Goal: Task Accomplishment & Management: Complete application form

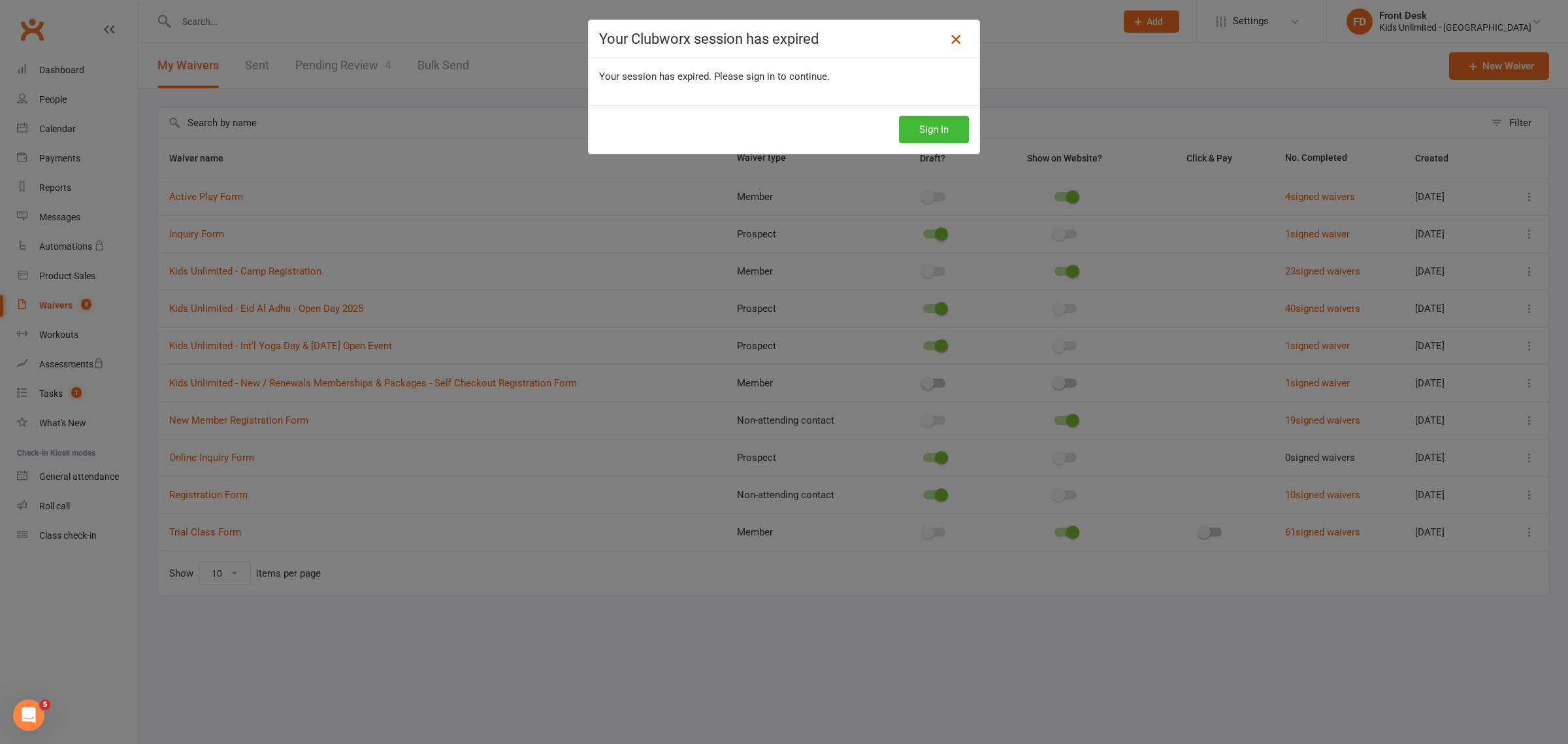
click at [948, 37] on icon at bounding box center [955, 39] width 15 height 15
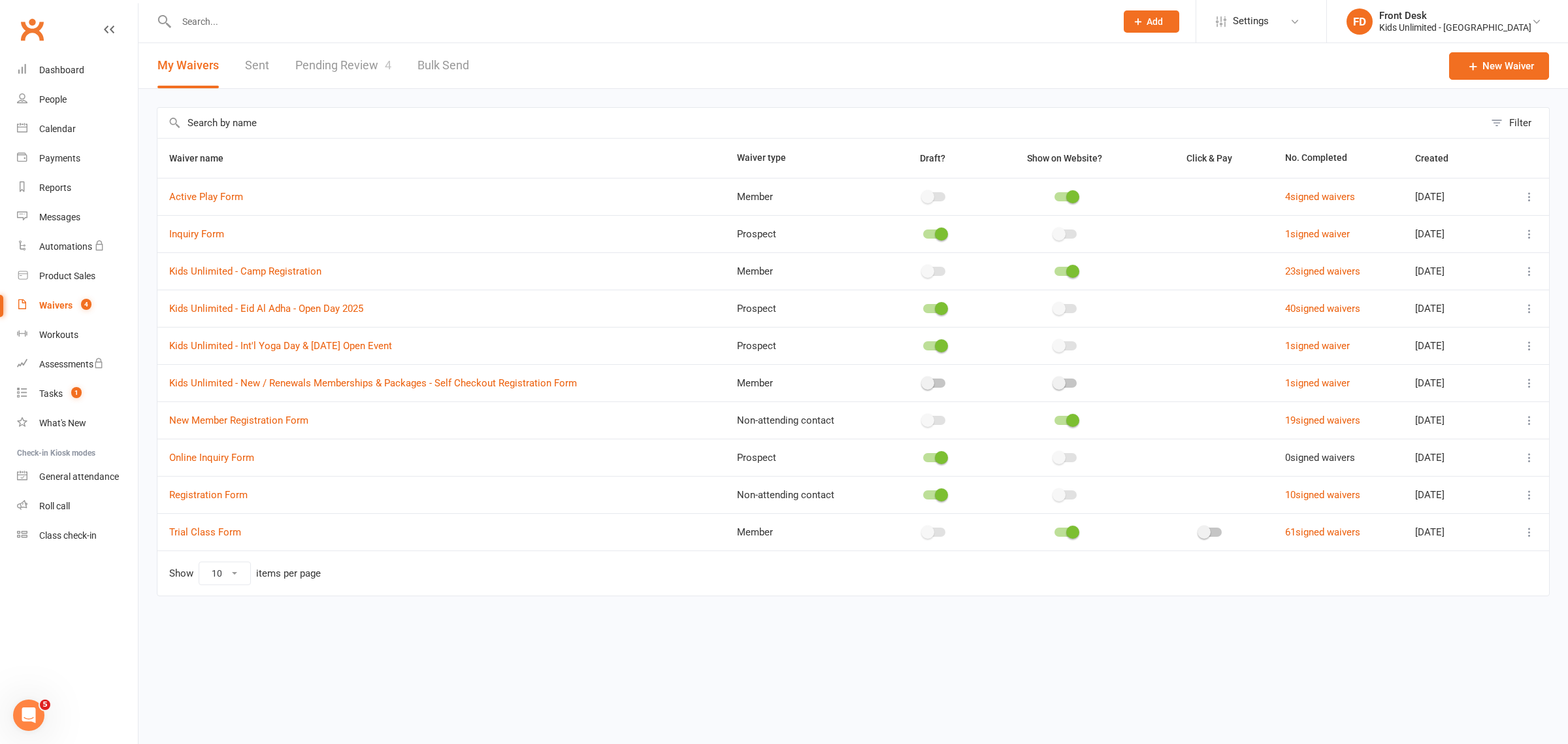
click at [58, 300] on div "Waivers" at bounding box center [56, 305] width 34 height 11
click at [346, 63] on link "Pending Review 4" at bounding box center [343, 65] width 96 height 45
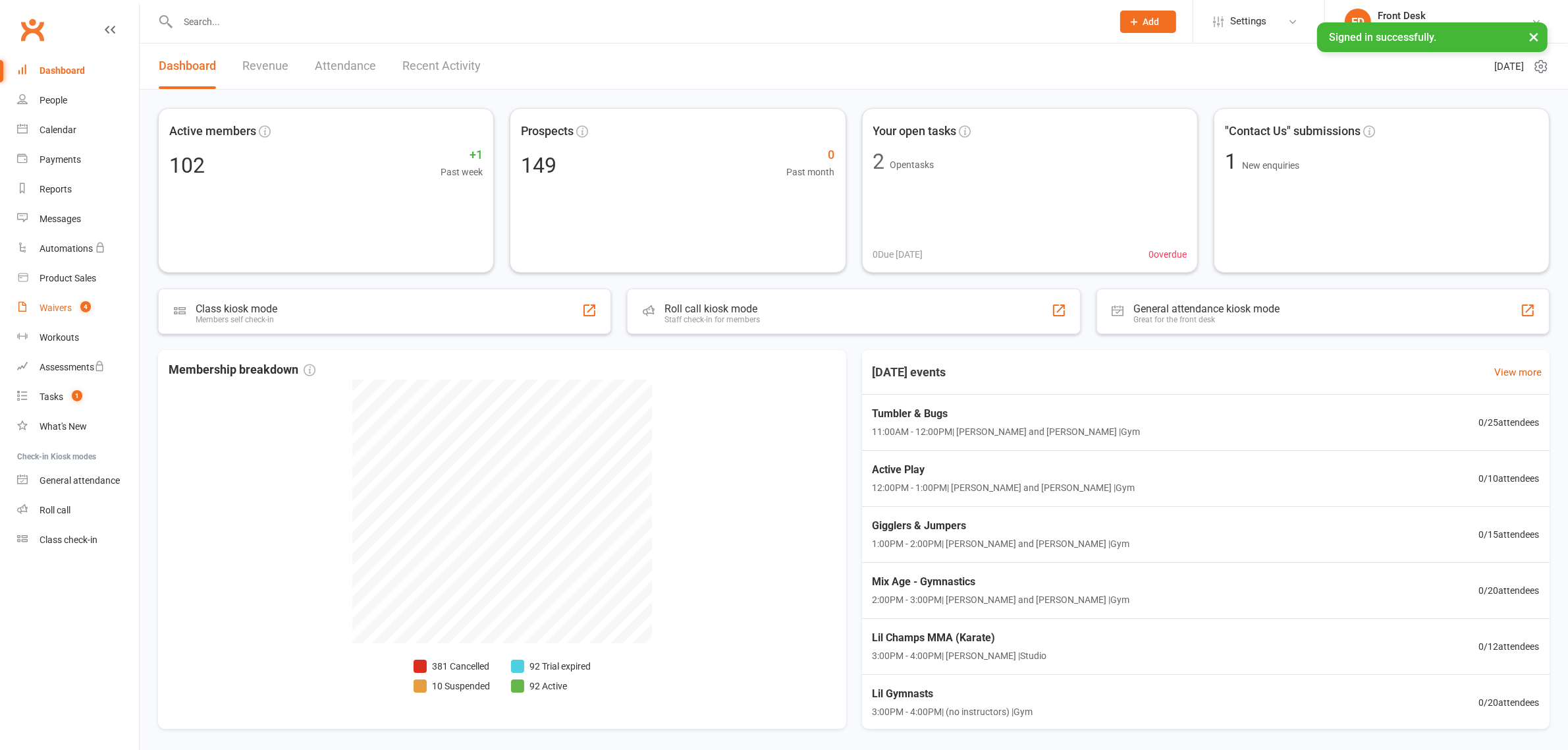
drag, startPoint x: 57, startPoint y: 297, endPoint x: 78, endPoint y: 313, distance: 26.4
click at [57, 295] on link "Waivers 4" at bounding box center [79, 308] width 122 height 30
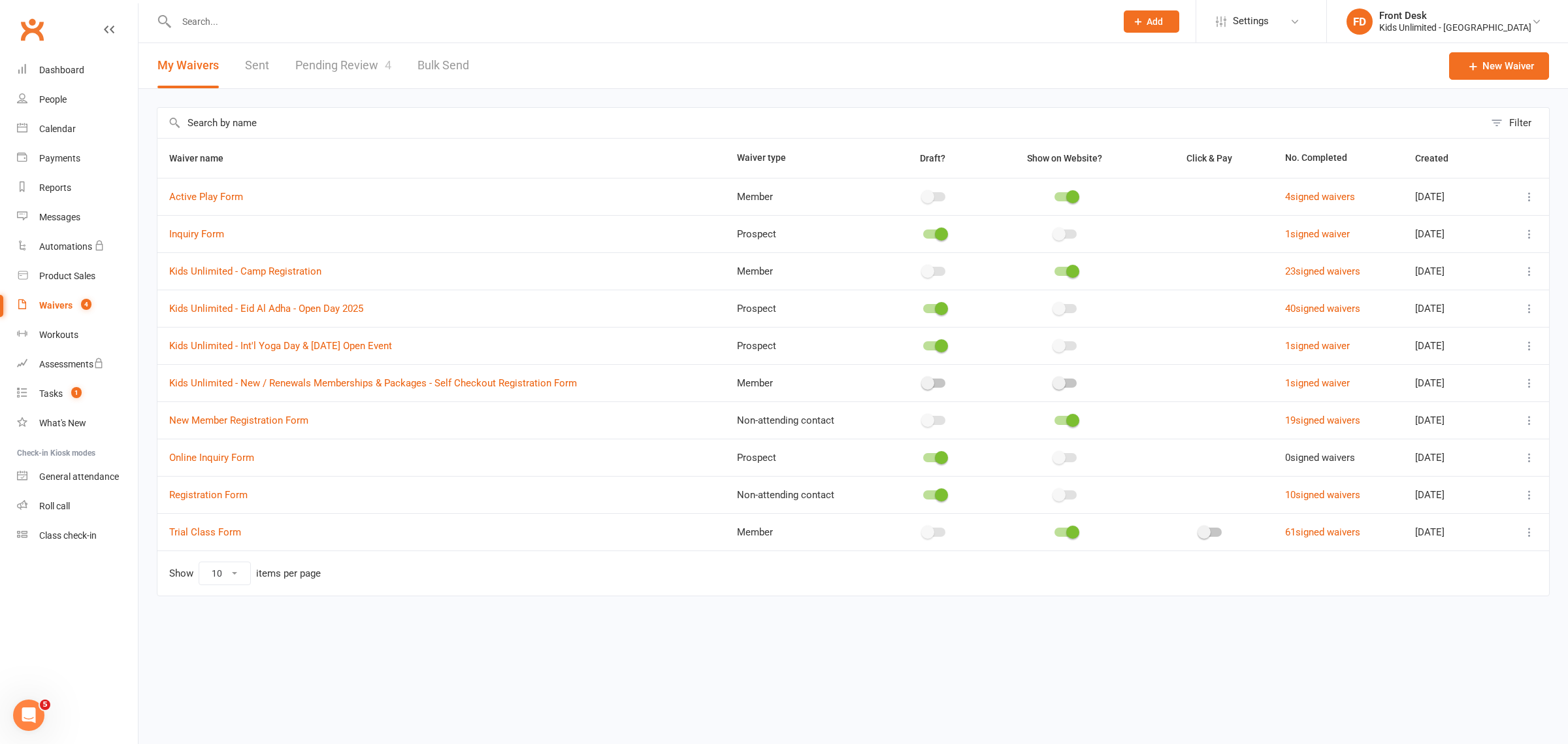
click at [353, 64] on link "Pending Review 4" at bounding box center [343, 65] width 96 height 45
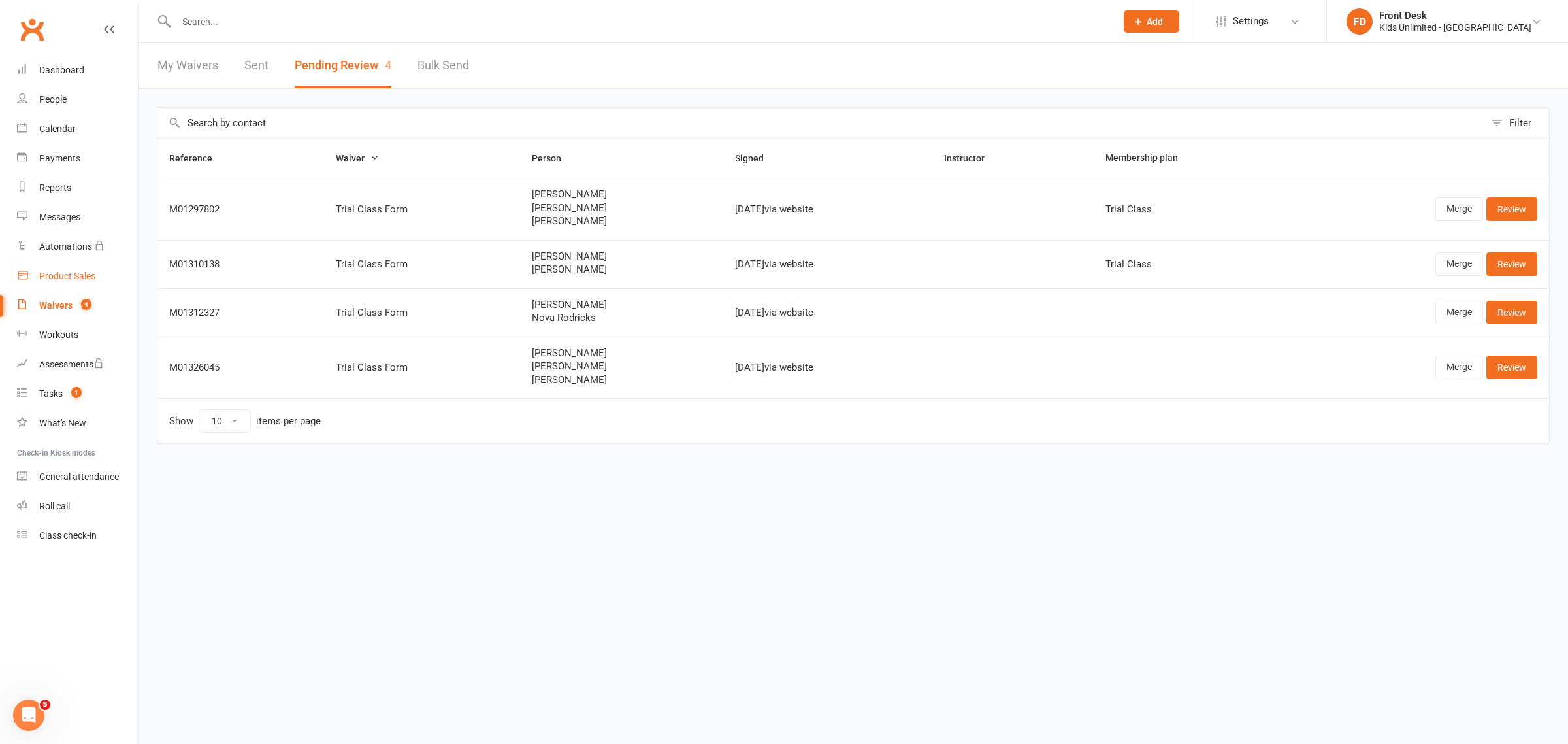
click at [70, 273] on div "Product Sales" at bounding box center [67, 275] width 56 height 11
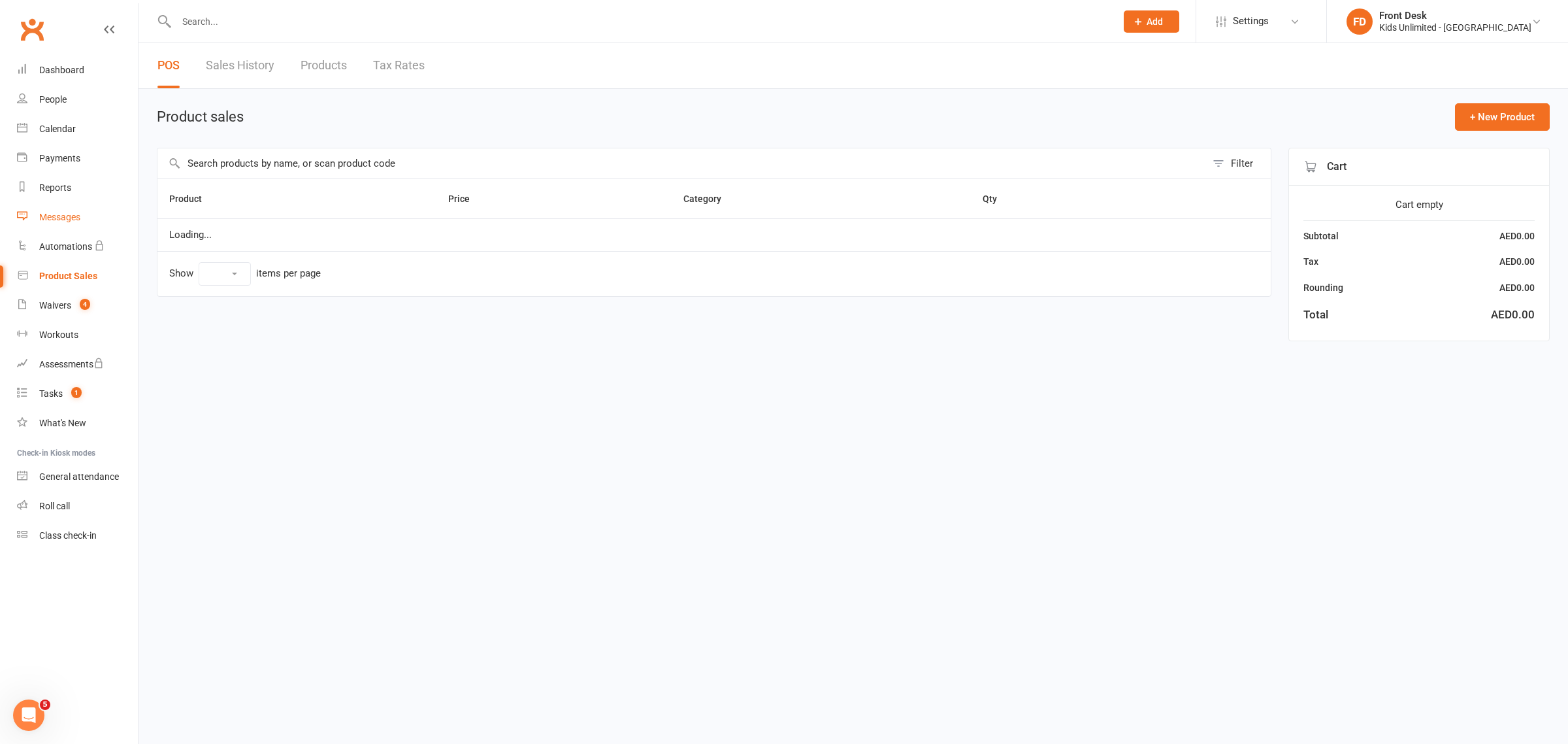
select select "100"
click at [67, 220] on div "Messages" at bounding box center [60, 217] width 41 height 11
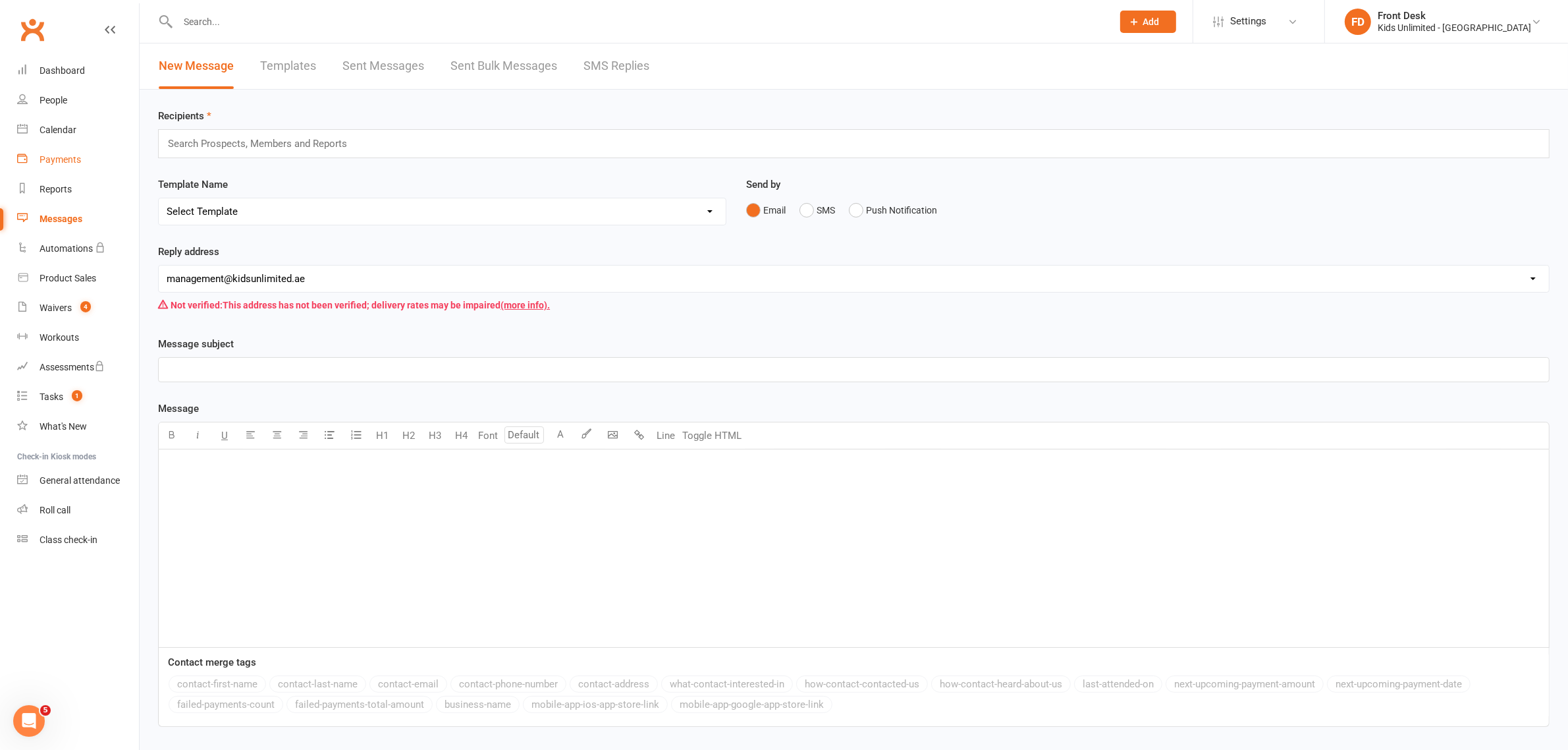
click at [43, 149] on link "Payments" at bounding box center [79, 159] width 122 height 30
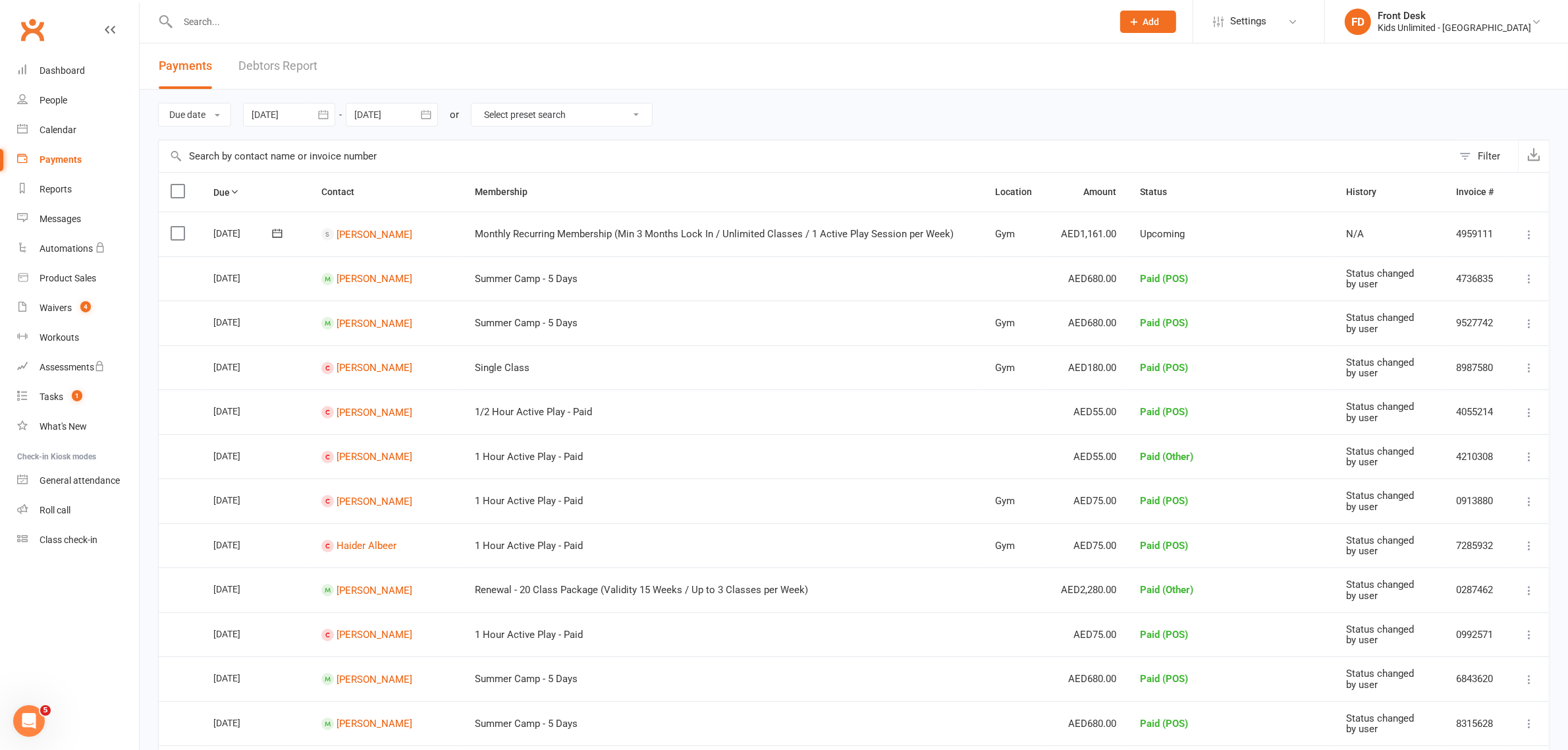
click at [303, 67] on link "Debtors Report" at bounding box center [277, 66] width 79 height 46
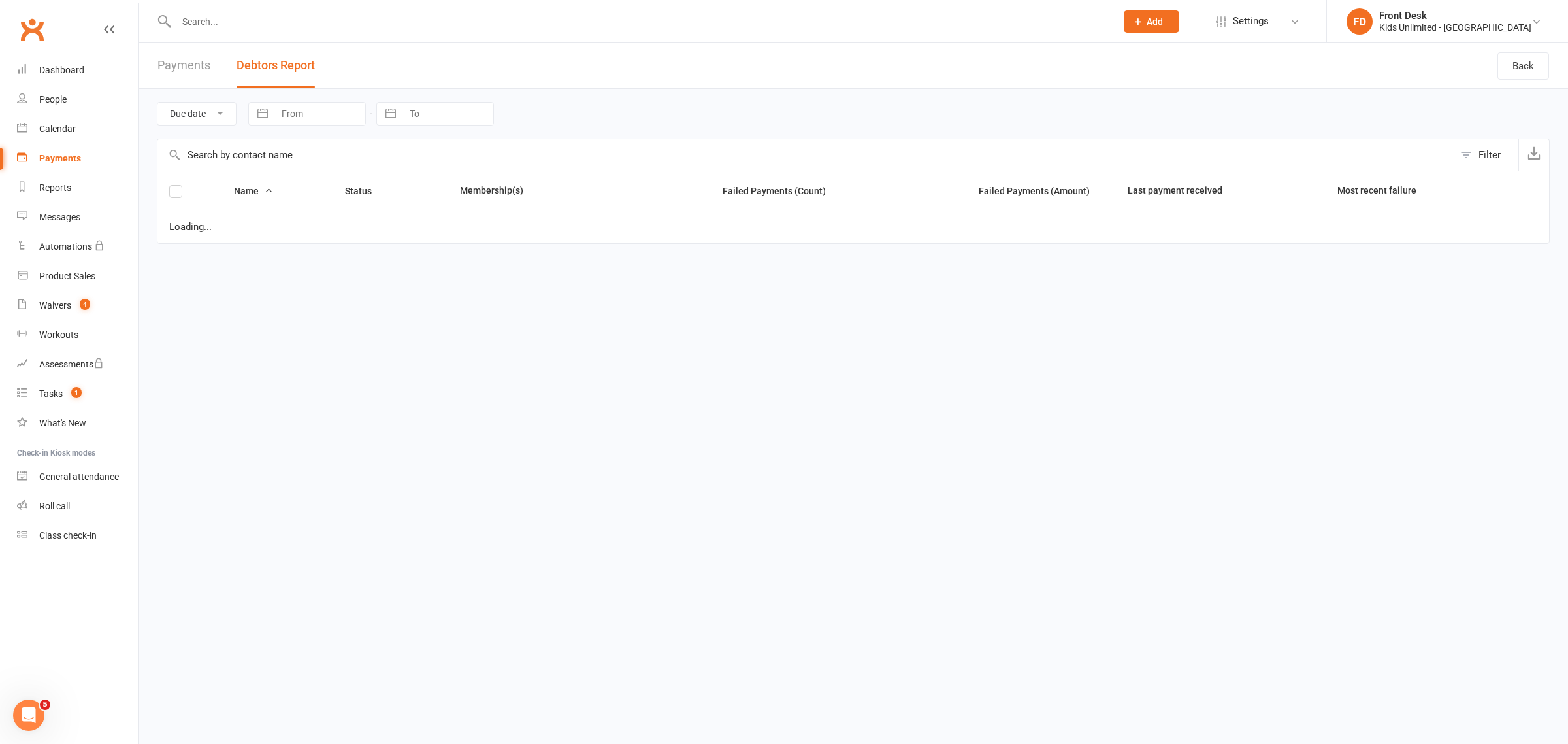
click at [213, 25] on input "text" at bounding box center [639, 21] width 934 height 18
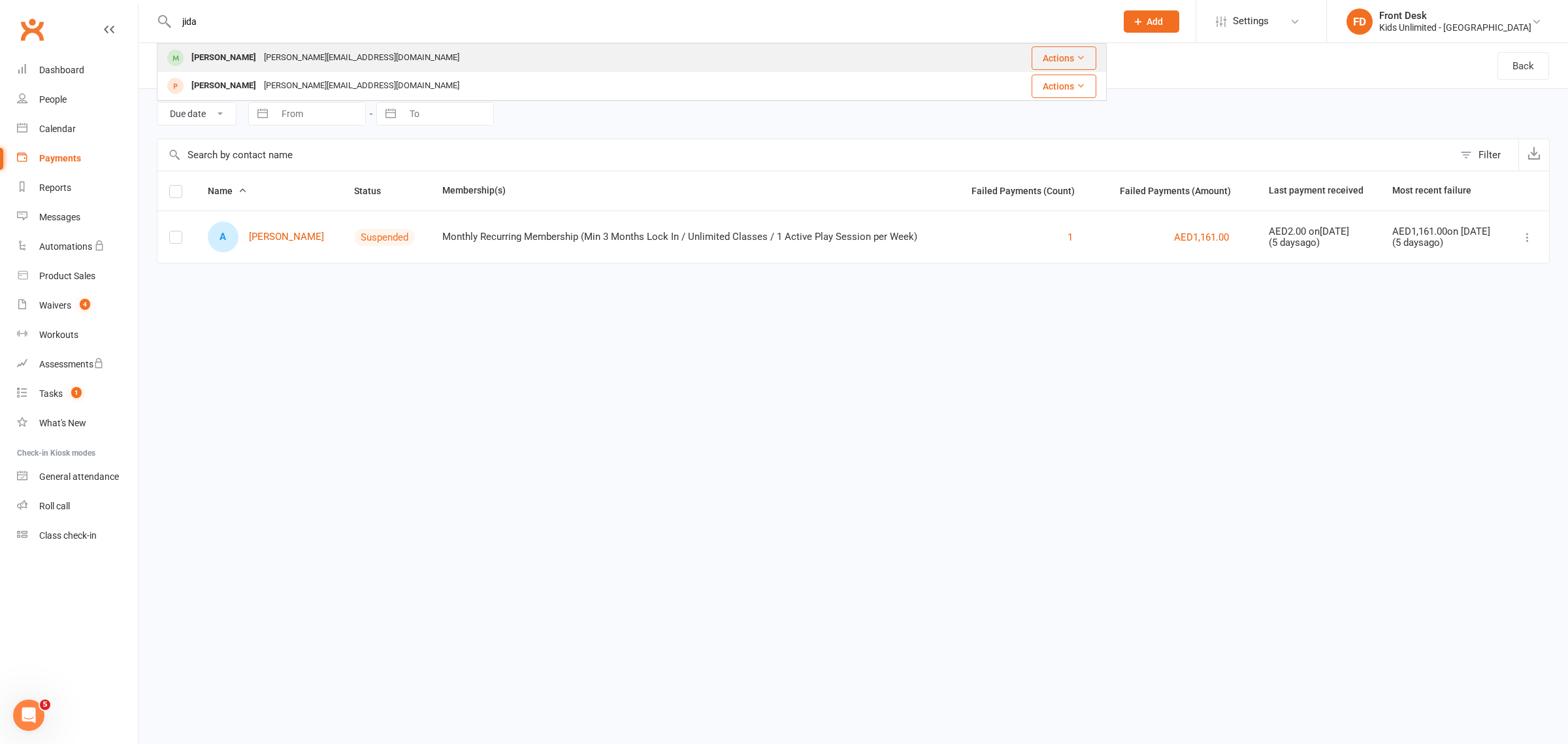
type input "jida"
click at [234, 64] on div "[PERSON_NAME]" at bounding box center [223, 58] width 72 height 19
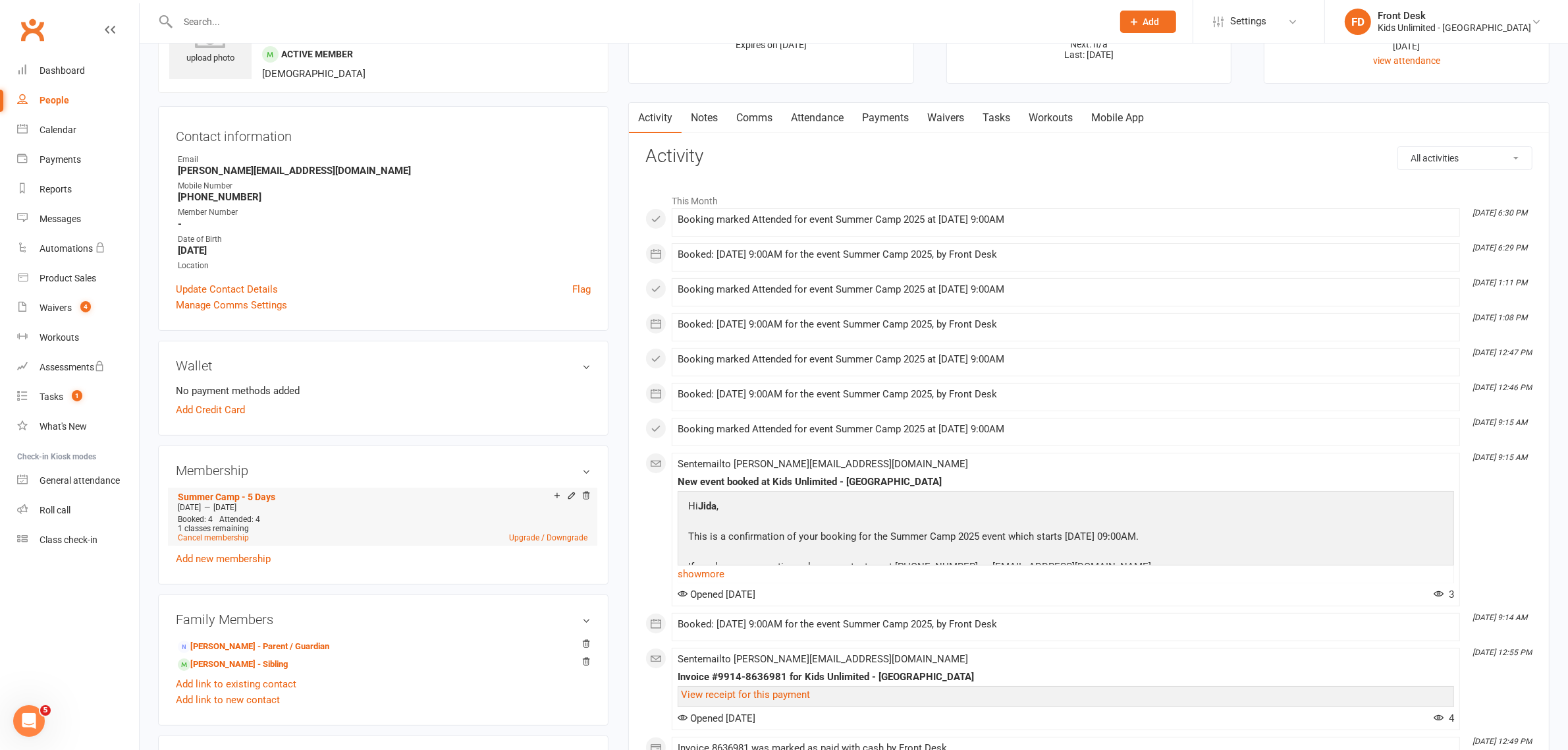
scroll to position [247, 0]
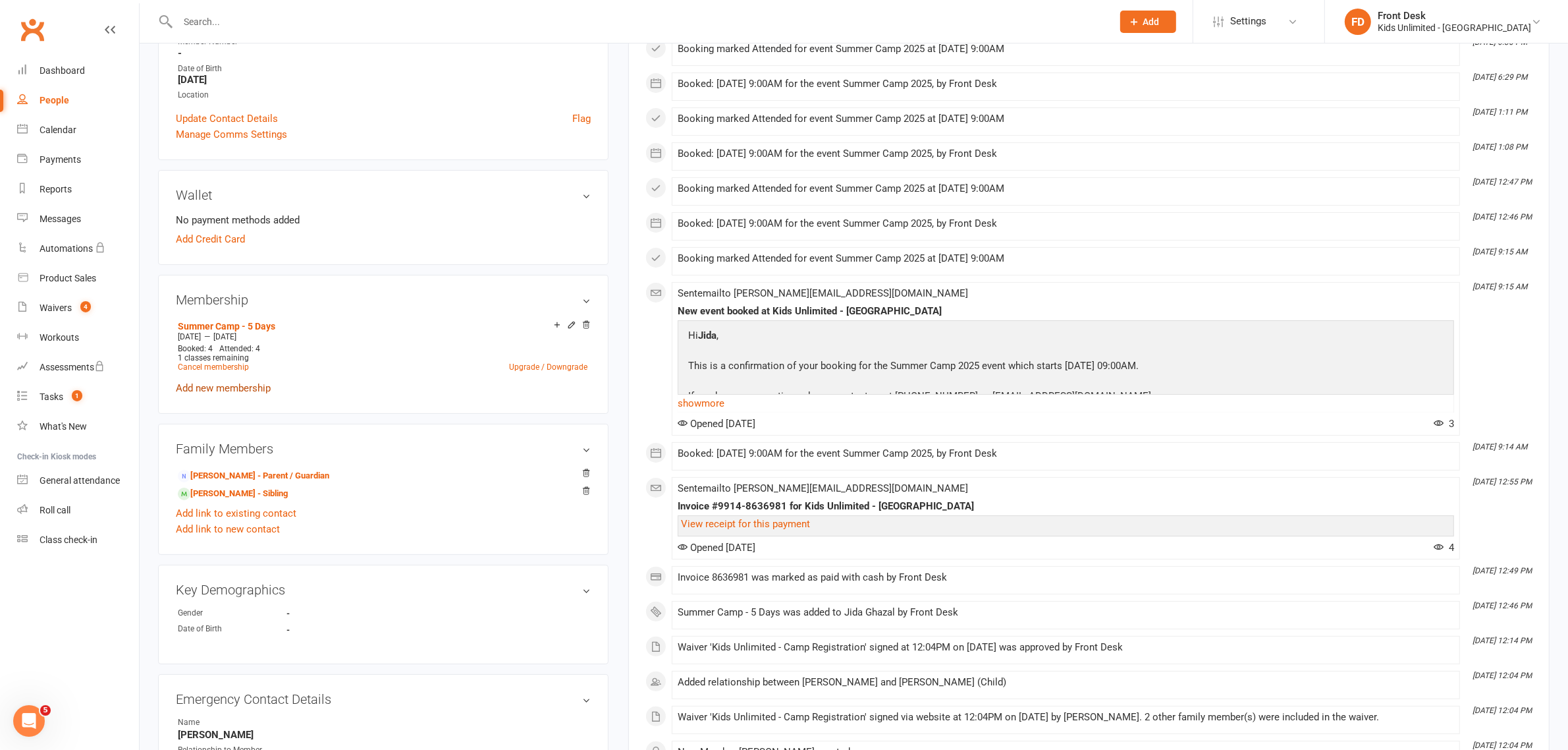
click at [243, 386] on link "Add new membership" at bounding box center [223, 388] width 95 height 12
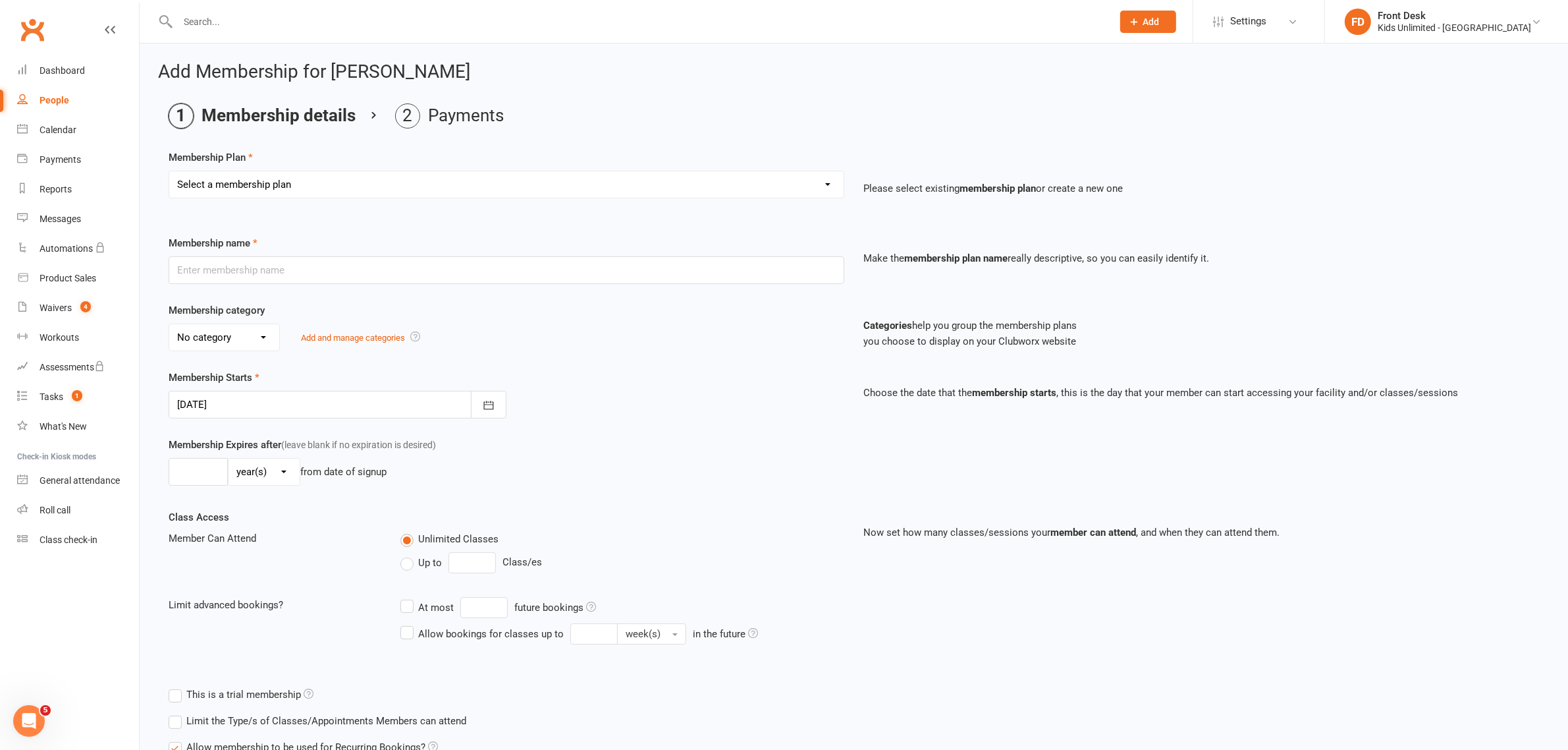
click at [413, 189] on select "Select a membership plan Create new Membership Plan Active Play - Free 1/2 Hour…" at bounding box center [506, 184] width 674 height 26
select select "16"
click at [170, 172] on select "Select a membership plan Create new Membership Plan Active Play - Free 1/2 Hour…" at bounding box center [506, 184] width 674 height 26
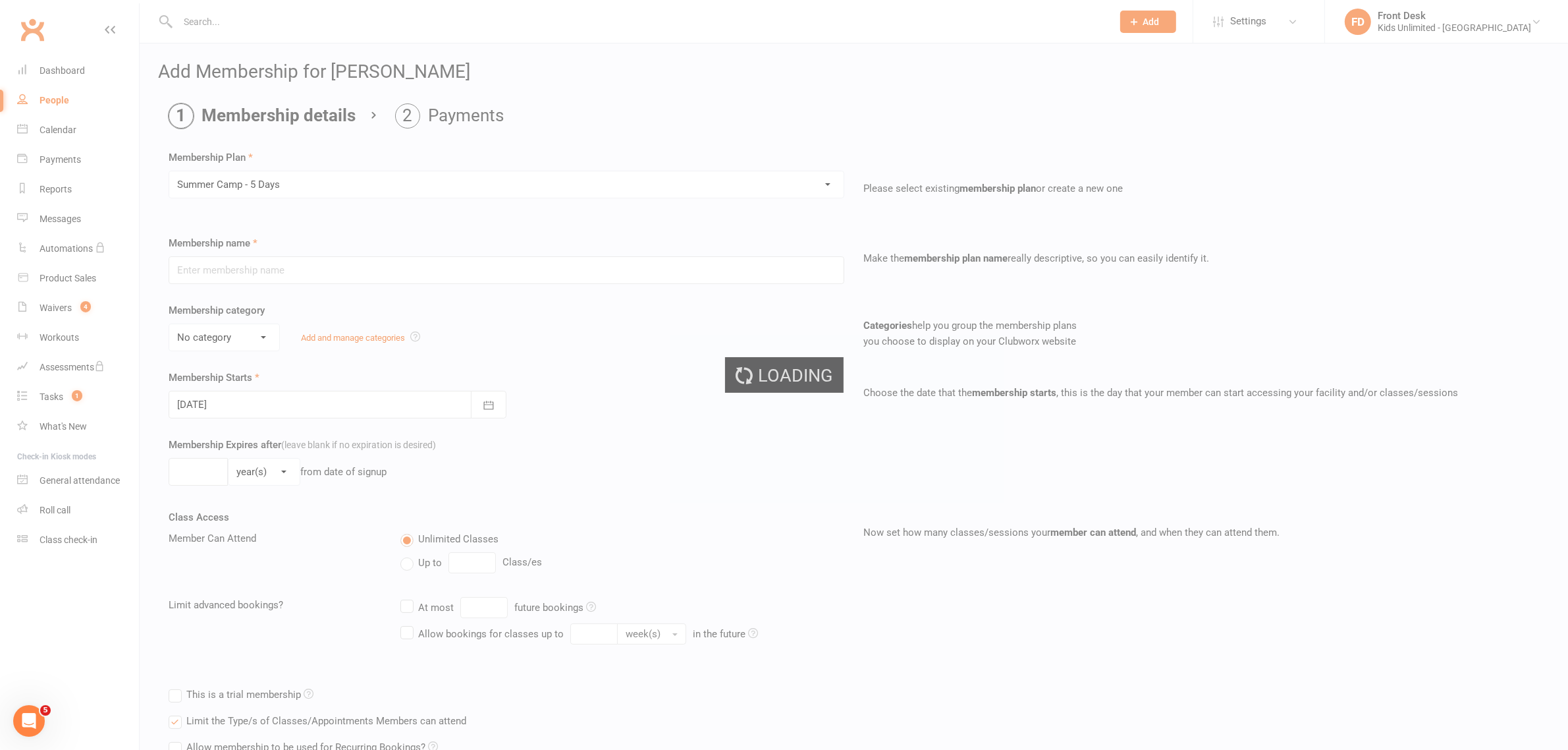
type input "Summer Camp - 5 Days"
select select "1"
type input "60"
select select "0"
type input "5"
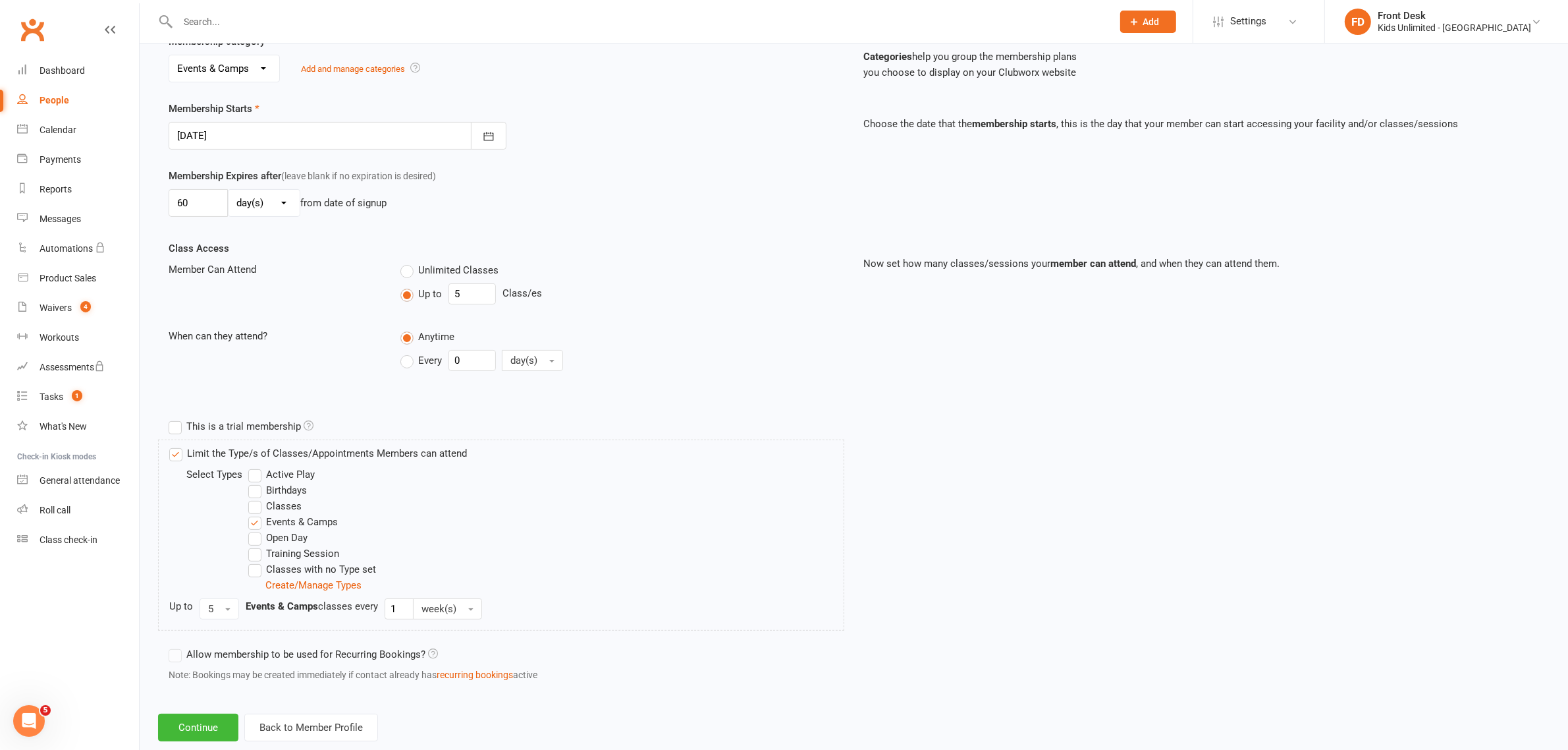
scroll to position [299, 0]
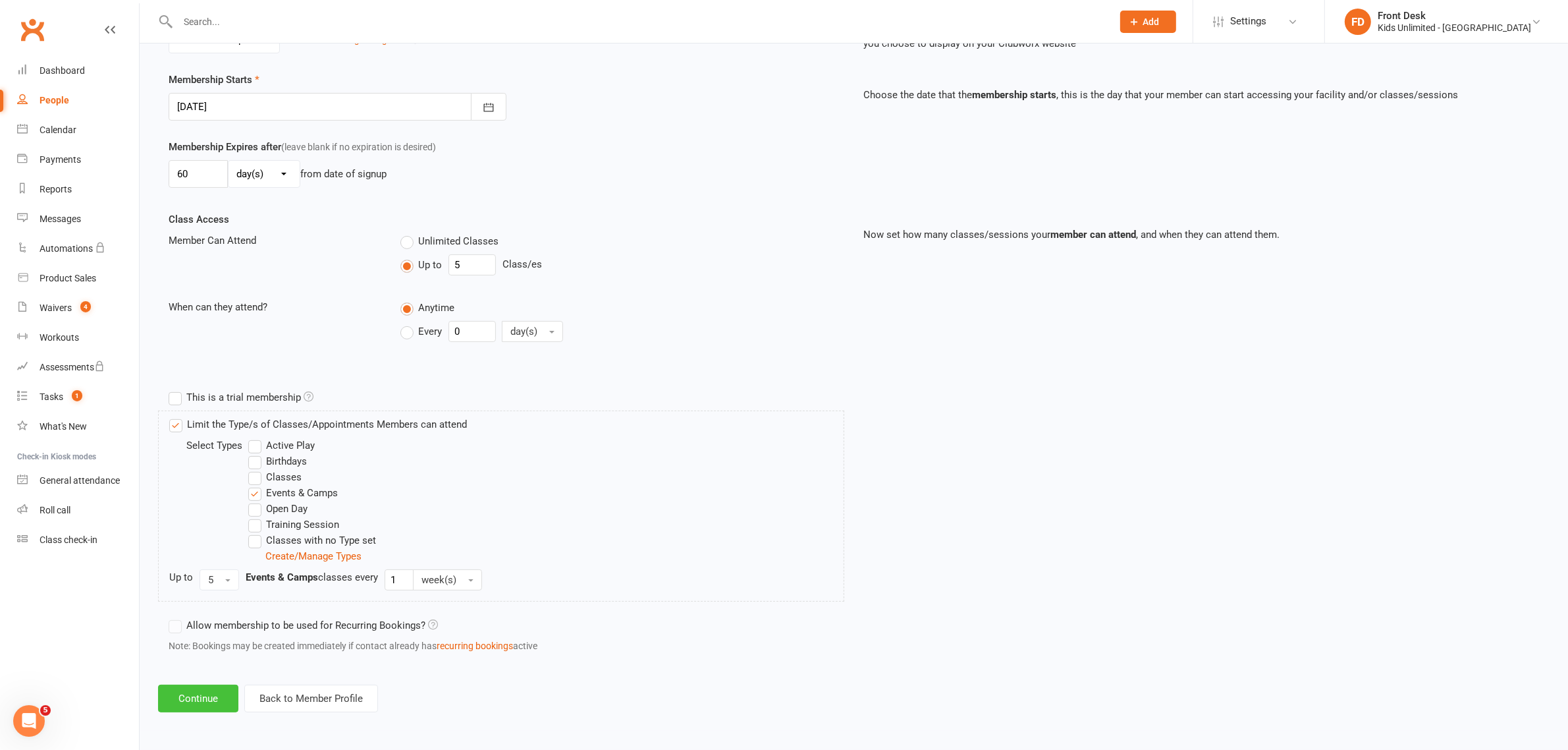
click at [178, 696] on button "Continue" at bounding box center [198, 698] width 80 height 28
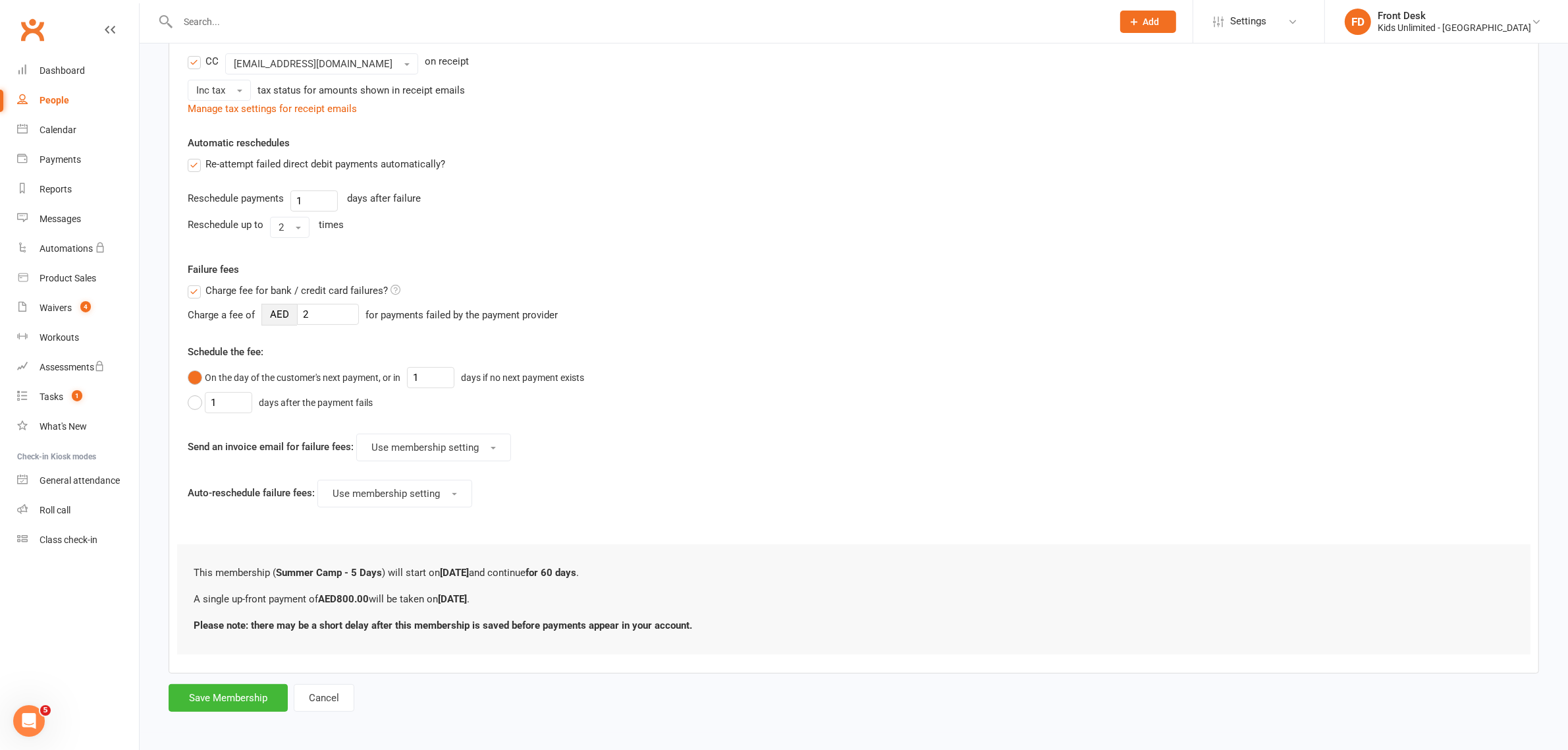
scroll to position [0, 0]
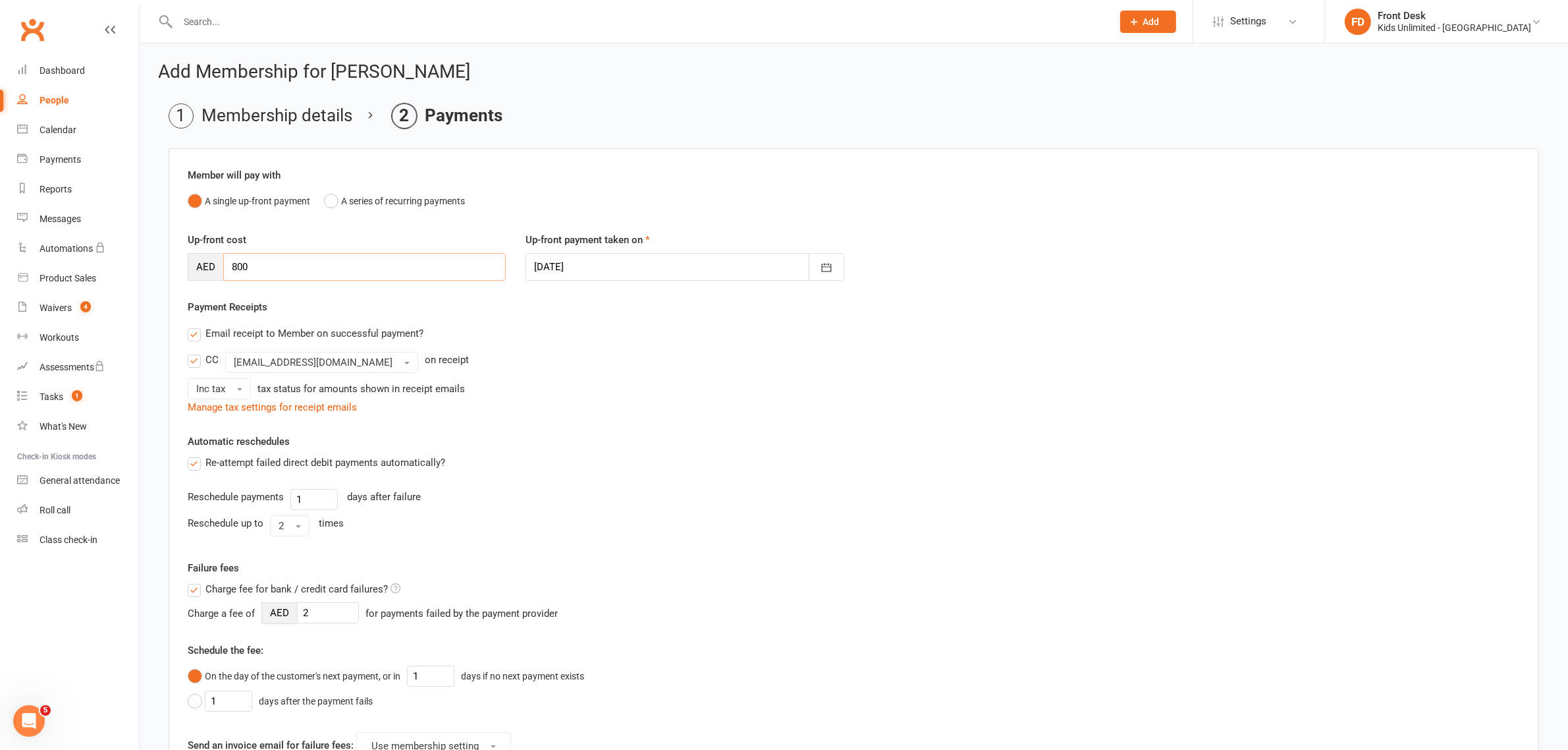
drag, startPoint x: 274, startPoint y: 264, endPoint x: 173, endPoint y: 264, distance: 101.0
click at [173, 264] on div "Member will pay with A single up-front payment A series of recurring payments U…" at bounding box center [853, 560] width 1370 height 824
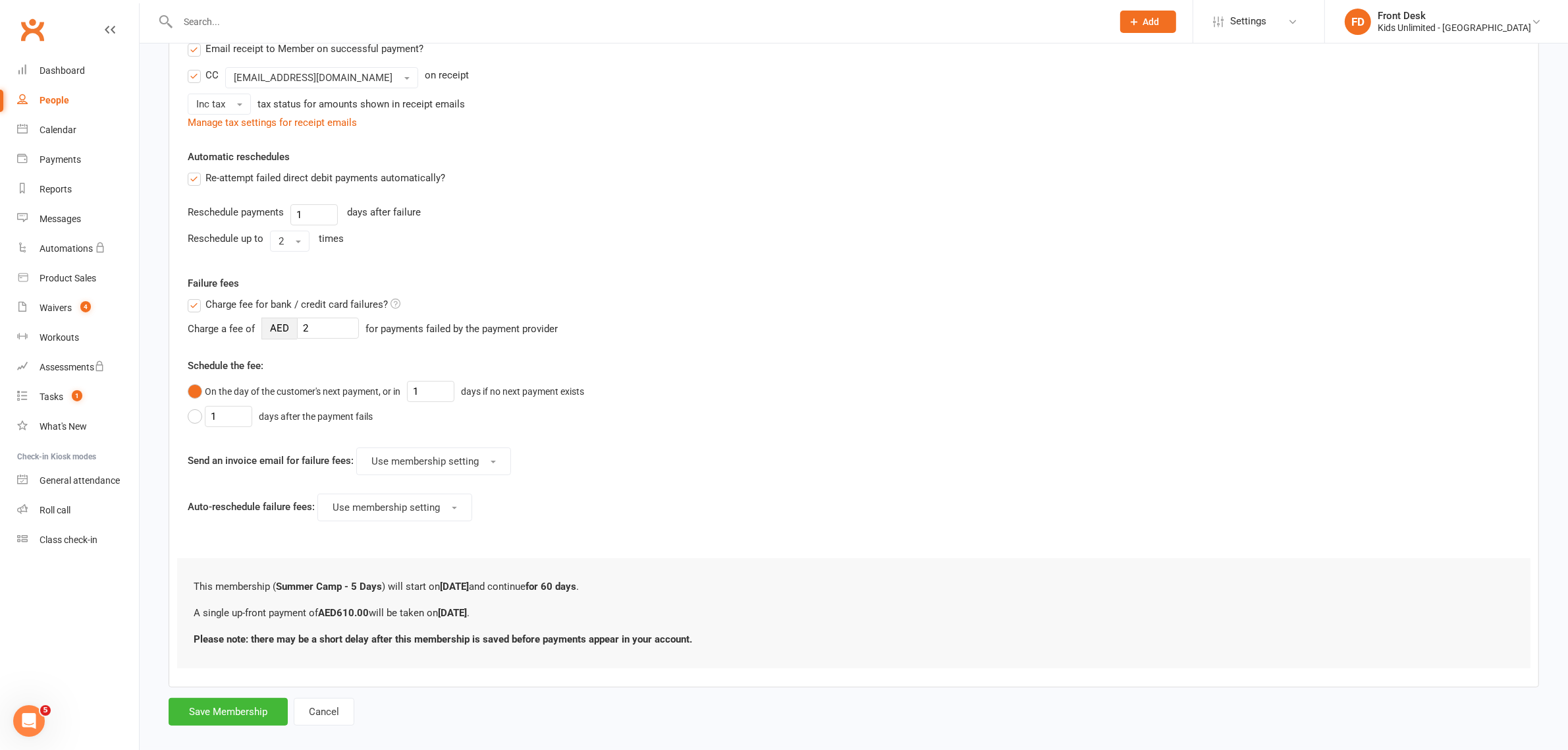
scroll to position [303, 0]
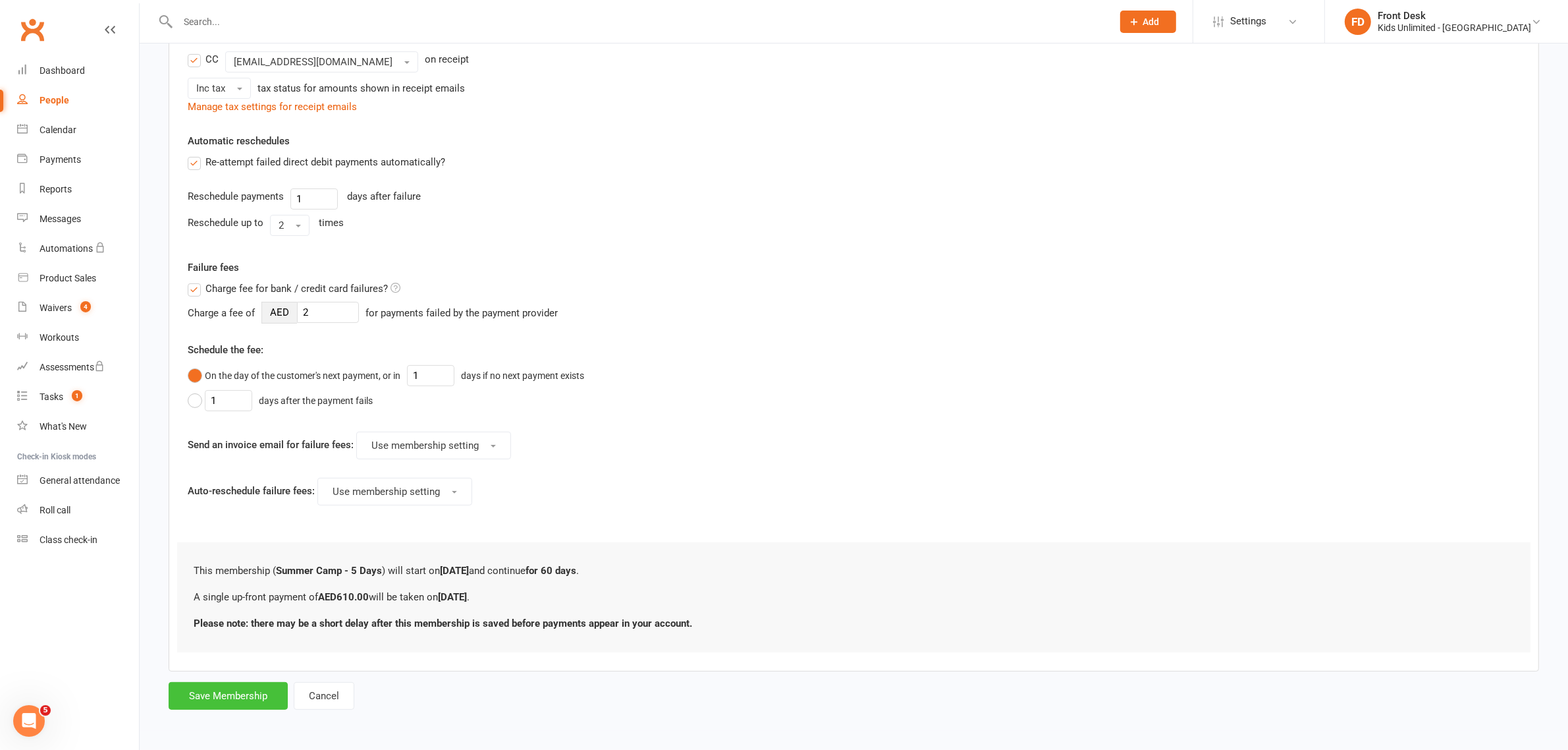
type input "610"
click at [252, 701] on button "Save Membership" at bounding box center [228, 696] width 119 height 28
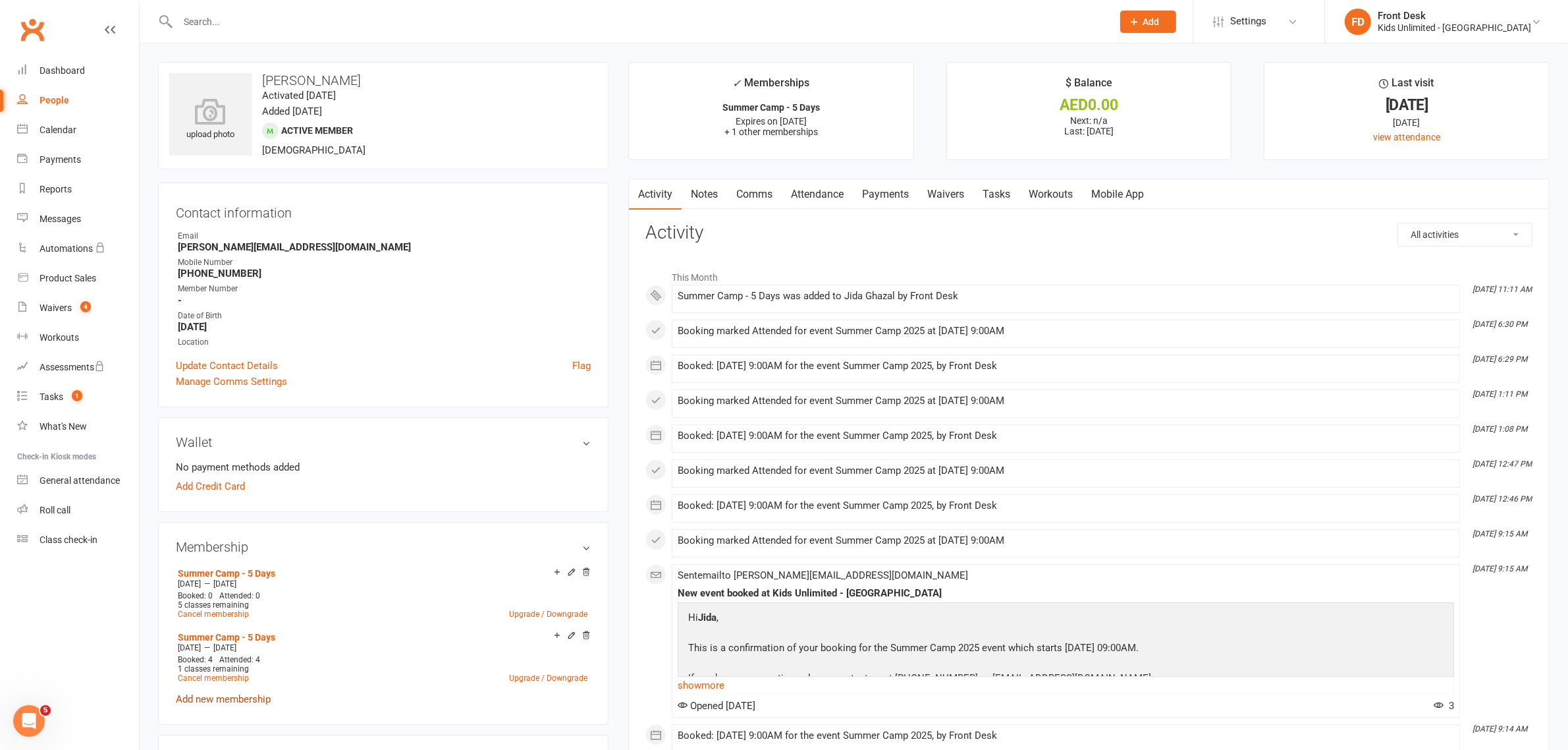
click at [268, 695] on link "Add new membership" at bounding box center [223, 699] width 95 height 12
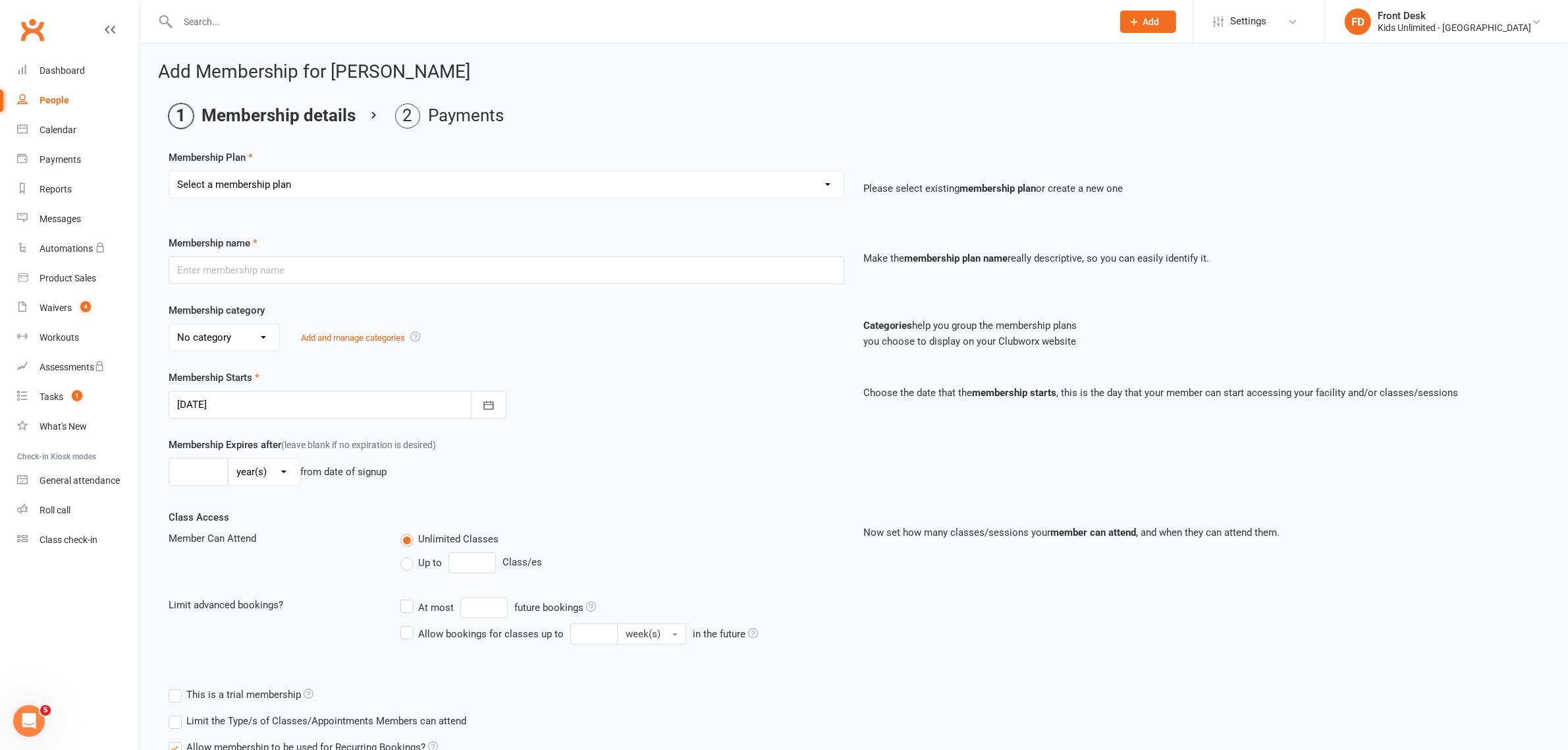
click at [324, 183] on select "Select a membership plan Create new Membership Plan Active Play - Free 1/2 Hour…" at bounding box center [506, 184] width 674 height 26
select select "15"
click at [170, 172] on select "Select a membership plan Create new Membership Plan Active Play - Free 1/2 Hour…" at bounding box center [506, 184] width 674 height 26
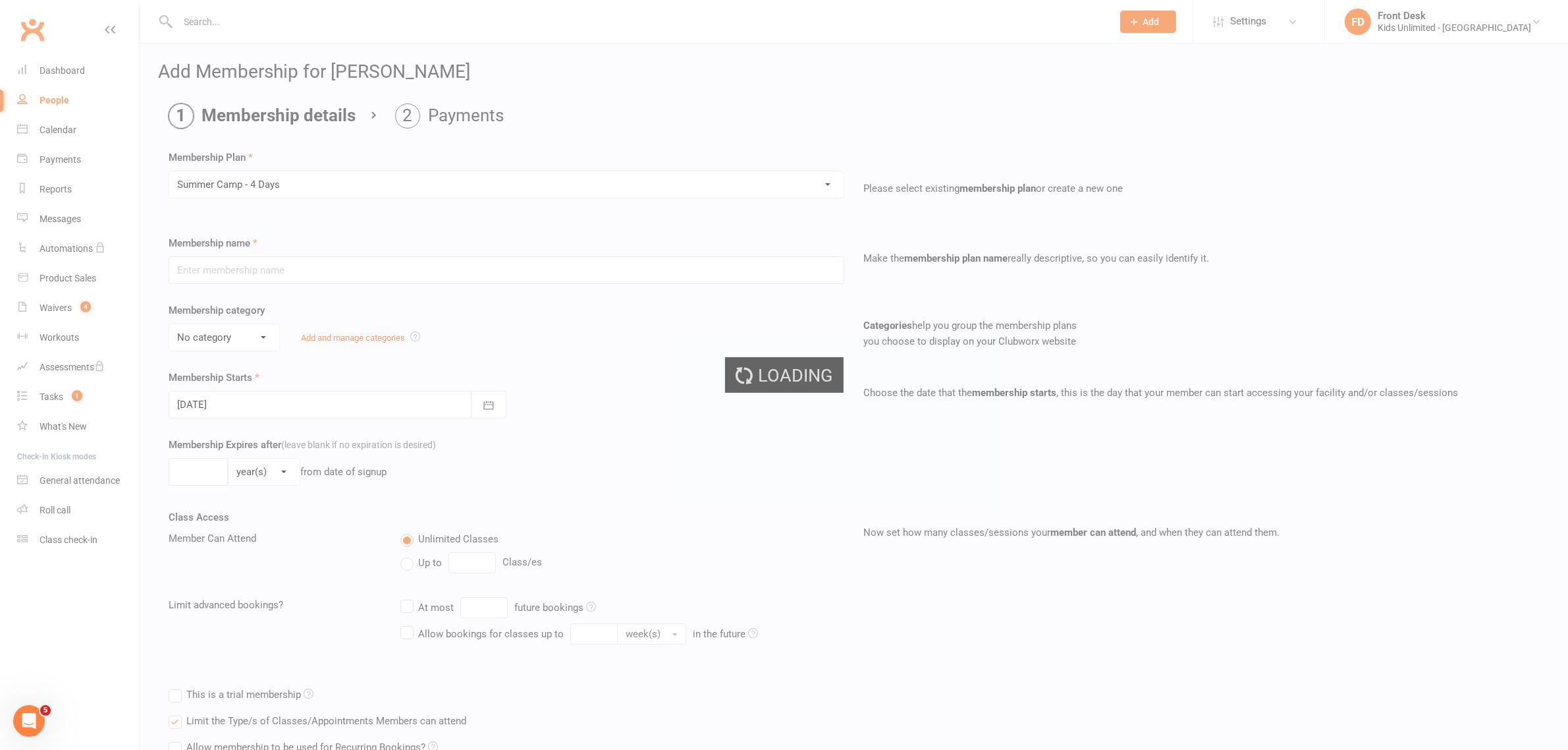
type input "Summer Camp - 4 Days"
select select "1"
type input "60"
select select "0"
type input "4"
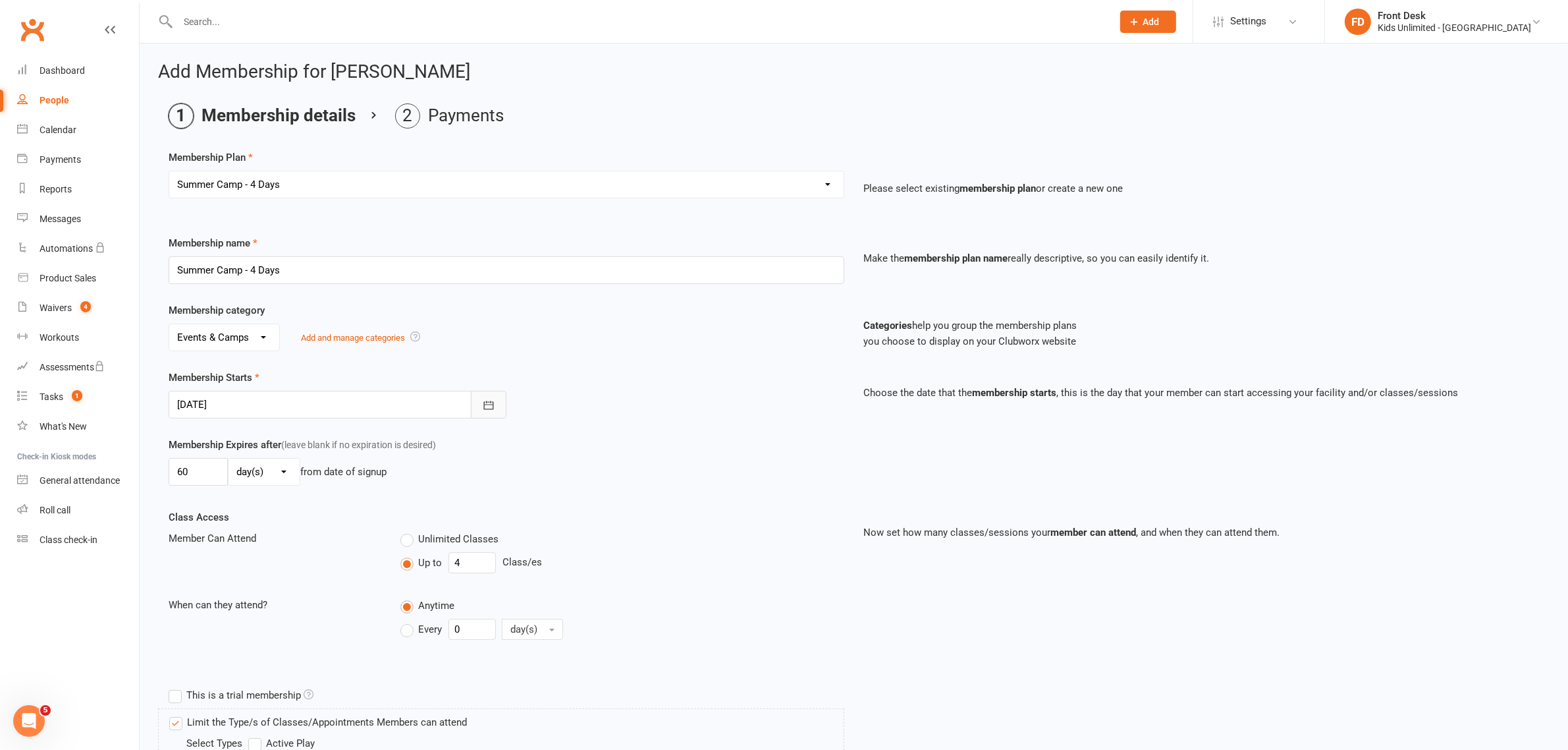
click at [475, 397] on button "button" at bounding box center [488, 405] width 36 height 28
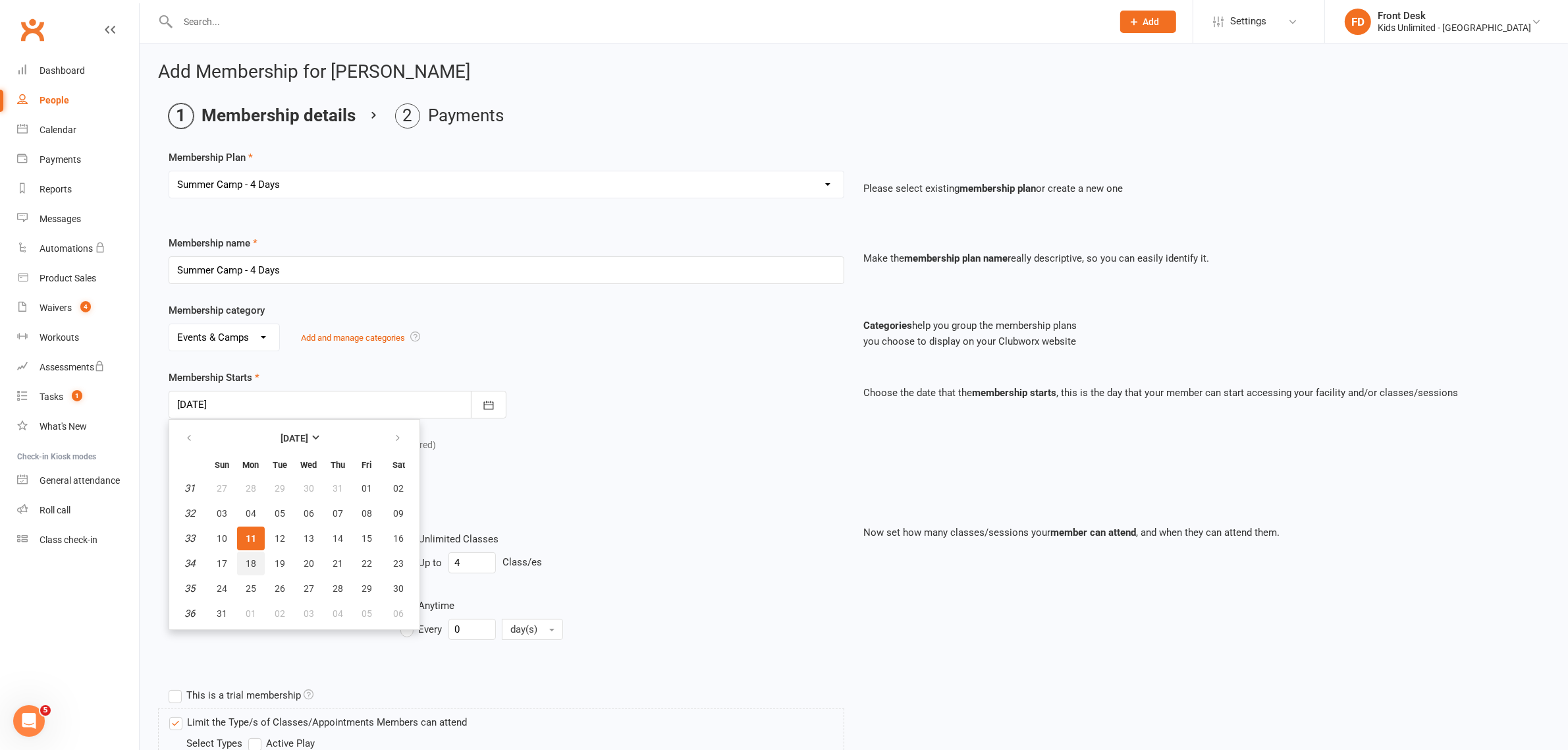
click at [245, 558] on span "18" at bounding box center [250, 563] width 11 height 11
type input "[DATE]"
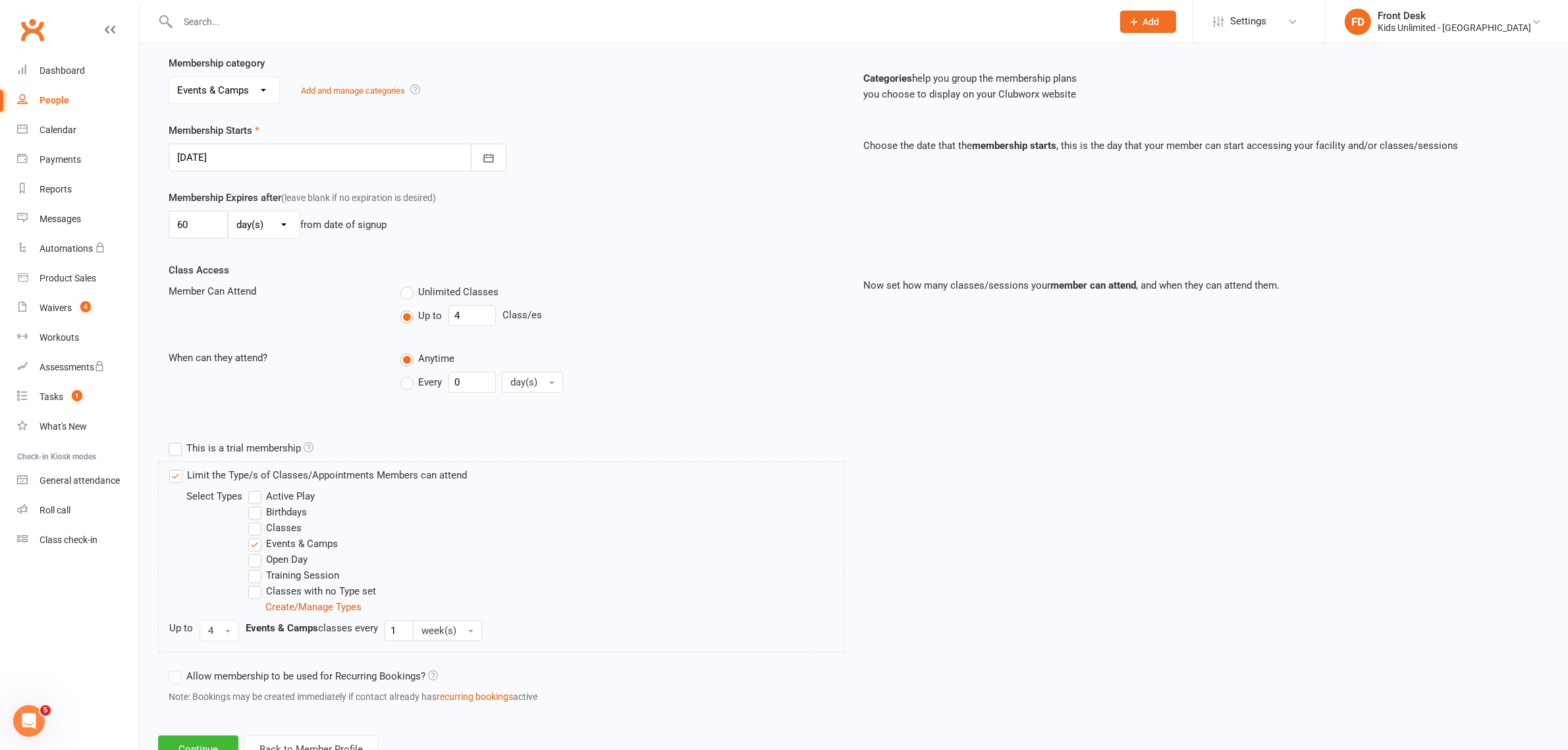
scroll to position [299, 0]
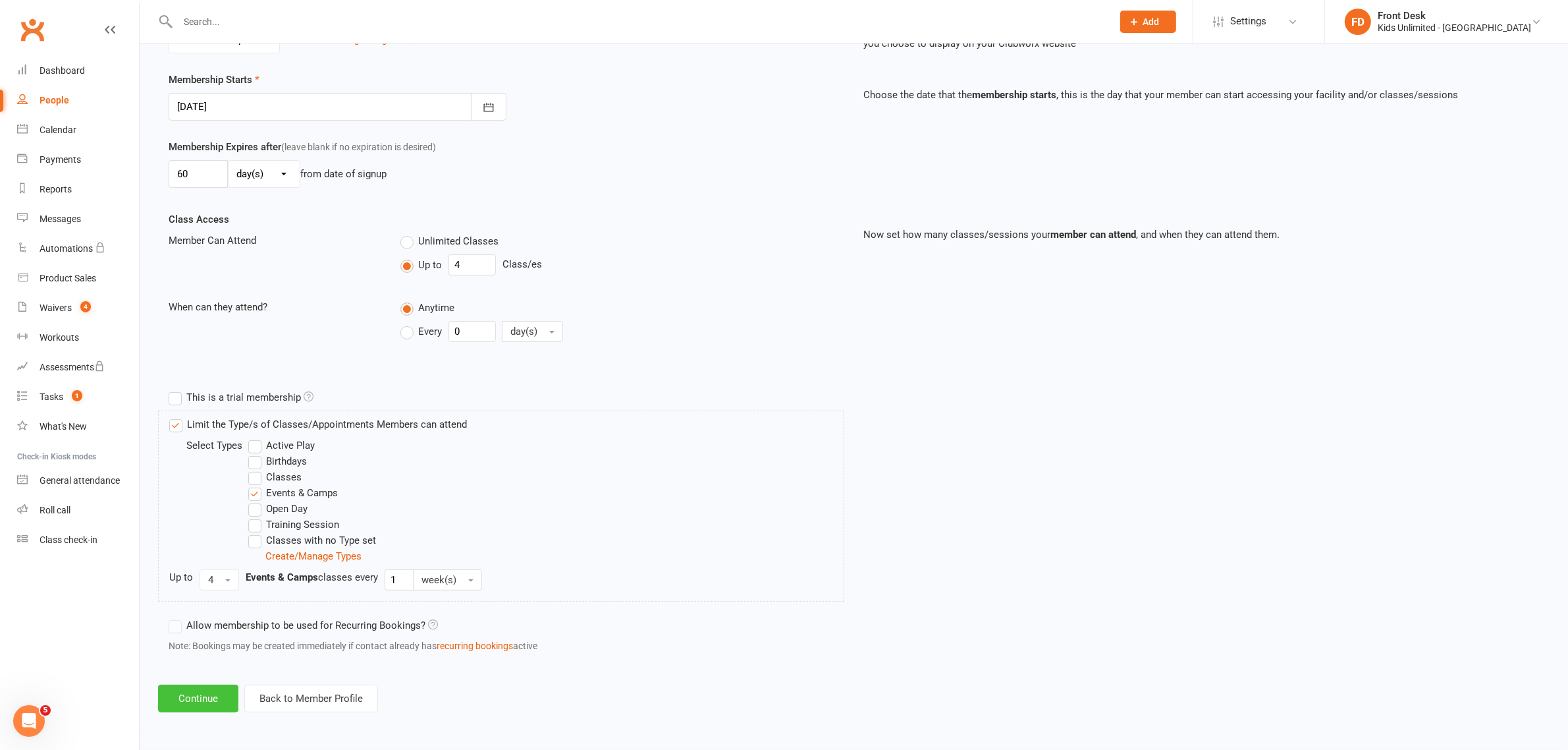
click at [229, 697] on button "Continue" at bounding box center [198, 698] width 80 height 28
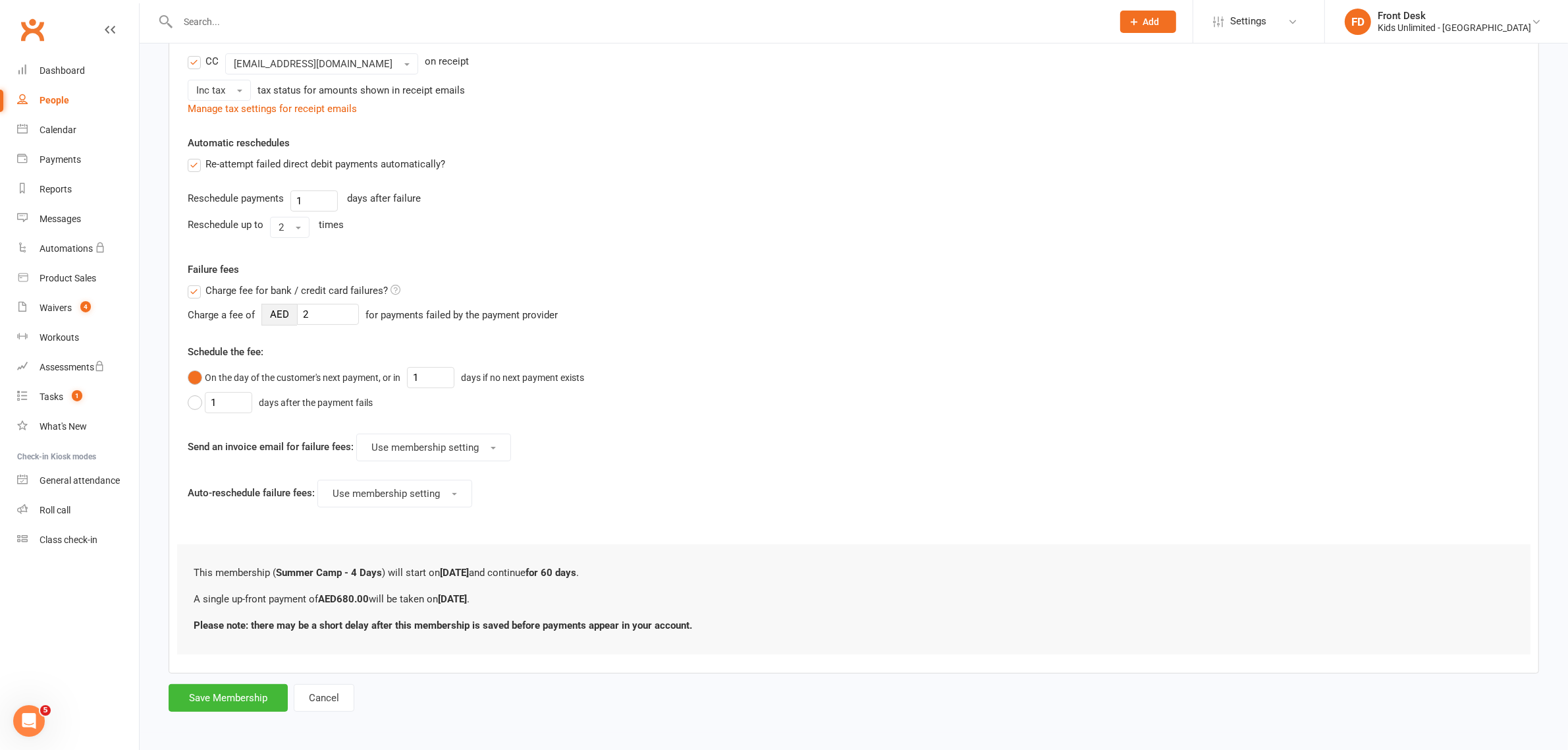
scroll to position [0, 0]
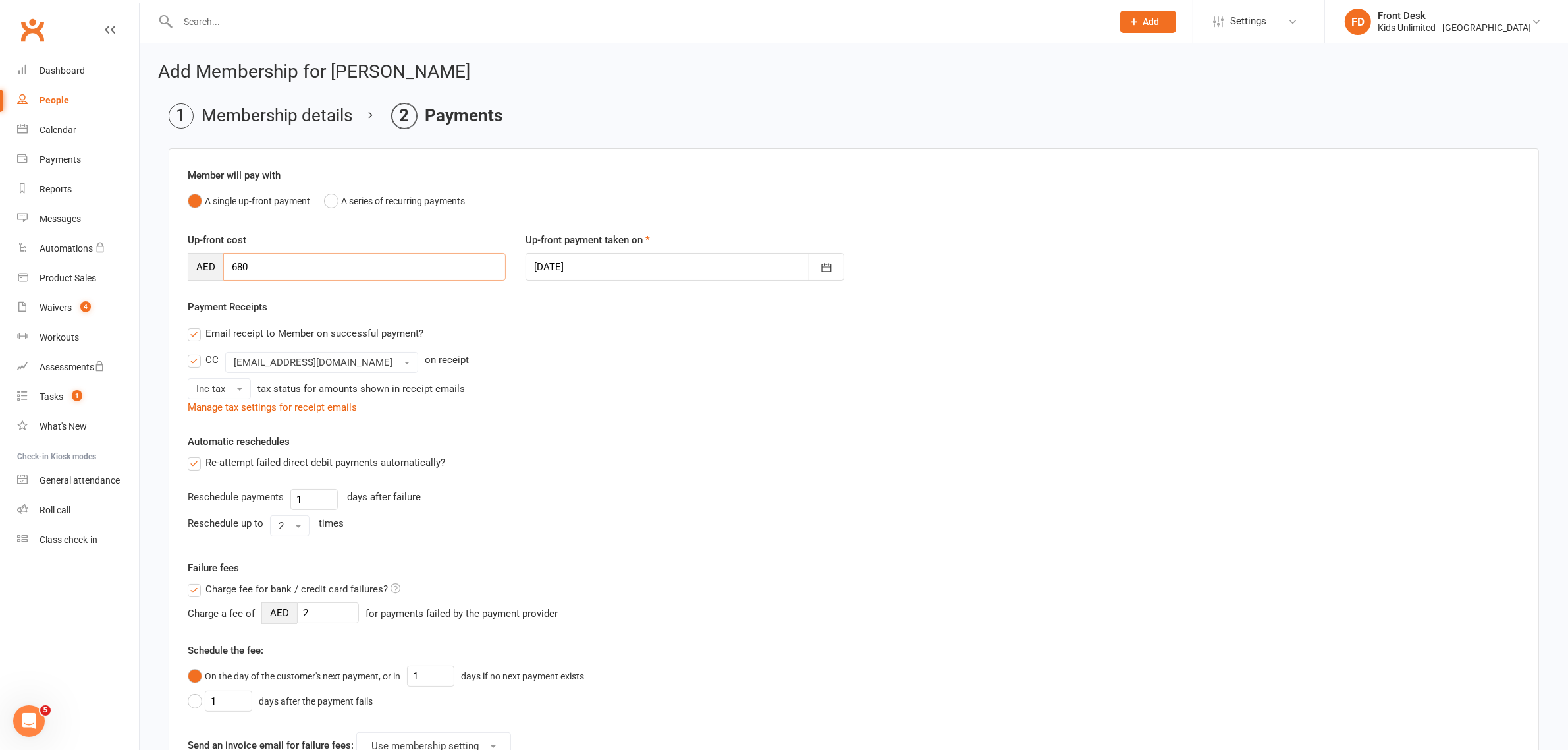
drag, startPoint x: 292, startPoint y: 272, endPoint x: 202, endPoint y: 259, distance: 90.9
click at [202, 259] on div "AED 680" at bounding box center [347, 267] width 318 height 28
type input "612"
click at [819, 269] on icon "button" at bounding box center [826, 268] width 14 height 14
click at [604, 404] on button "11" at bounding box center [607, 401] width 28 height 23
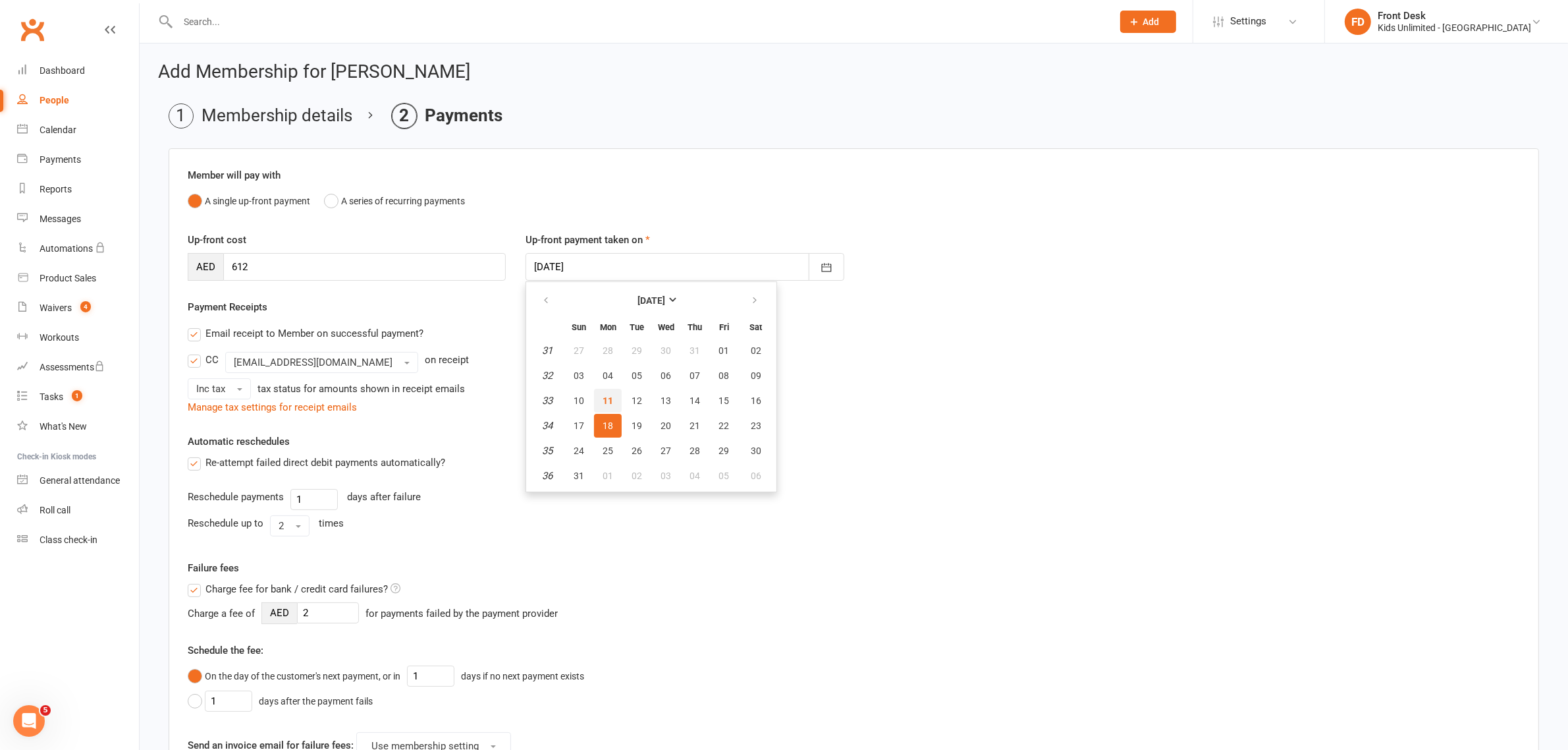
type input "[DATE]"
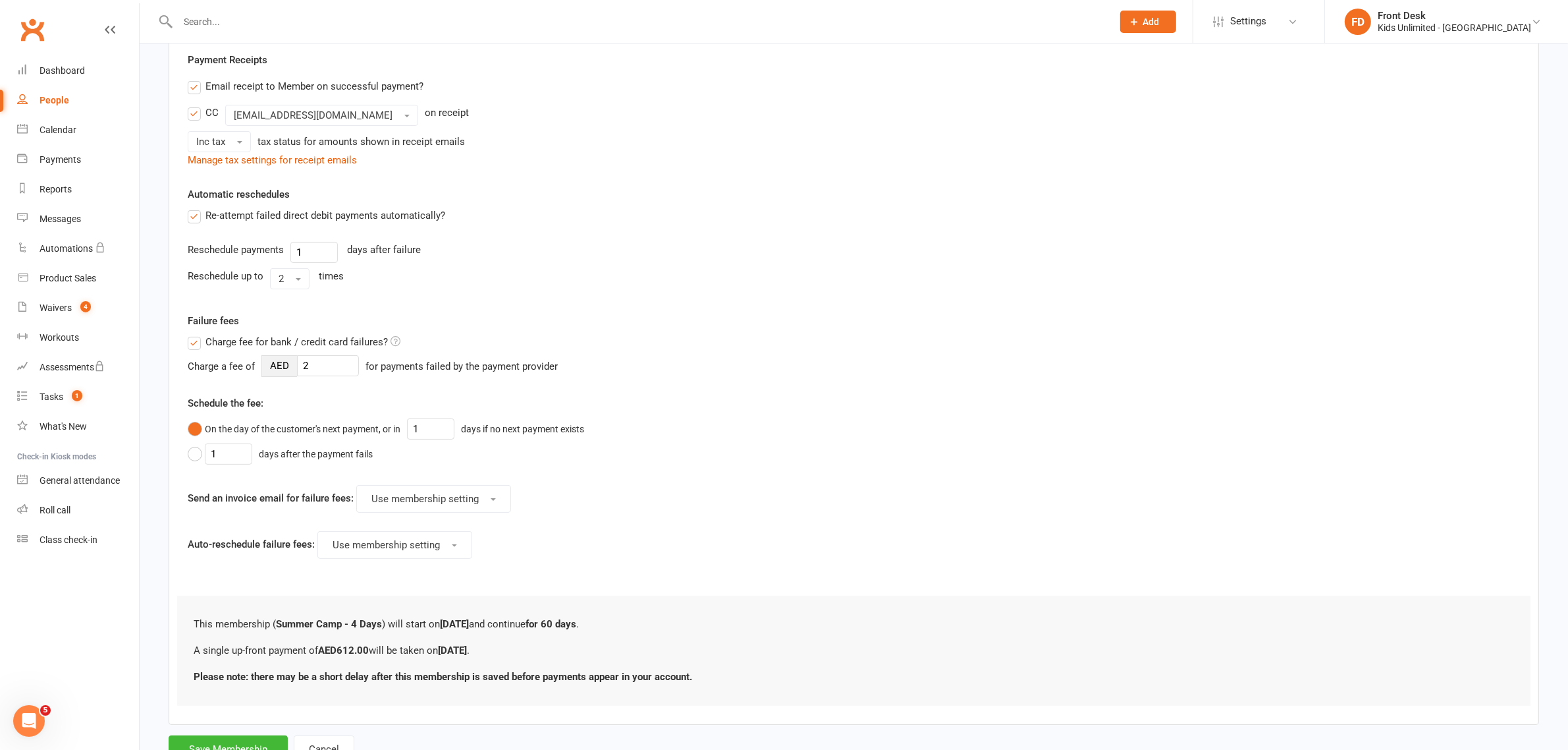
scroll to position [303, 0]
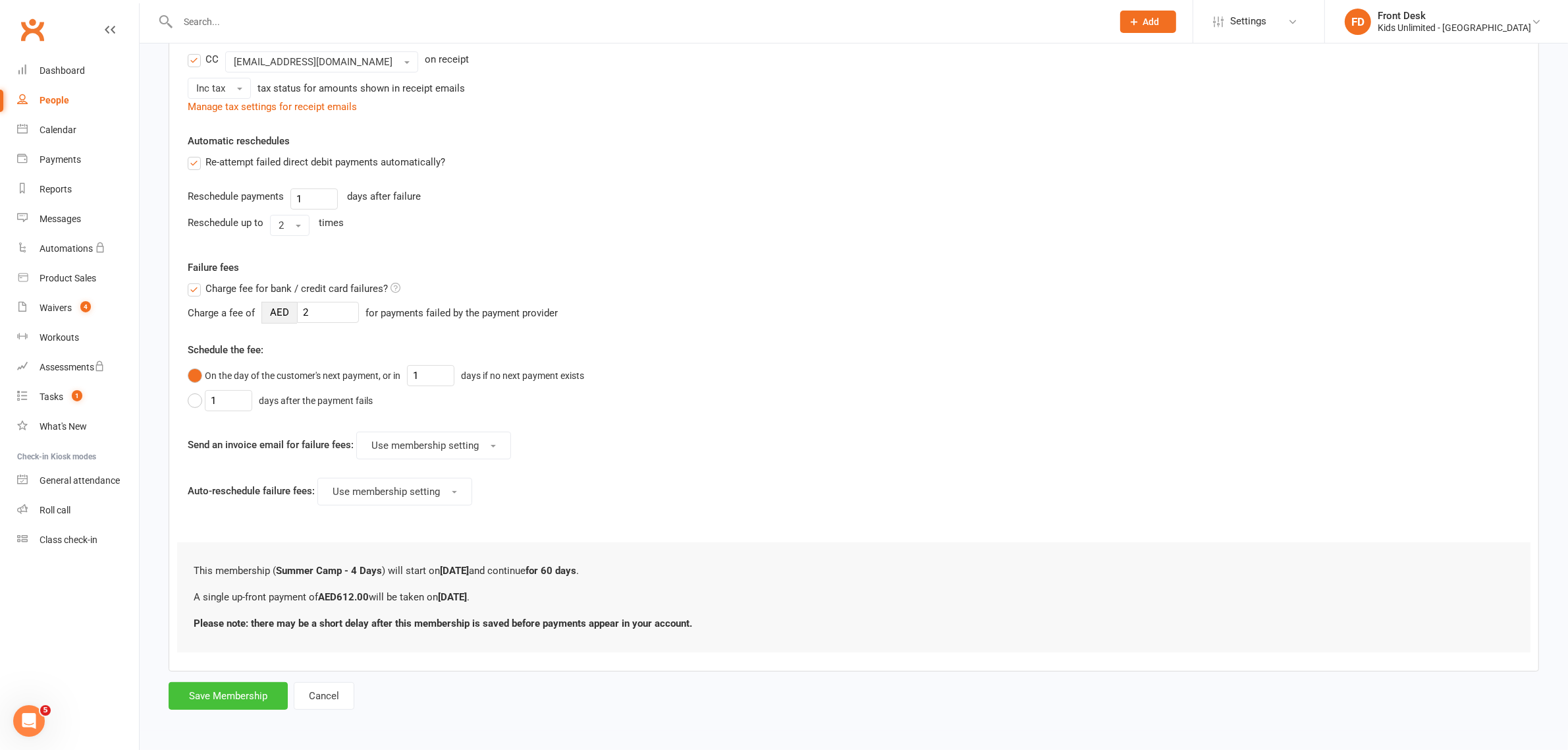
click at [264, 699] on button "Save Membership" at bounding box center [228, 696] width 119 height 28
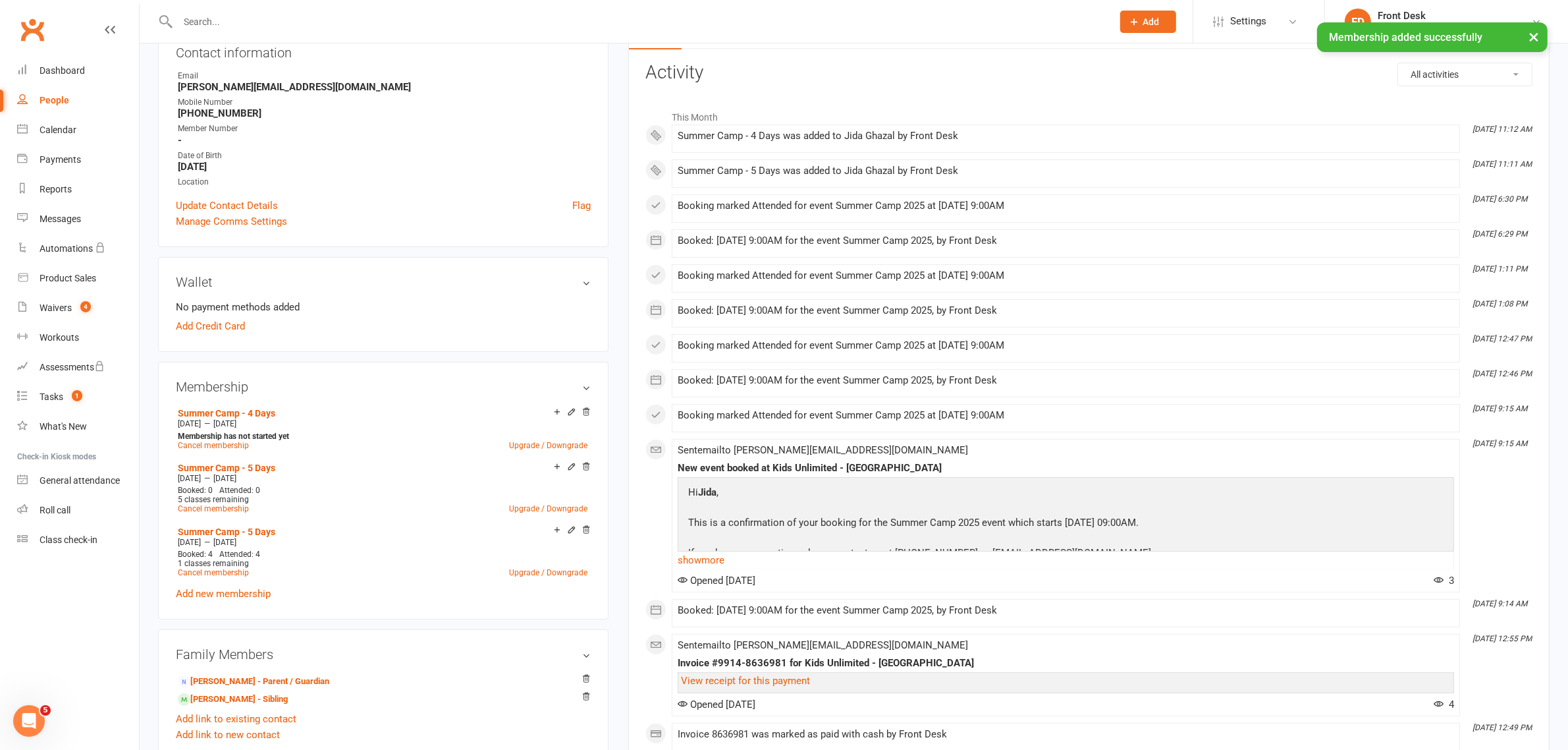
scroll to position [247, 0]
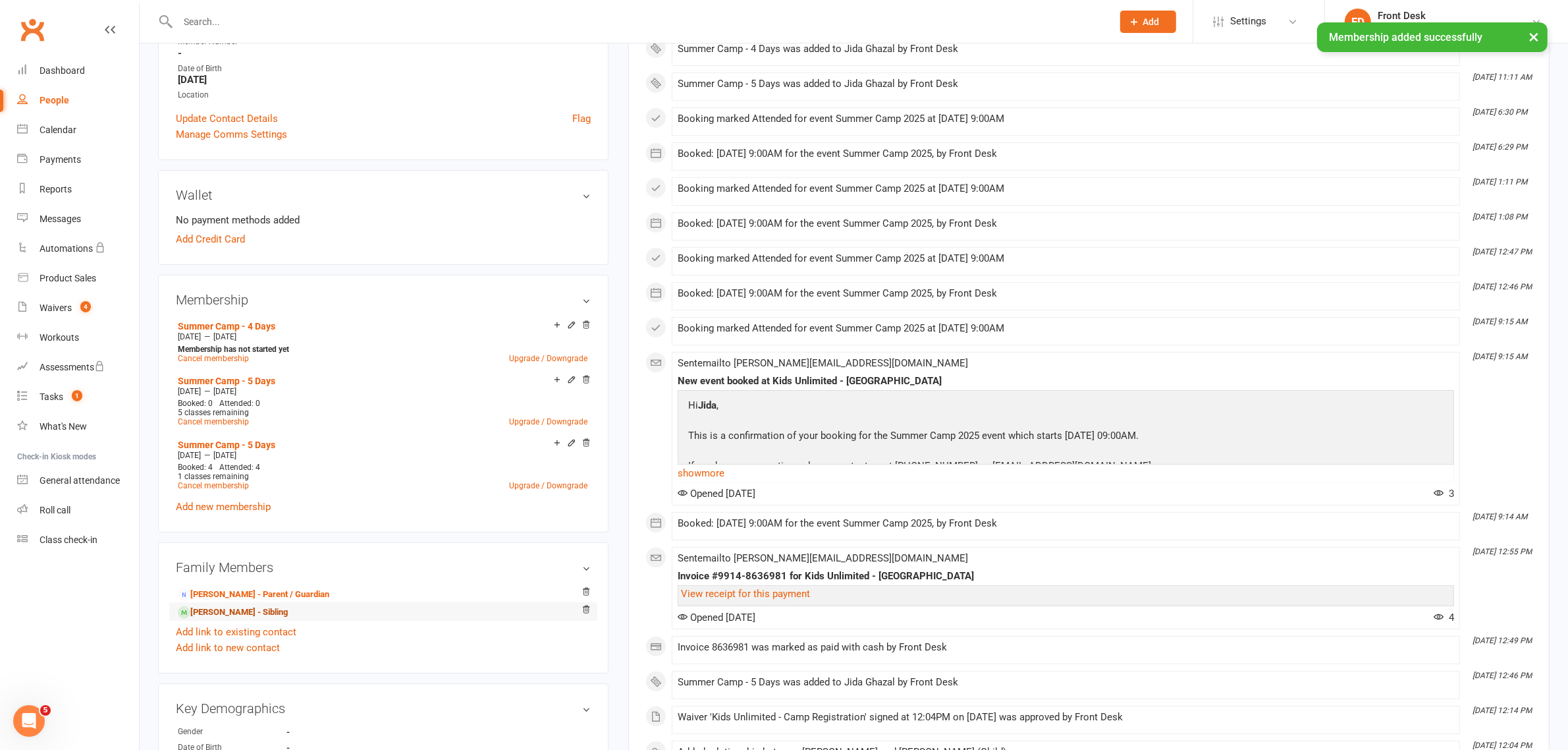
click at [234, 607] on link "[PERSON_NAME] - Sibling" at bounding box center [232, 612] width 110 height 14
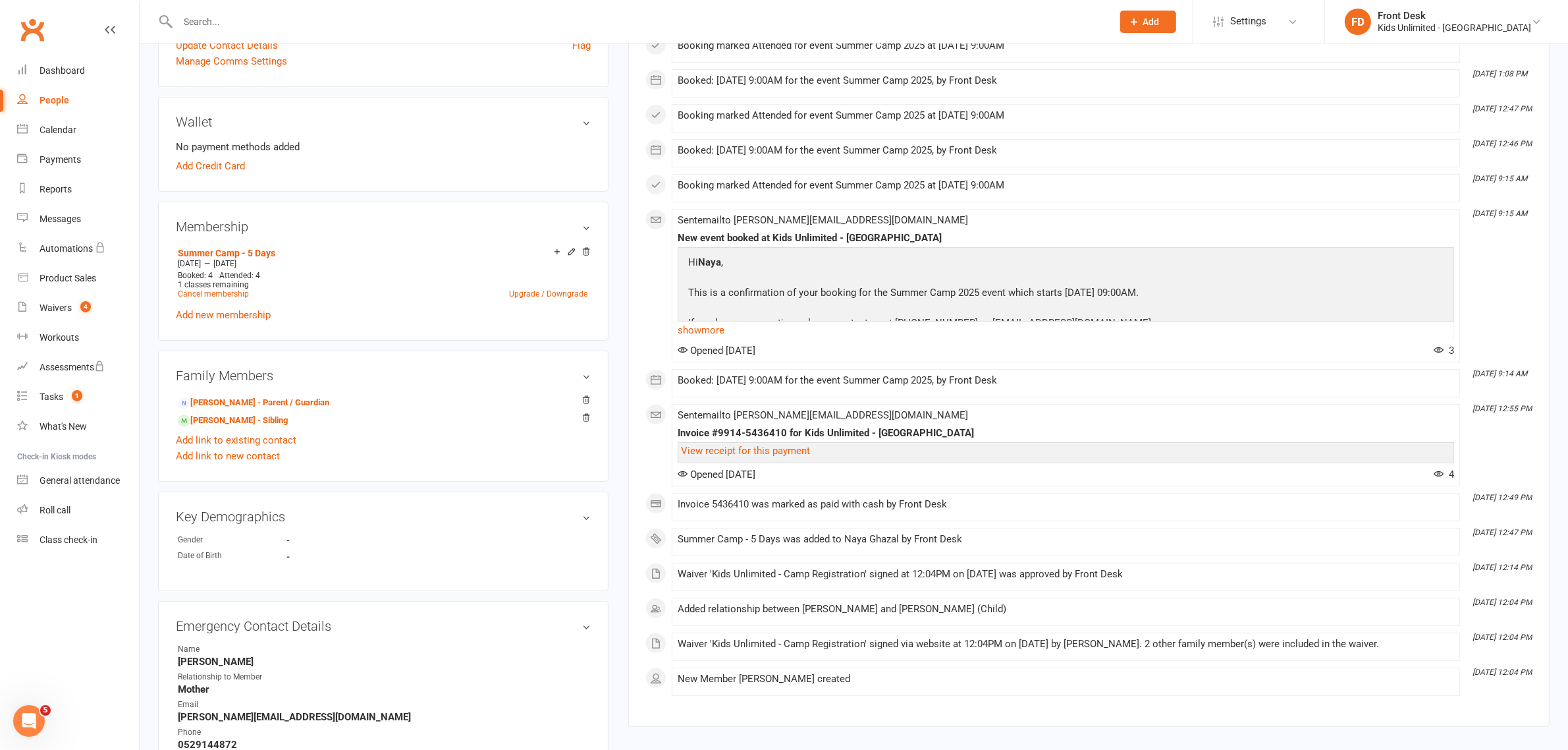
scroll to position [329, 0]
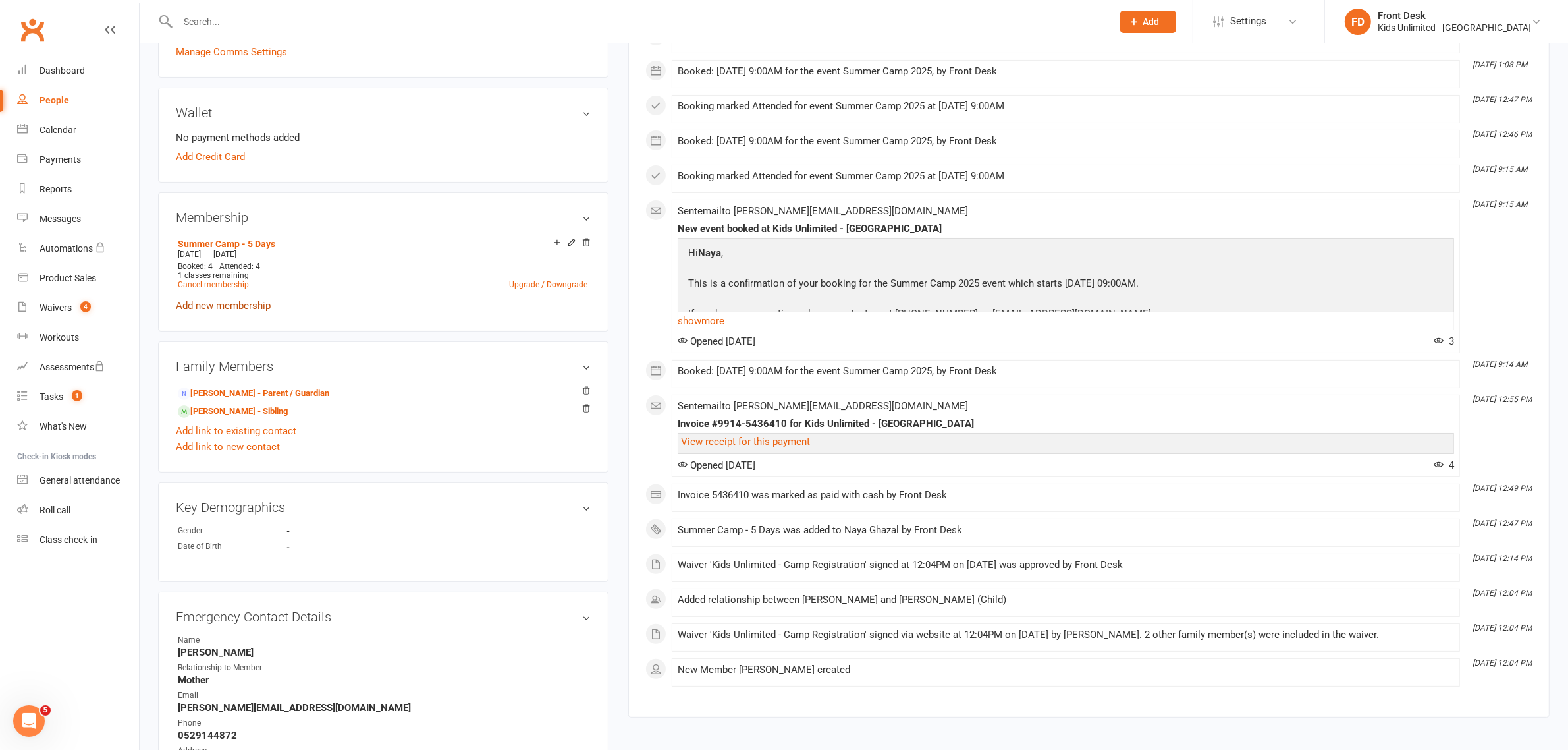
click at [252, 309] on link "Add new membership" at bounding box center [223, 306] width 95 height 12
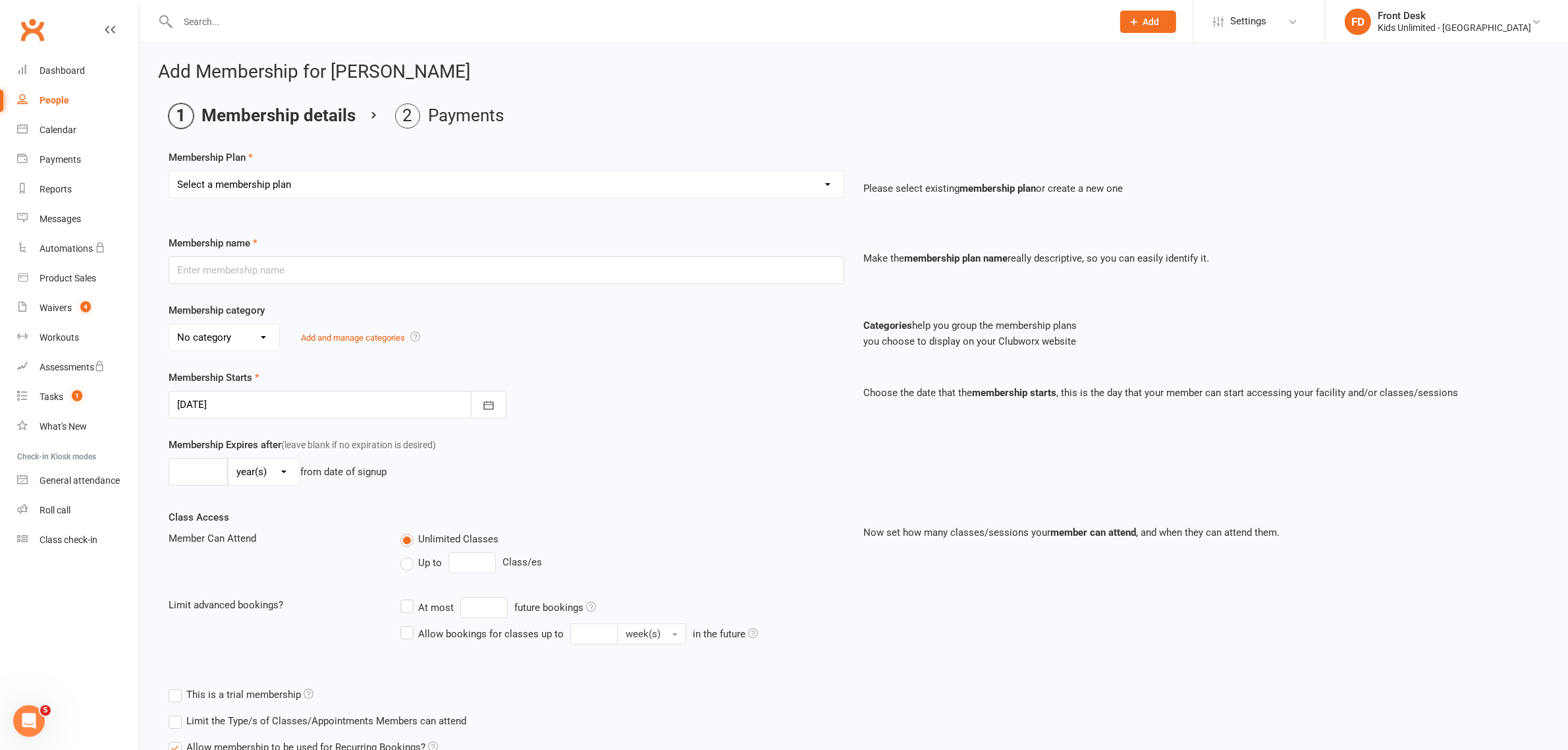
click at [326, 179] on select "Select a membership plan Create new Membership Plan Active Play - Free 1/2 Hour…" at bounding box center [506, 184] width 674 height 26
select select "16"
click at [170, 172] on select "Select a membership plan Create new Membership Plan Active Play - Free 1/2 Hour…" at bounding box center [506, 184] width 674 height 26
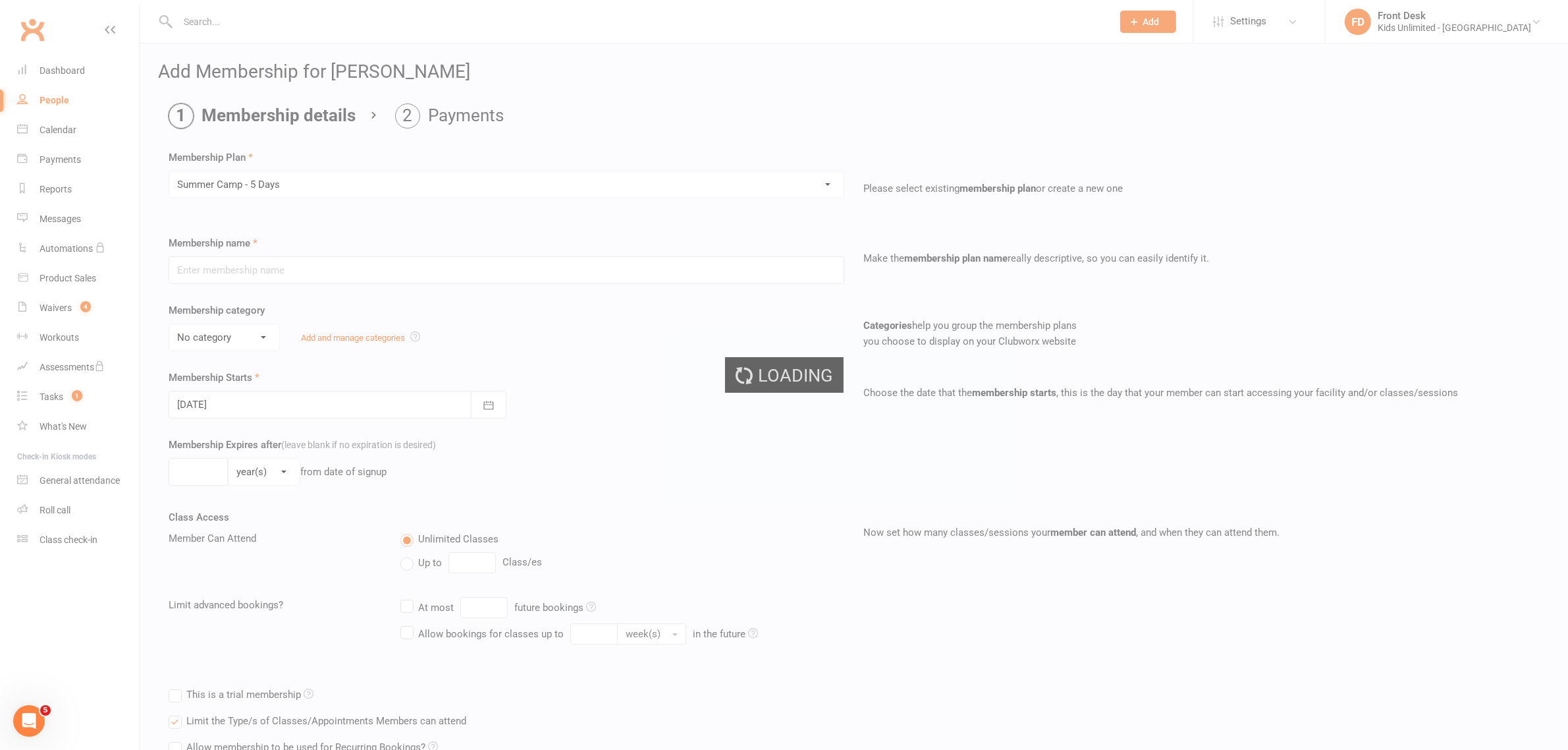
type input "Summer Camp - 5 Days"
select select "1"
type input "60"
select select "0"
type input "5"
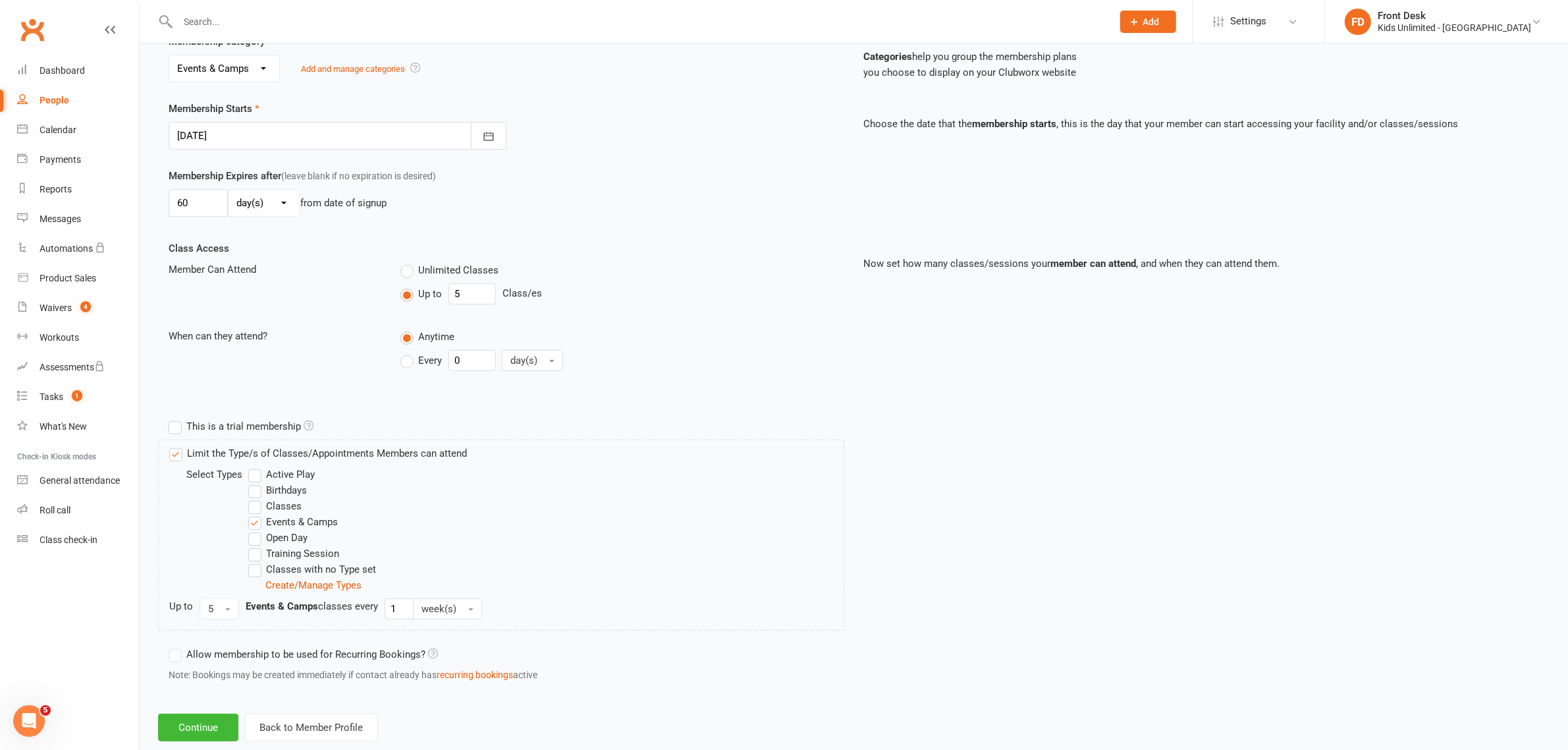
scroll to position [299, 0]
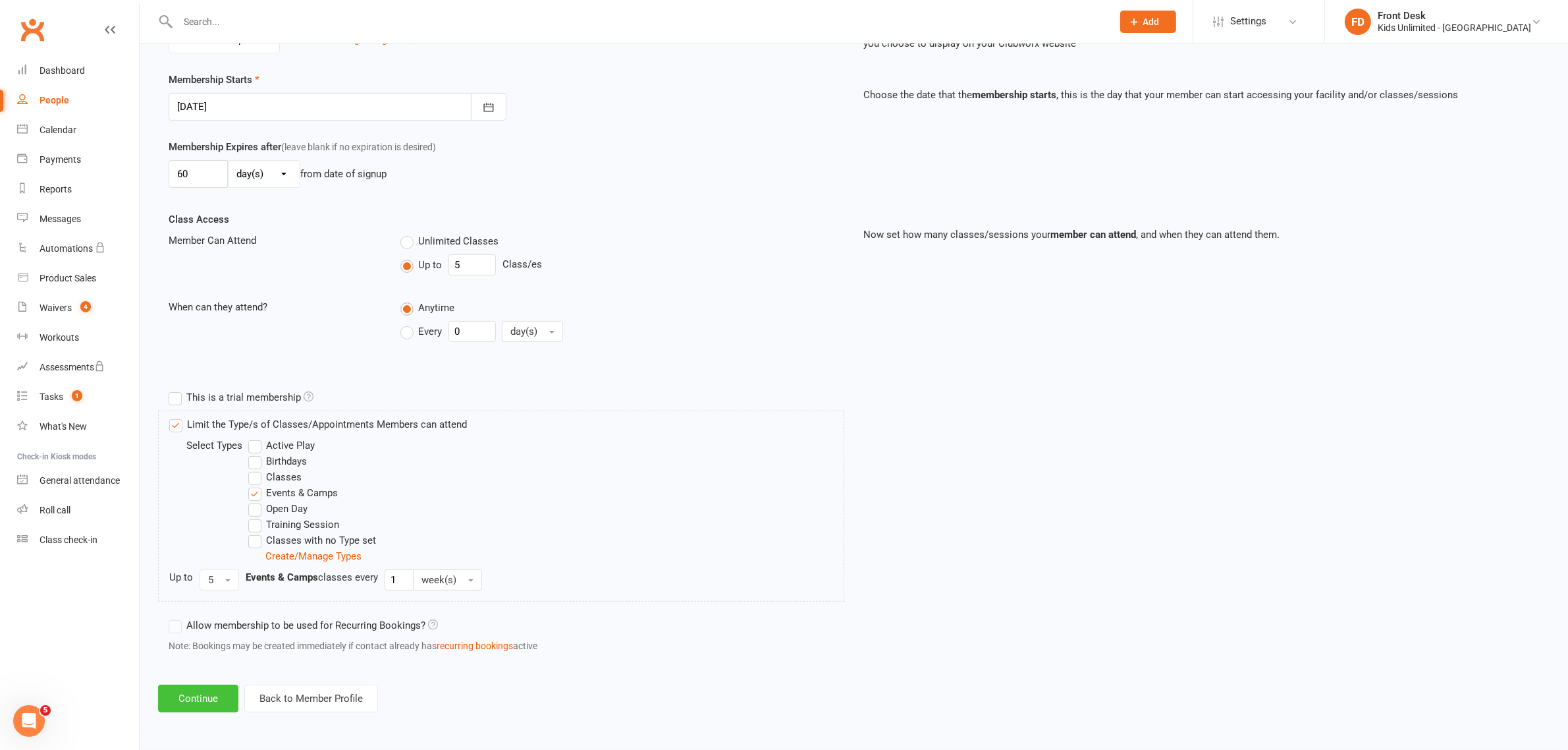
click at [208, 708] on button "Continue" at bounding box center [198, 698] width 80 height 28
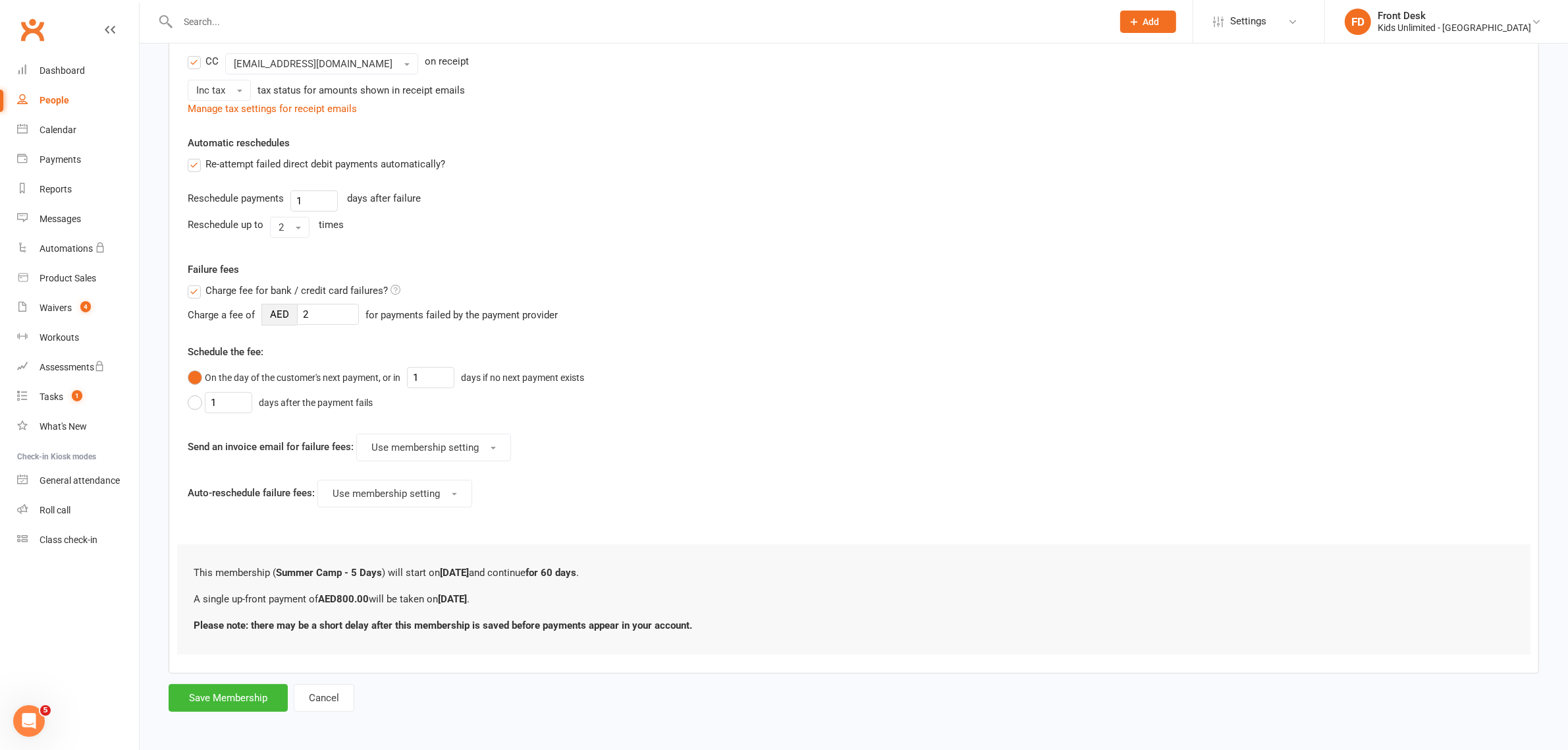
scroll to position [0, 0]
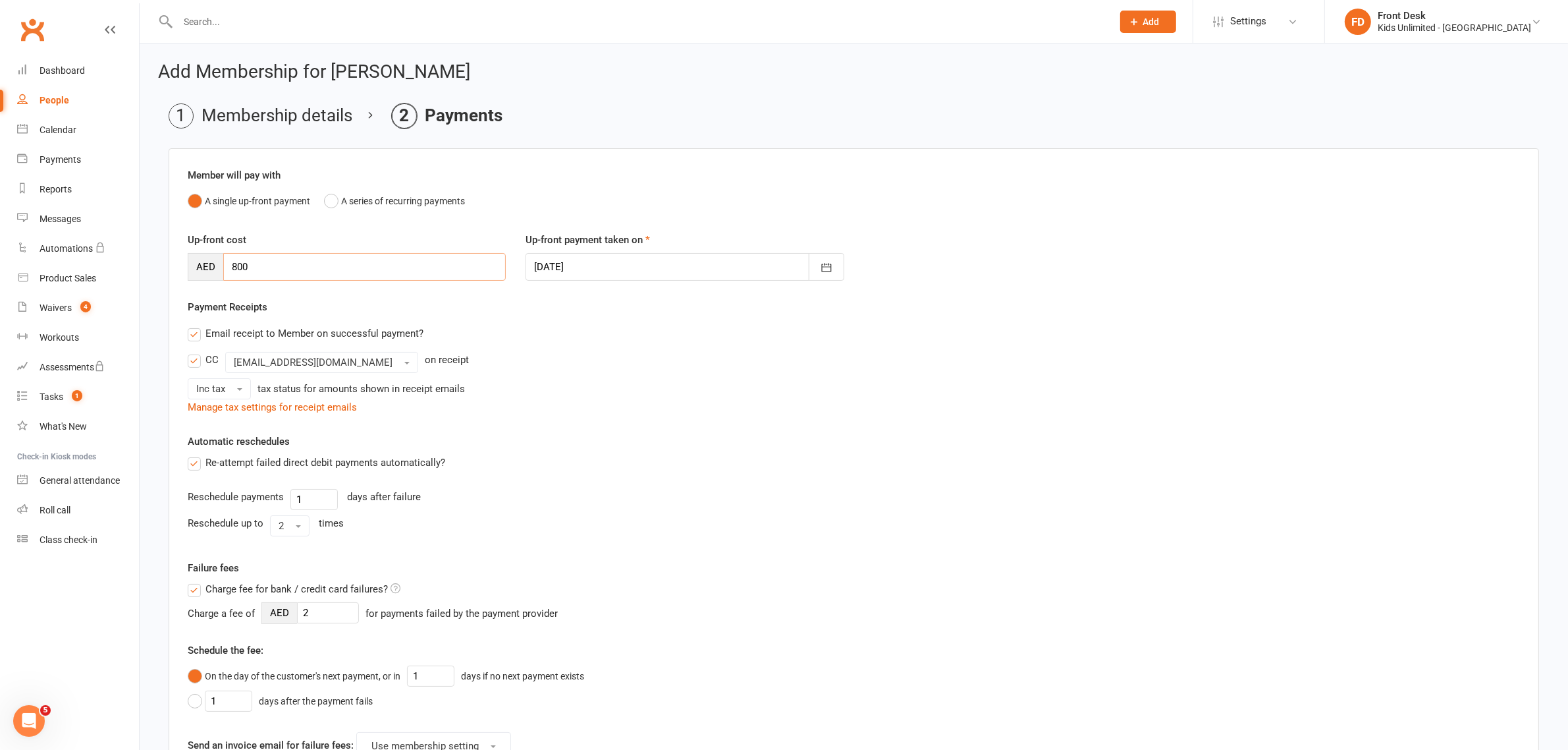
drag, startPoint x: 304, startPoint y: 265, endPoint x: 185, endPoint y: 264, distance: 119.0
click at [185, 264] on div "Up-front cost AED 800" at bounding box center [346, 256] width 337 height 49
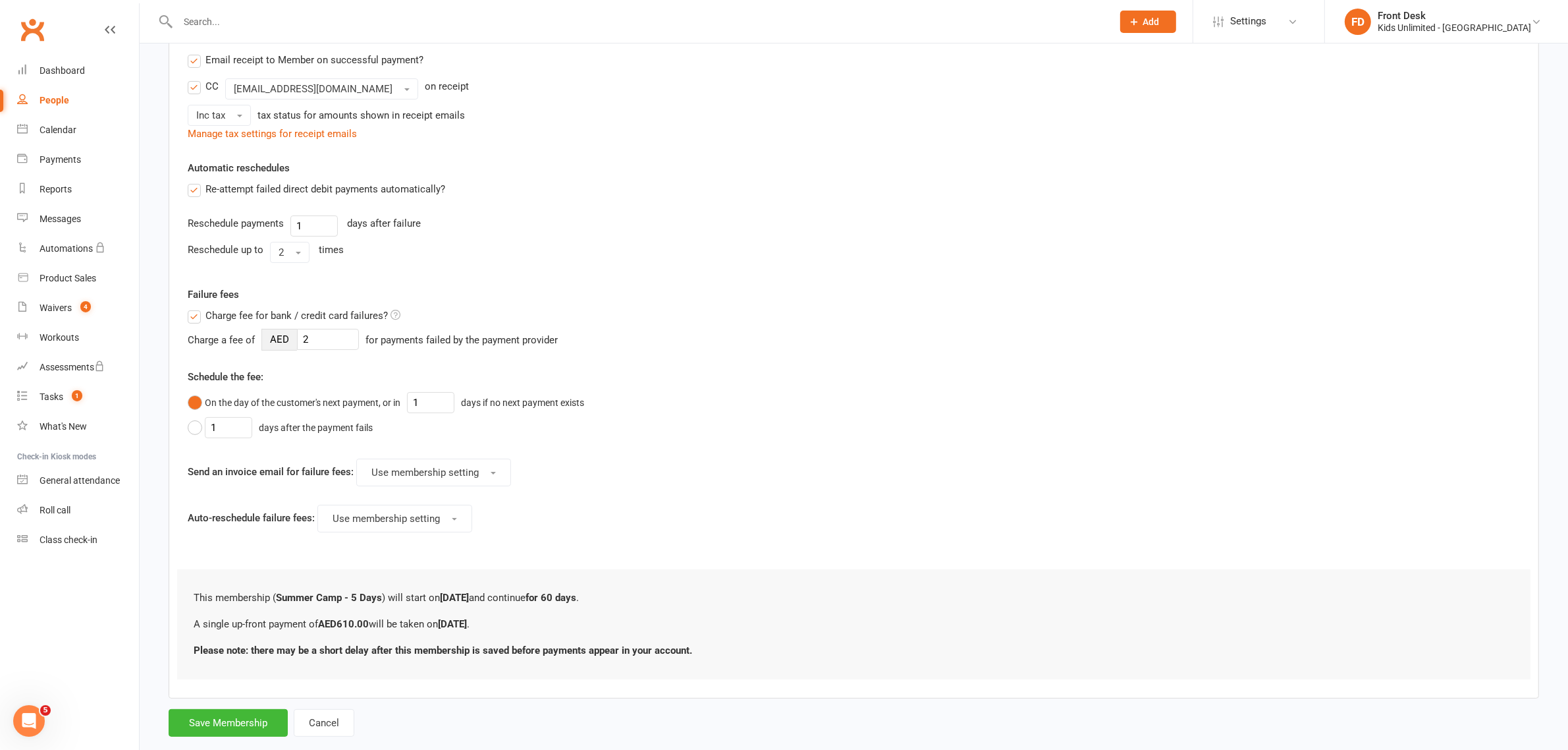
scroll to position [303, 0]
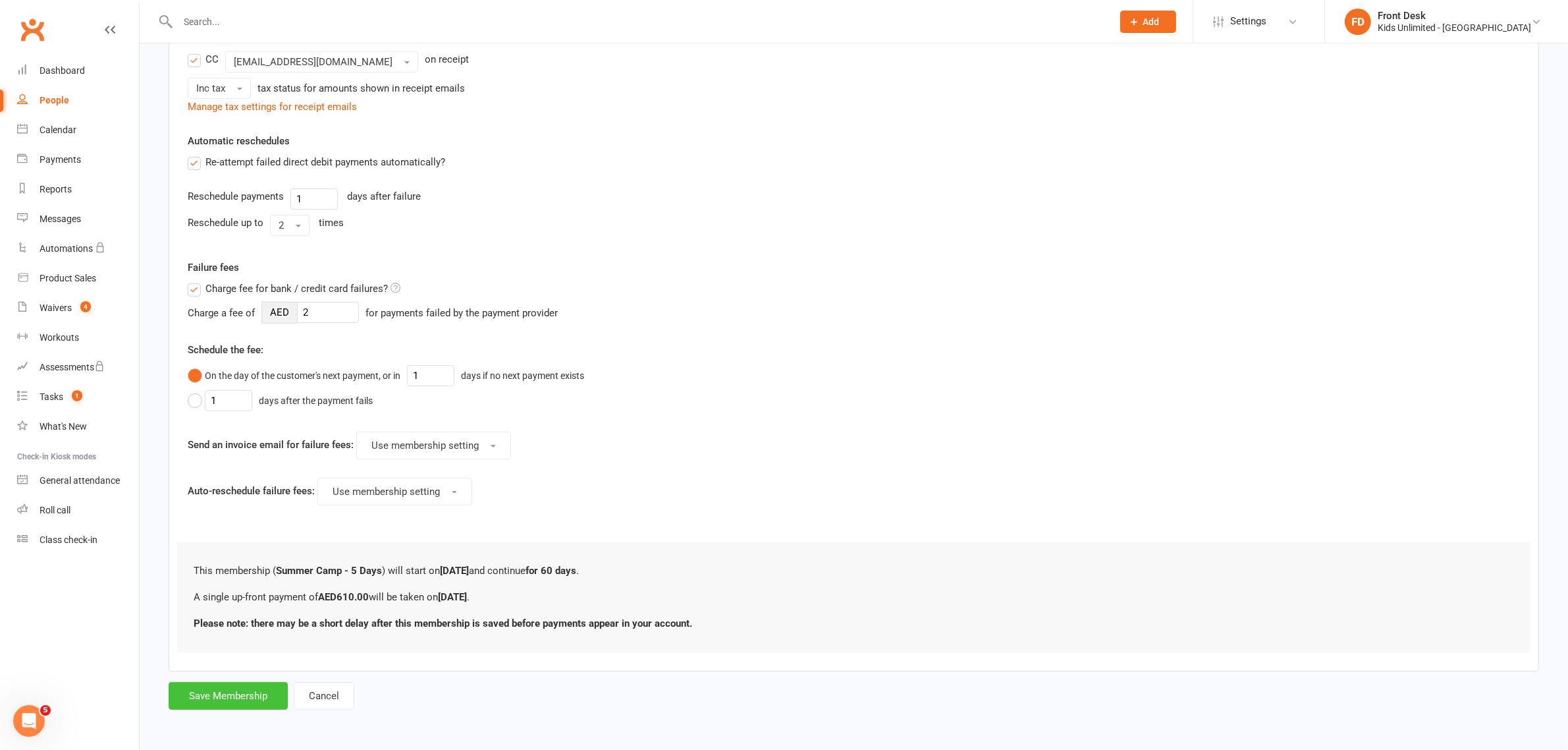
type input "610"
click at [265, 693] on button "Save Membership" at bounding box center [228, 696] width 119 height 28
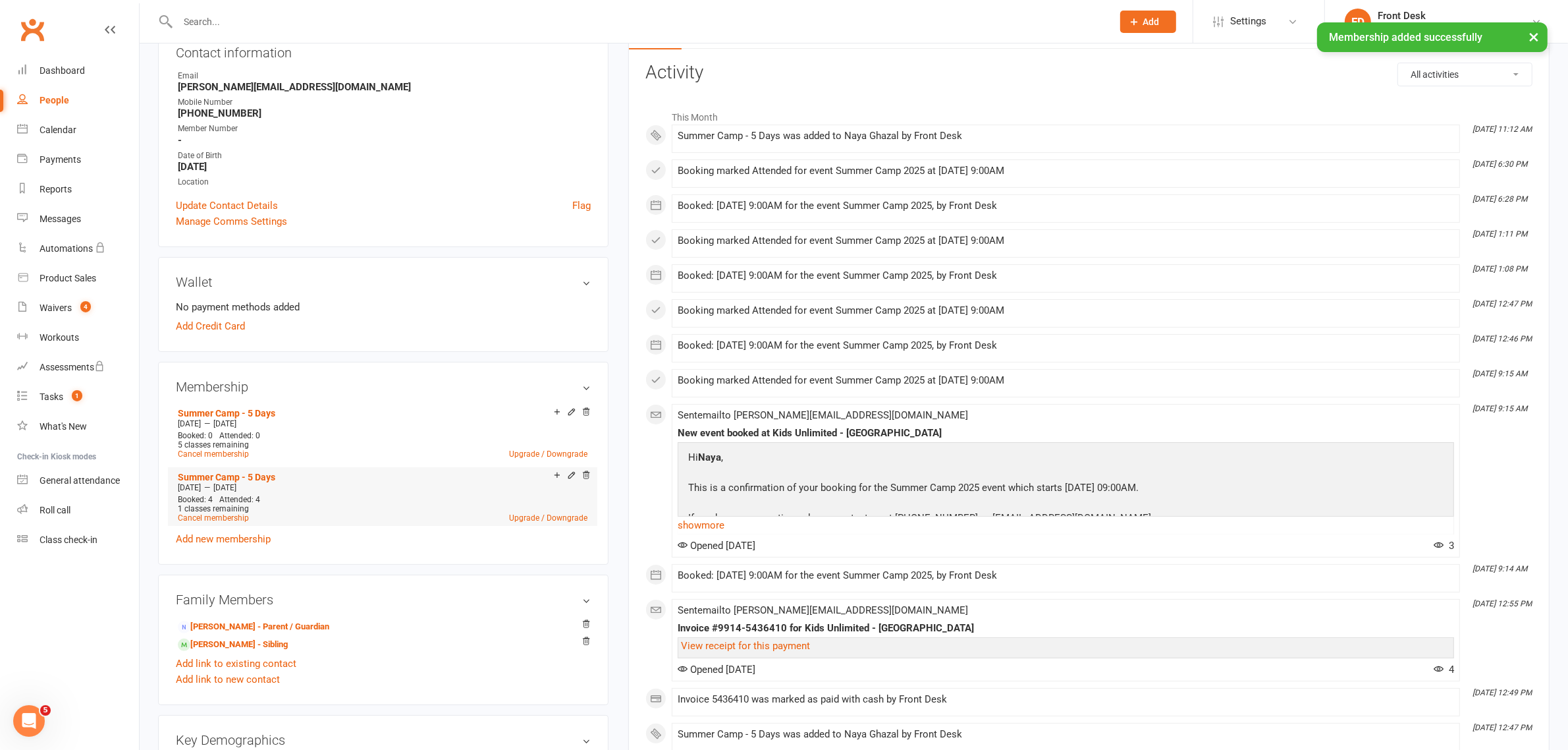
scroll to position [165, 0]
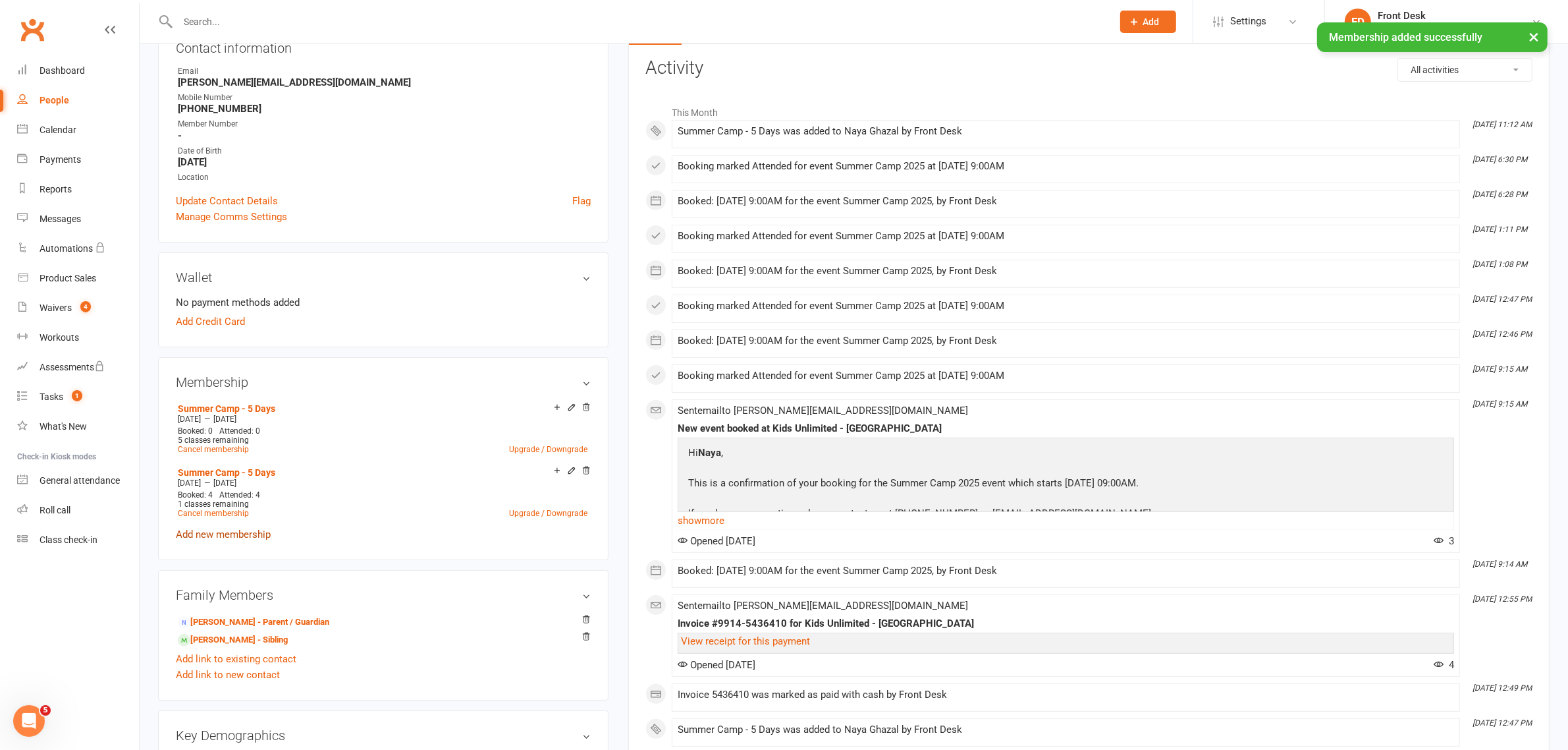
click at [258, 536] on link "Add new membership" at bounding box center [223, 535] width 95 height 12
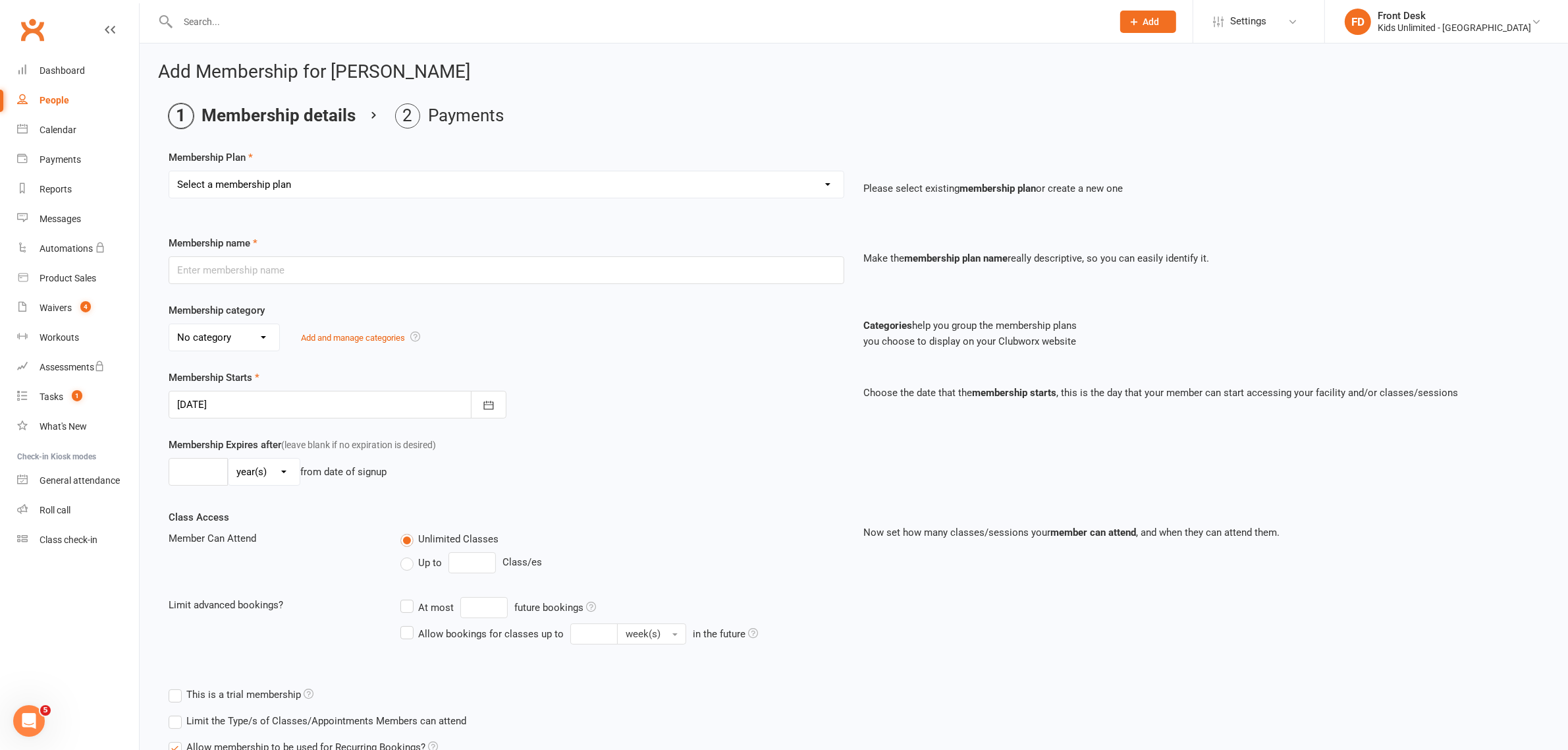
click at [442, 184] on select "Select a membership plan Create new Membership Plan Active Play - Free 1/2 Hour…" at bounding box center [506, 184] width 674 height 26
select select "15"
click at [170, 172] on select "Select a membership plan Create new Membership Plan Active Play - Free 1/2 Hour…" at bounding box center [506, 184] width 674 height 26
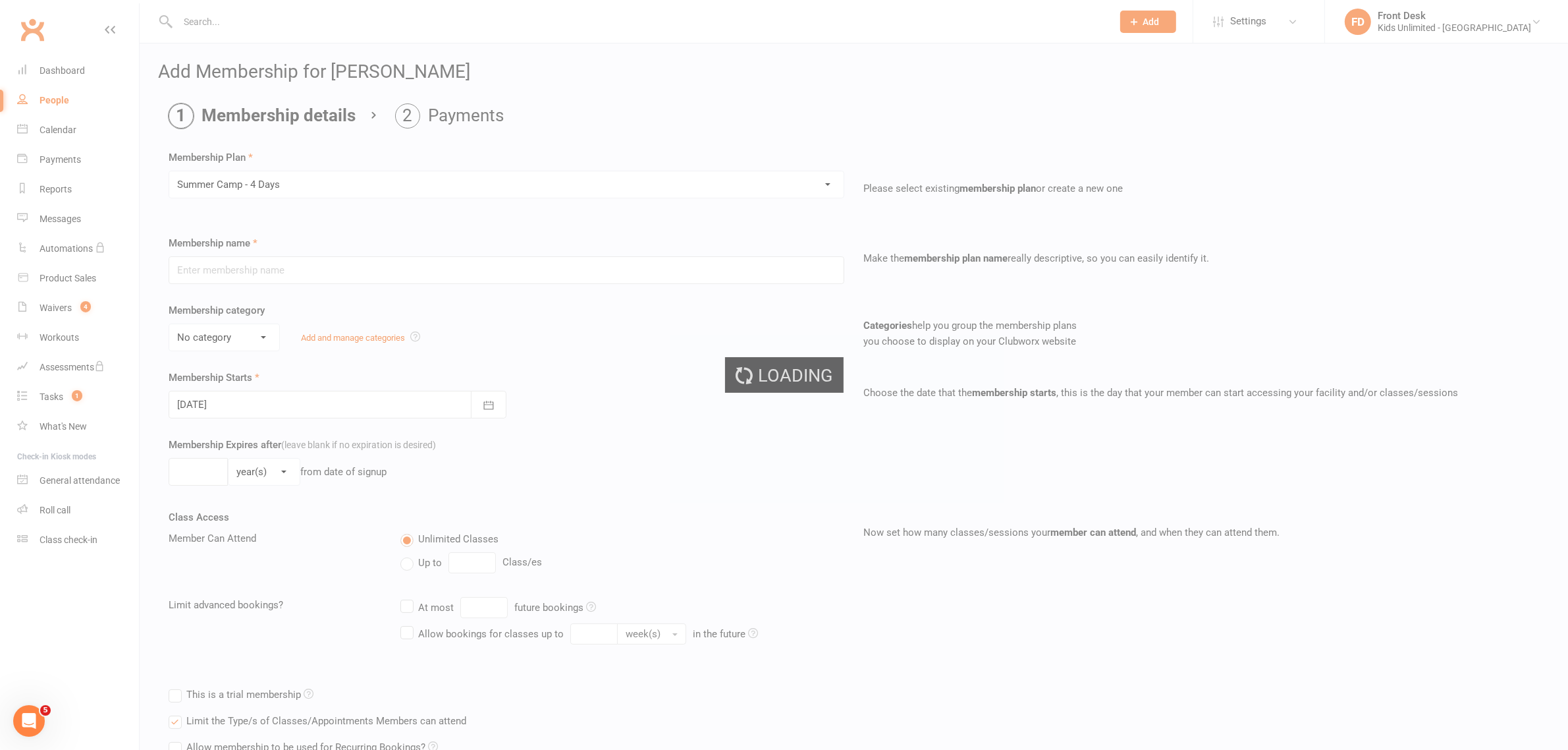
type input "Summer Camp - 4 Days"
select select "1"
type input "60"
select select "0"
type input "4"
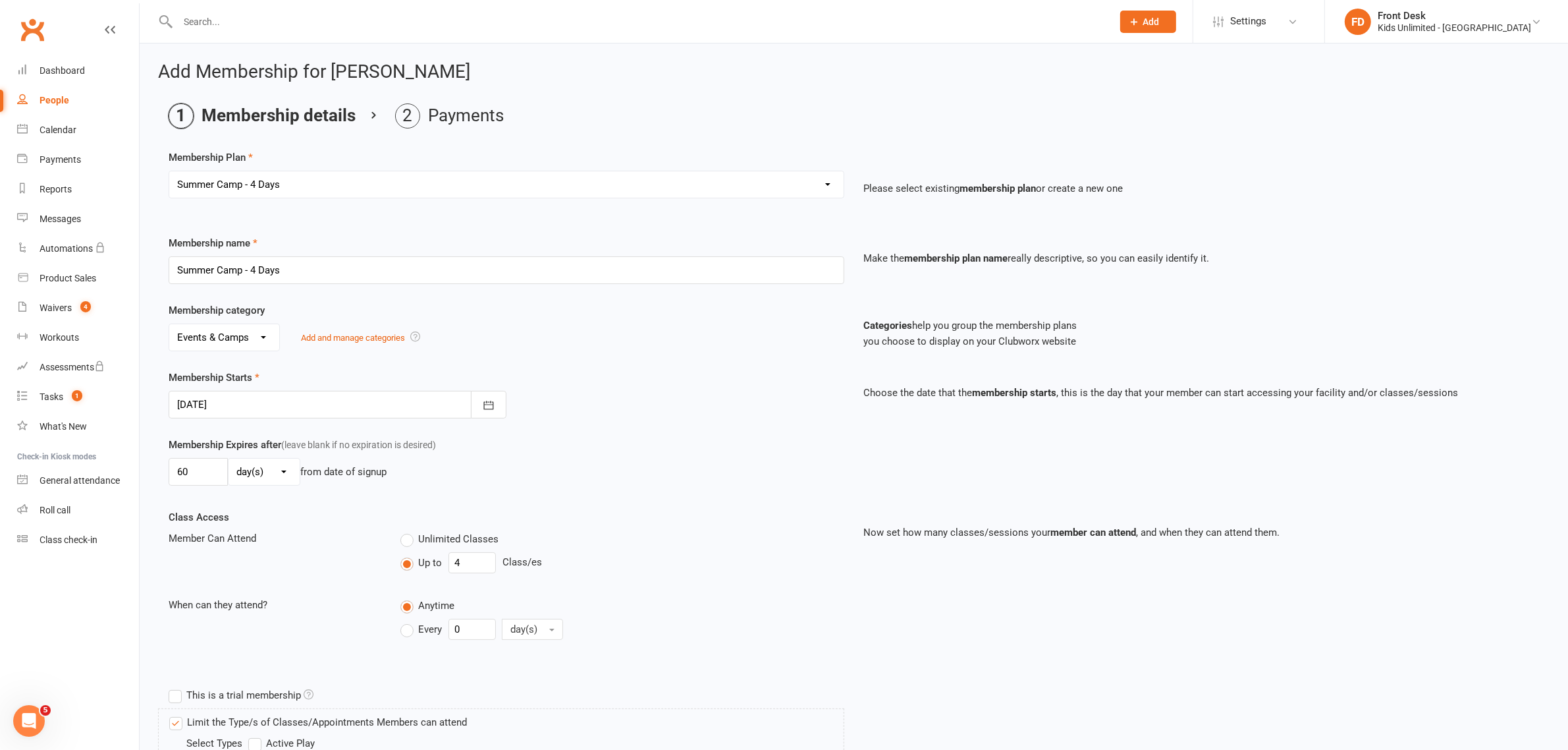
click at [239, 403] on div at bounding box center [337, 405] width 337 height 28
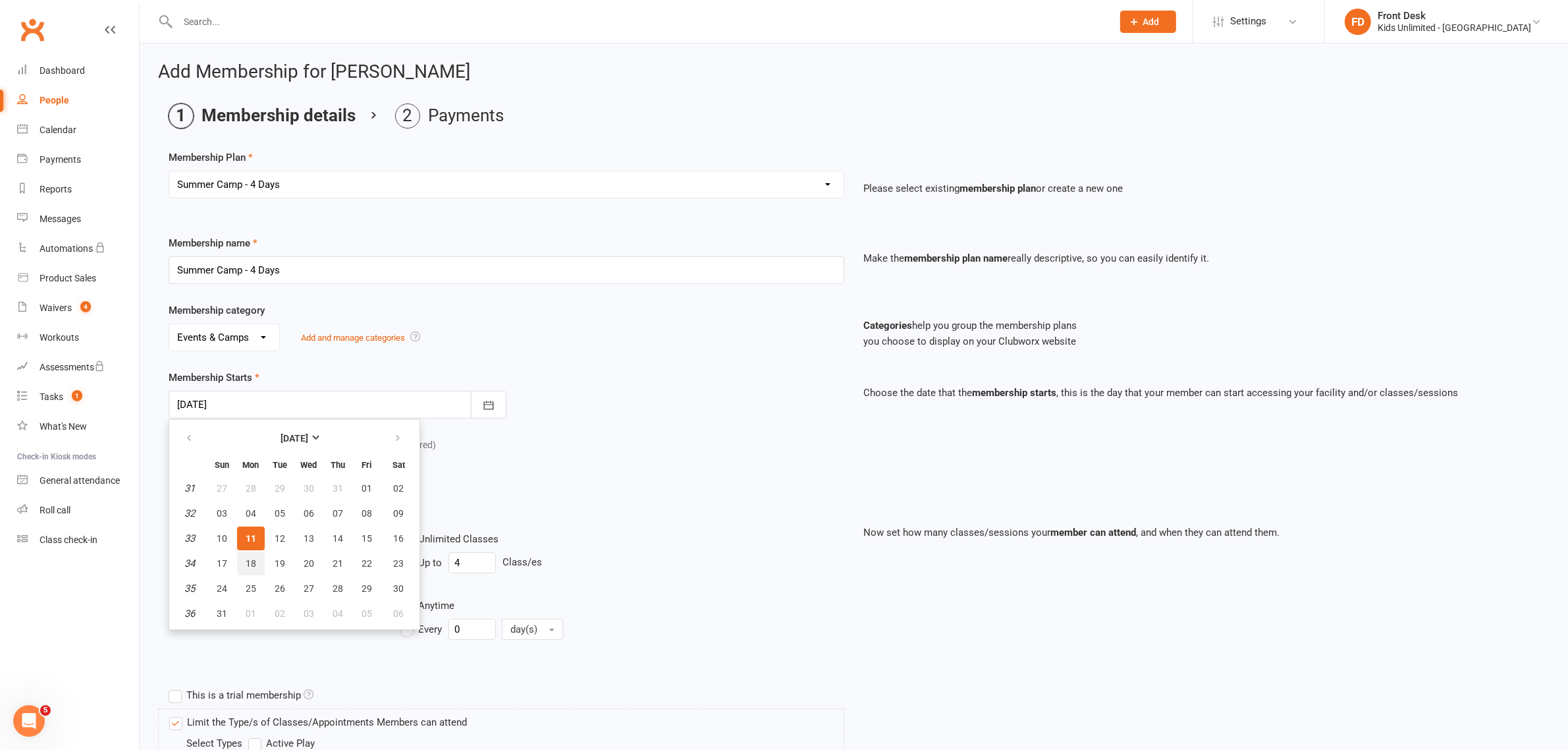
click at [247, 562] on span "18" at bounding box center [250, 563] width 11 height 11
type input "[DATE]"
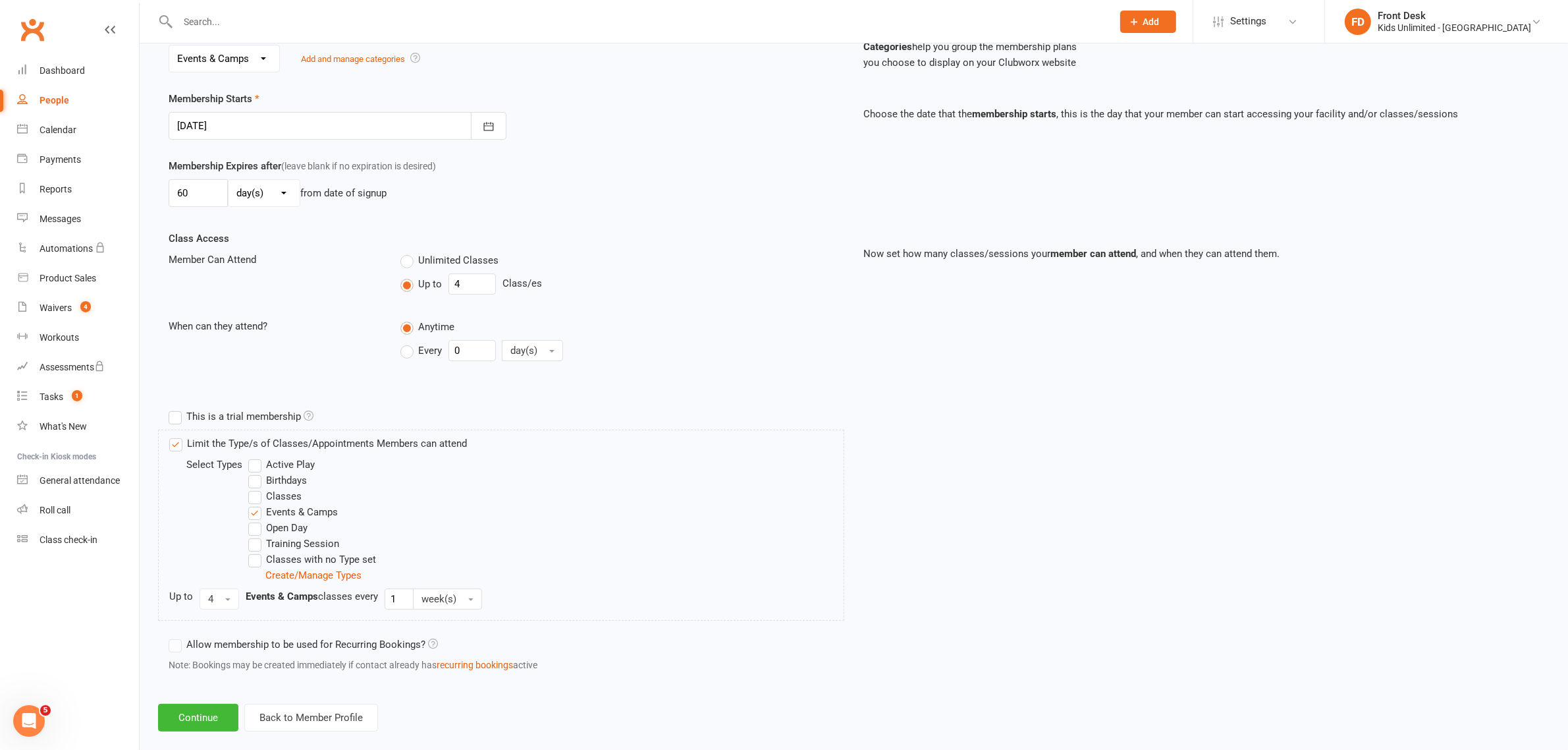
scroll to position [299, 0]
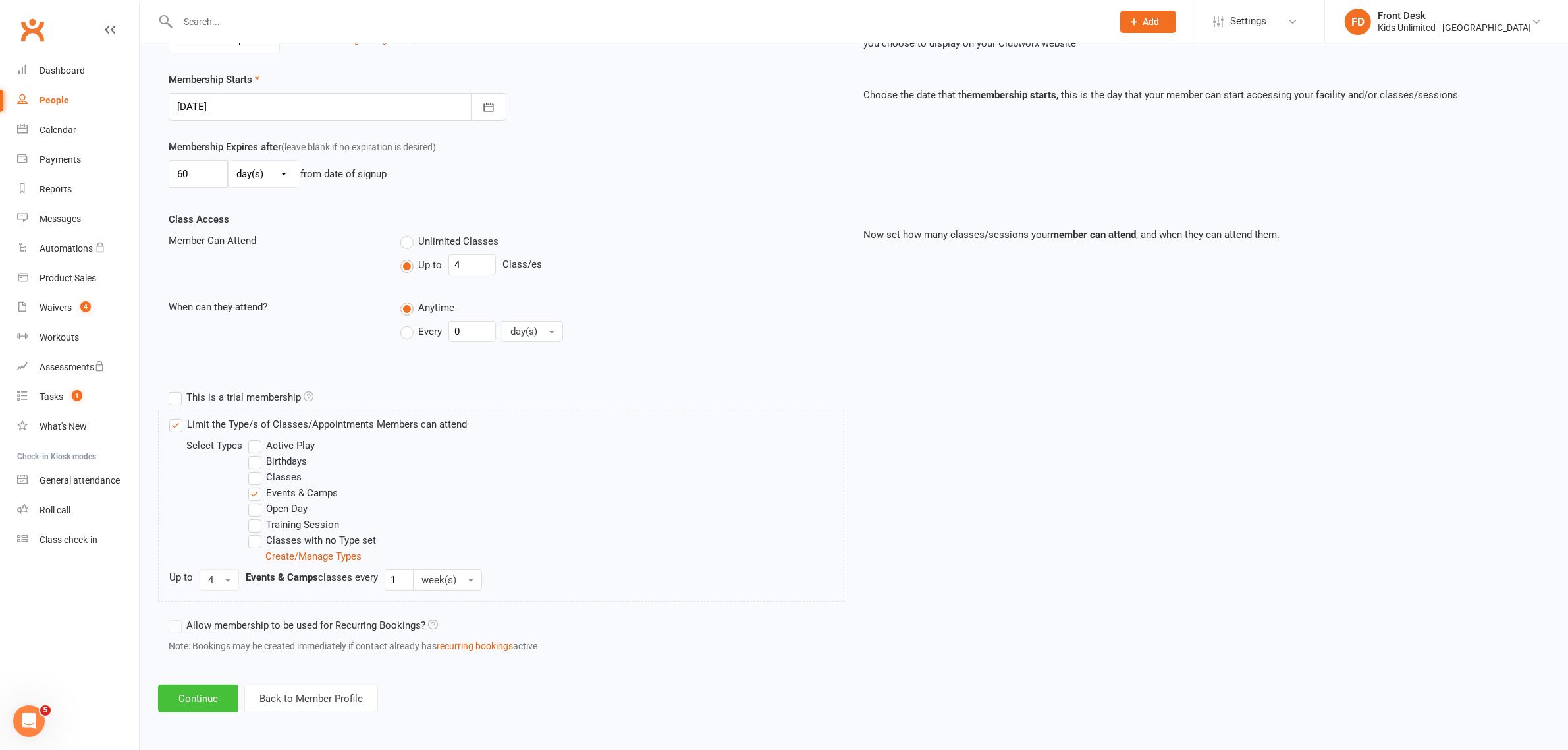
click at [229, 696] on button "Continue" at bounding box center [198, 698] width 80 height 28
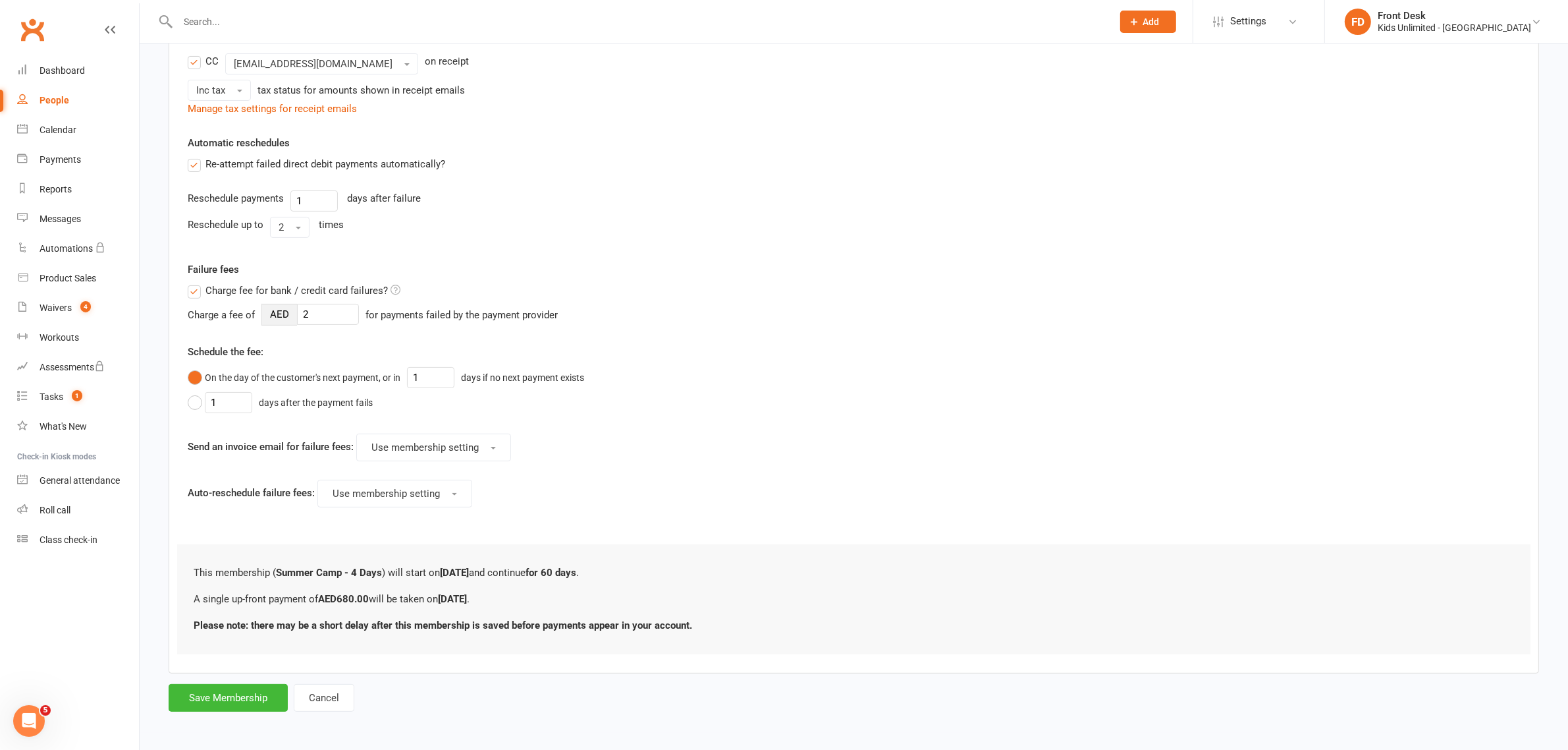
scroll to position [0, 0]
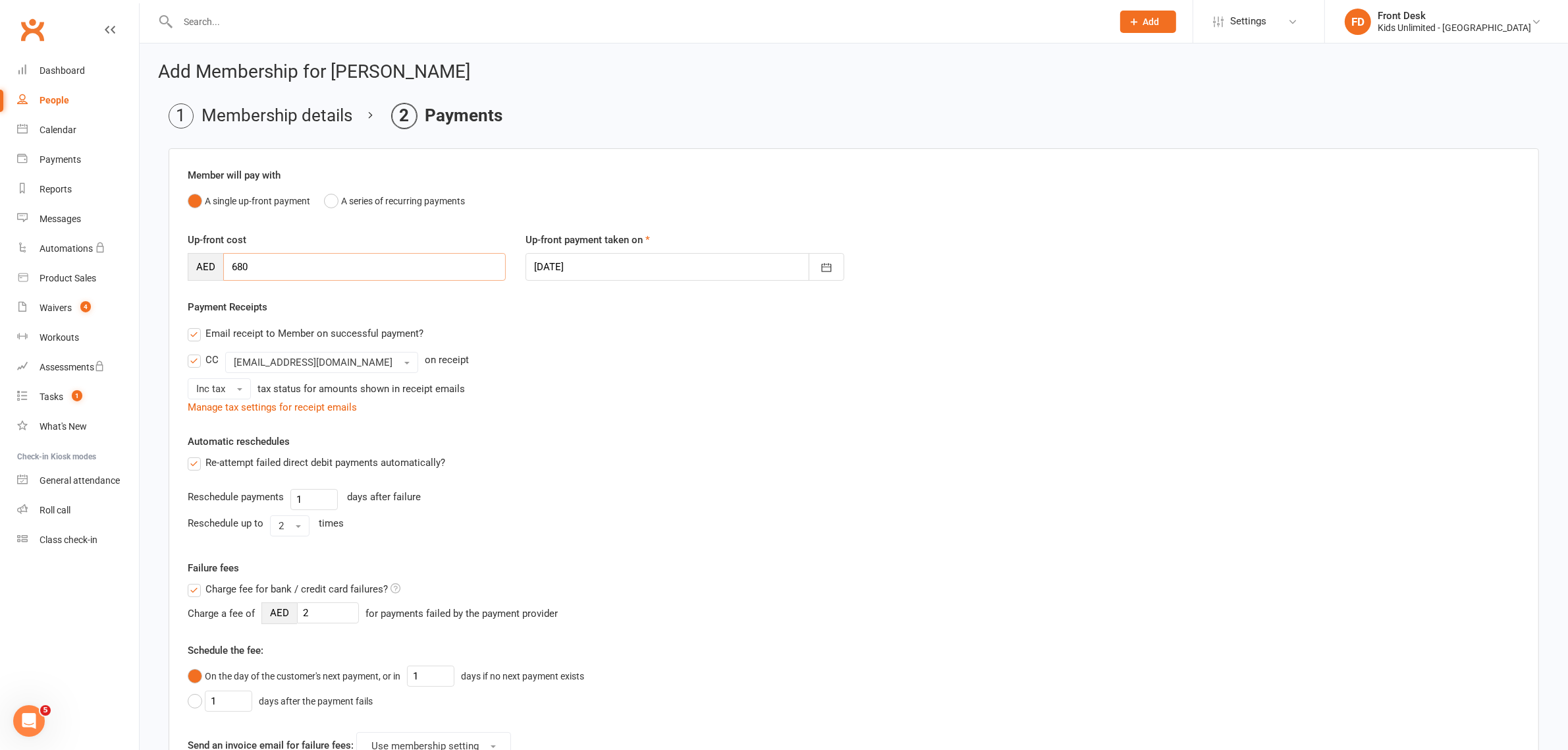
drag, startPoint x: 299, startPoint y: 269, endPoint x: 141, endPoint y: 283, distance: 158.6
click at [141, 283] on div "Add Membership for [PERSON_NAME] Membership details Payments Member will pay wi…" at bounding box center [853, 538] width 1428 height 988
type input "612"
click at [830, 257] on button "button" at bounding box center [826, 267] width 36 height 28
click at [612, 397] on button "11" at bounding box center [607, 401] width 28 height 23
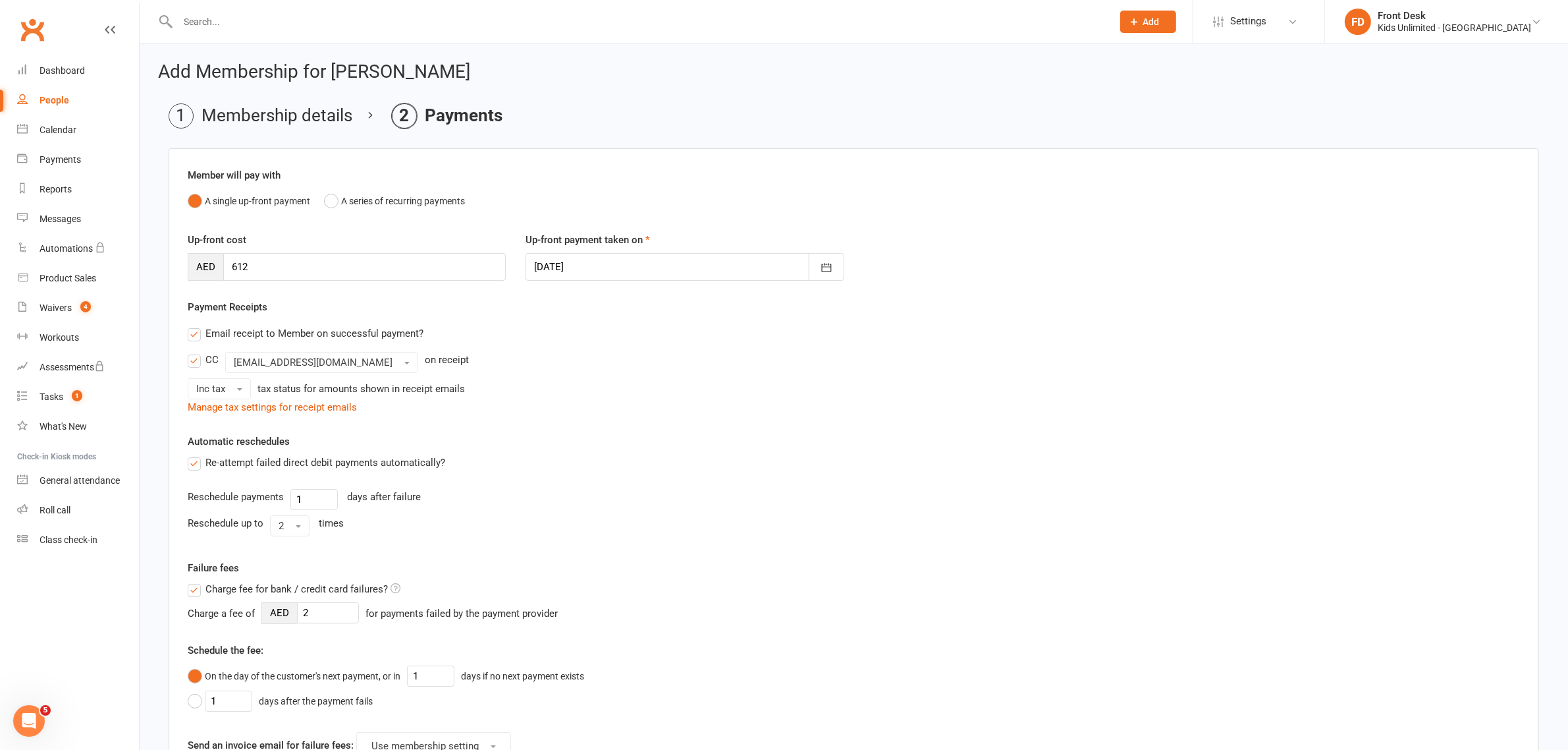
type input "[DATE]"
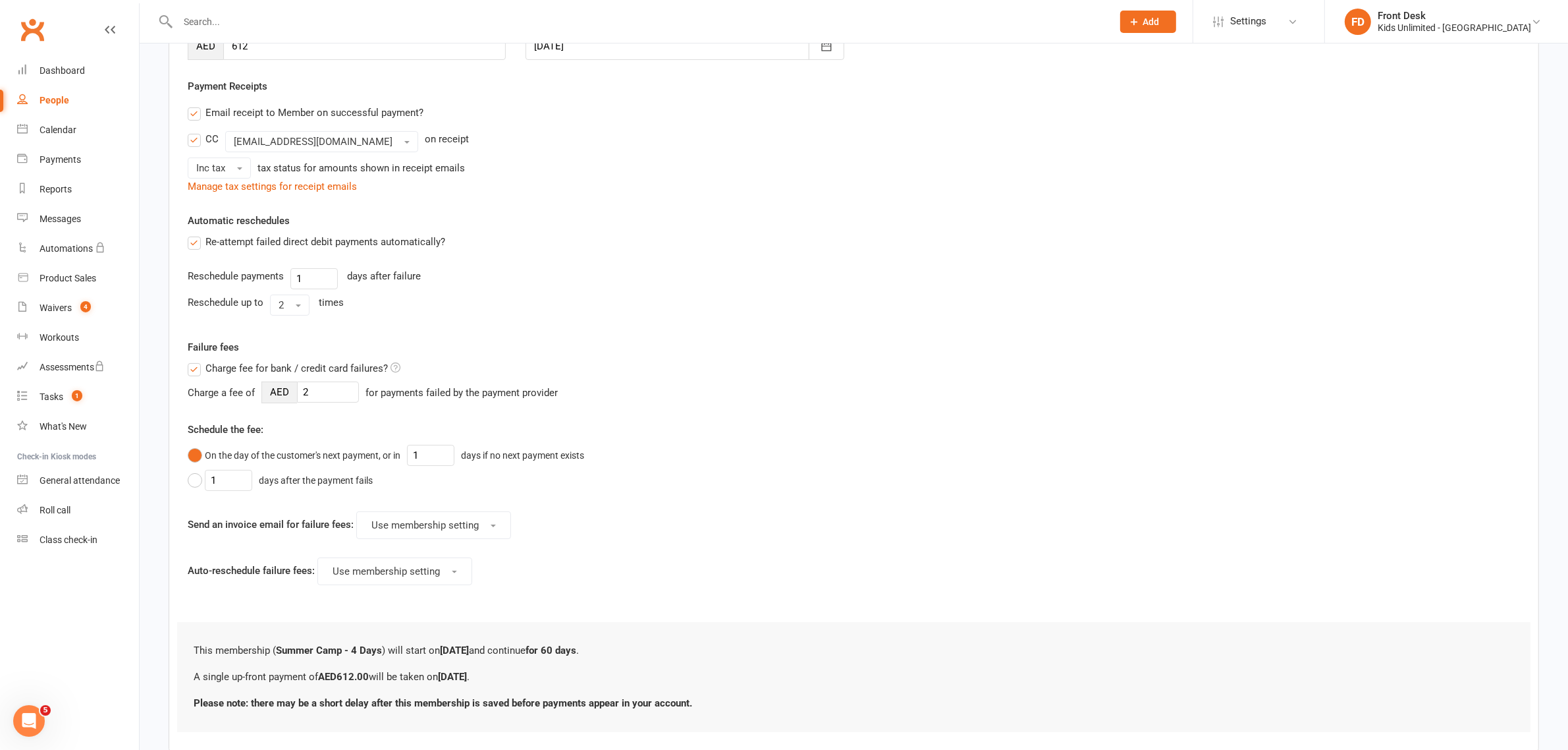
scroll to position [303, 0]
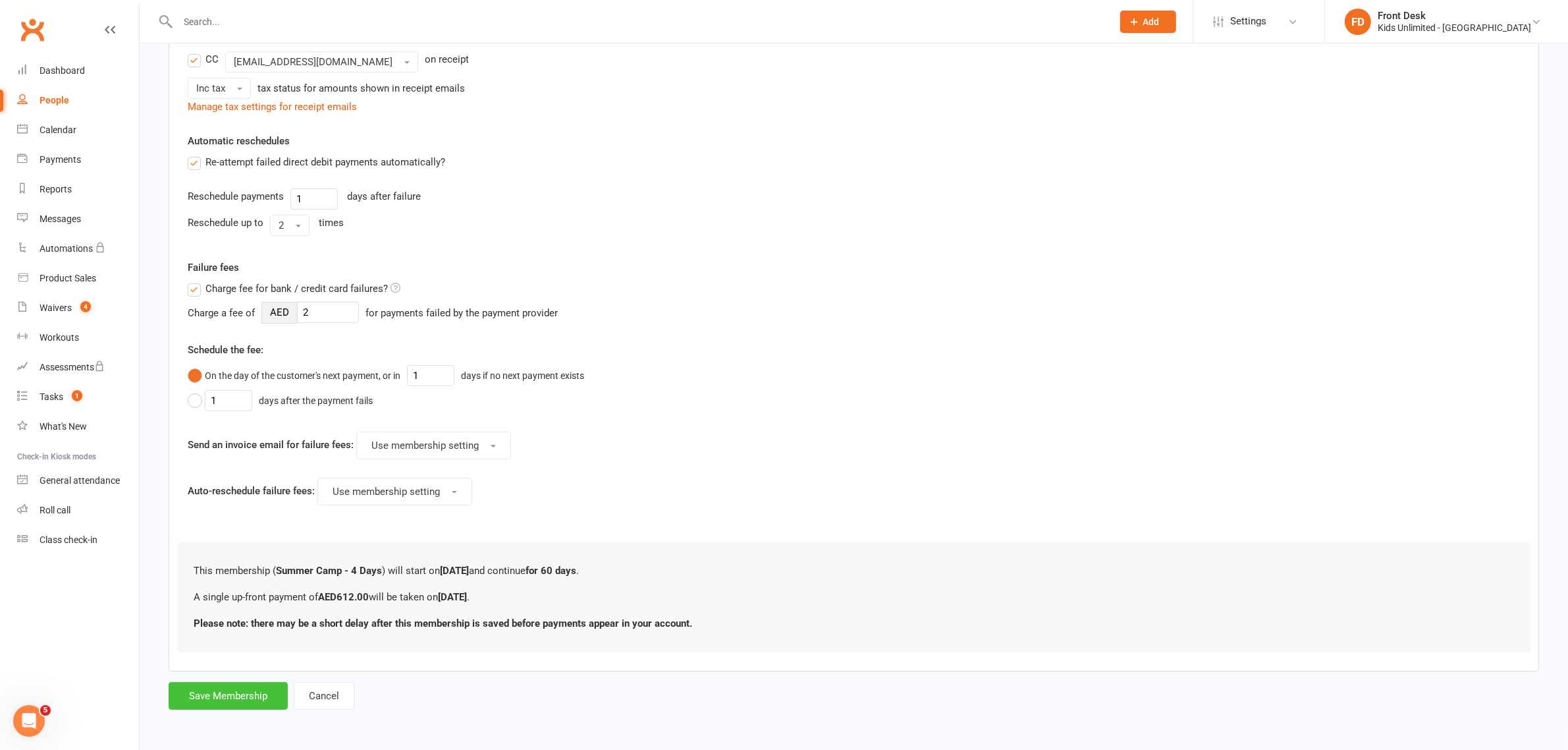
click at [226, 693] on button "Save Membership" at bounding box center [228, 696] width 119 height 28
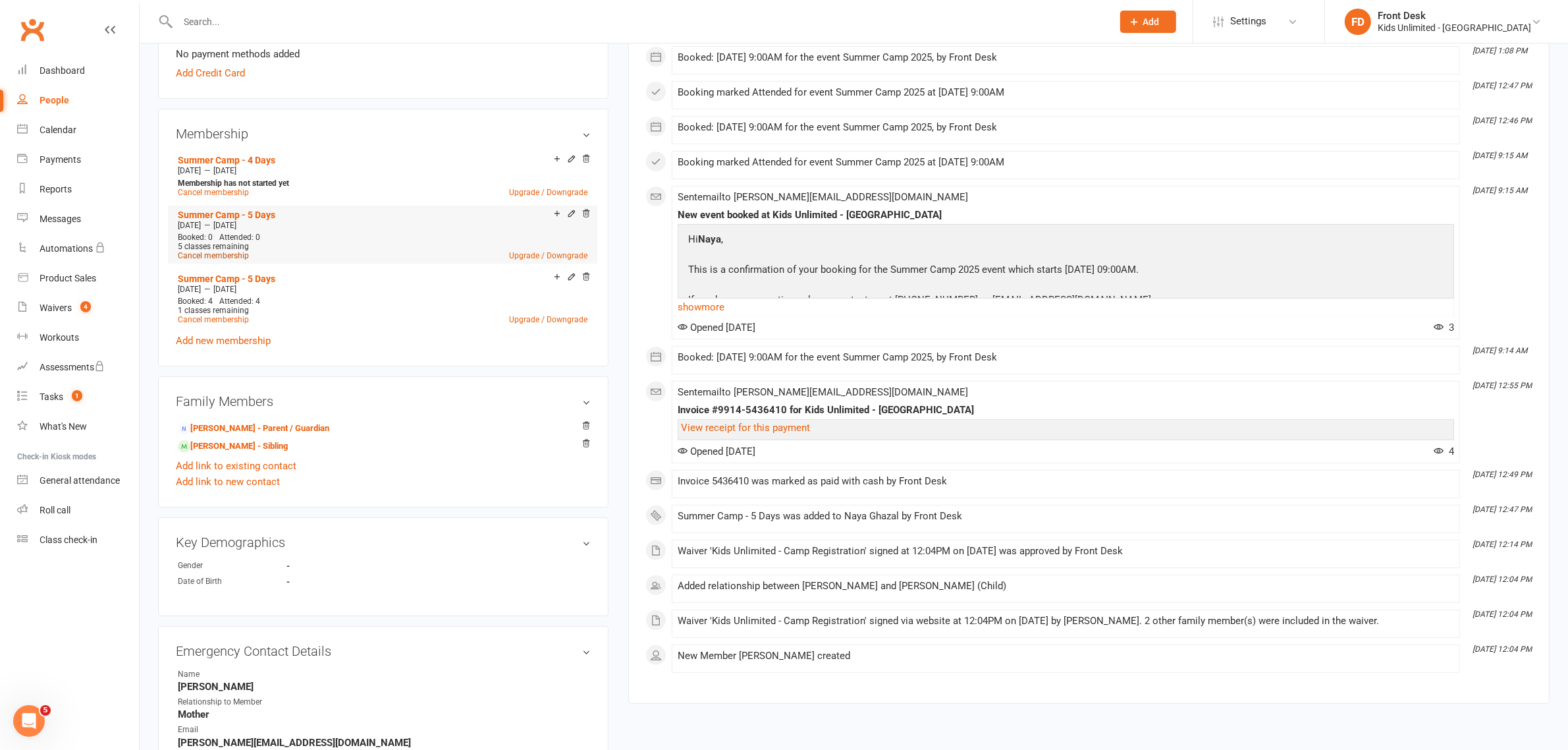
scroll to position [411, 0]
click at [63, 163] on div "Payments" at bounding box center [60, 159] width 42 height 11
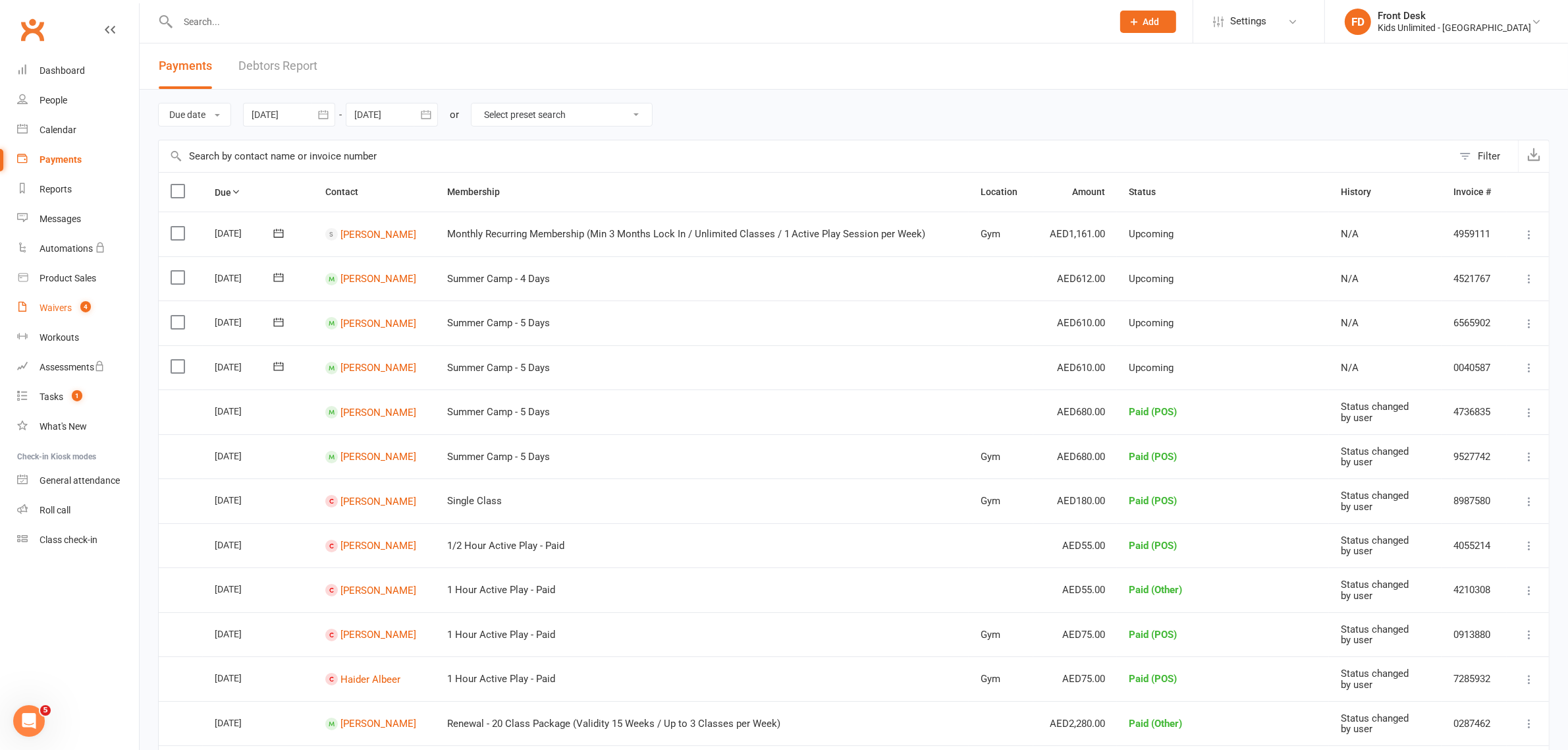
click at [67, 310] on div "Waivers" at bounding box center [55, 308] width 32 height 11
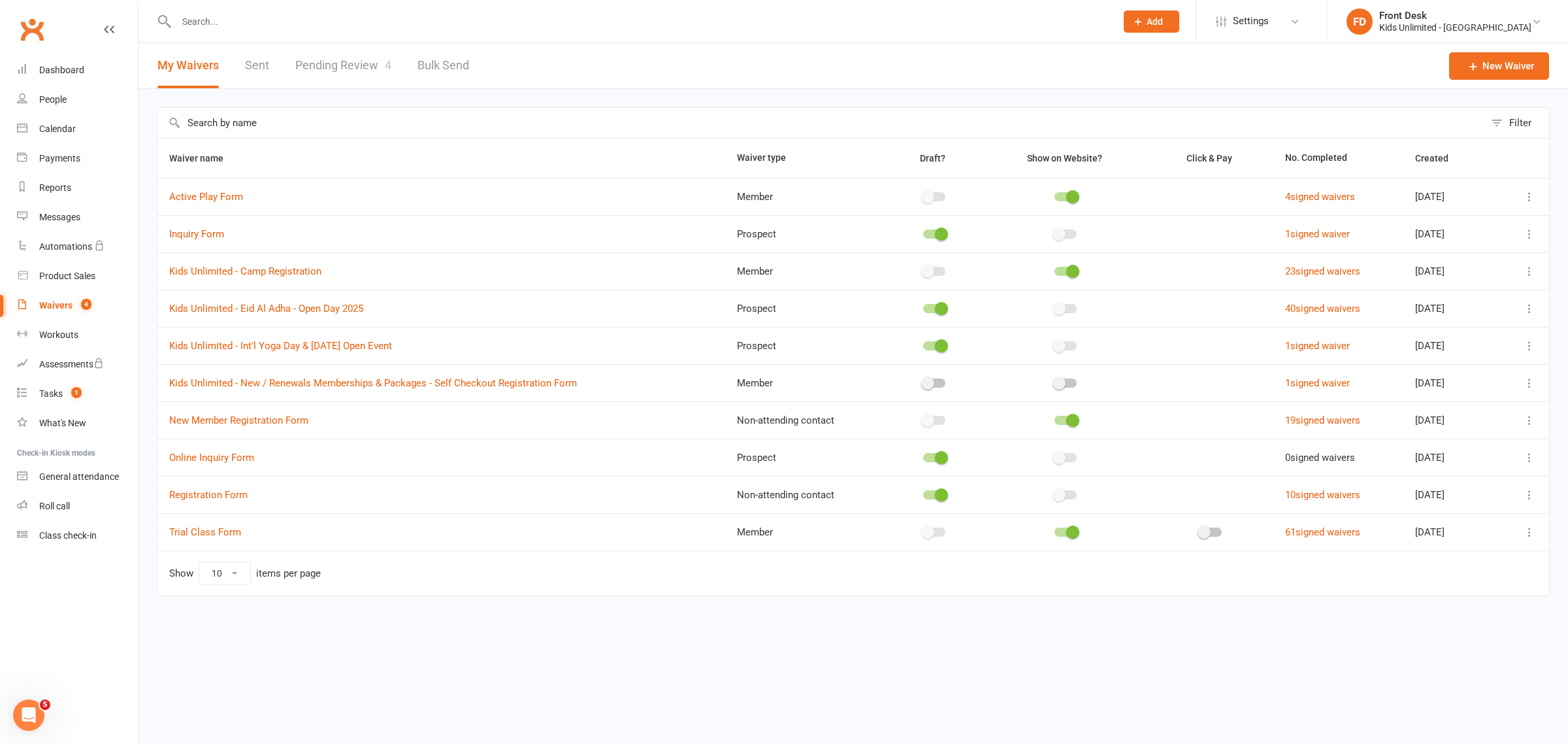
click at [295, 60] on link "Pending Review 4" at bounding box center [343, 65] width 96 height 45
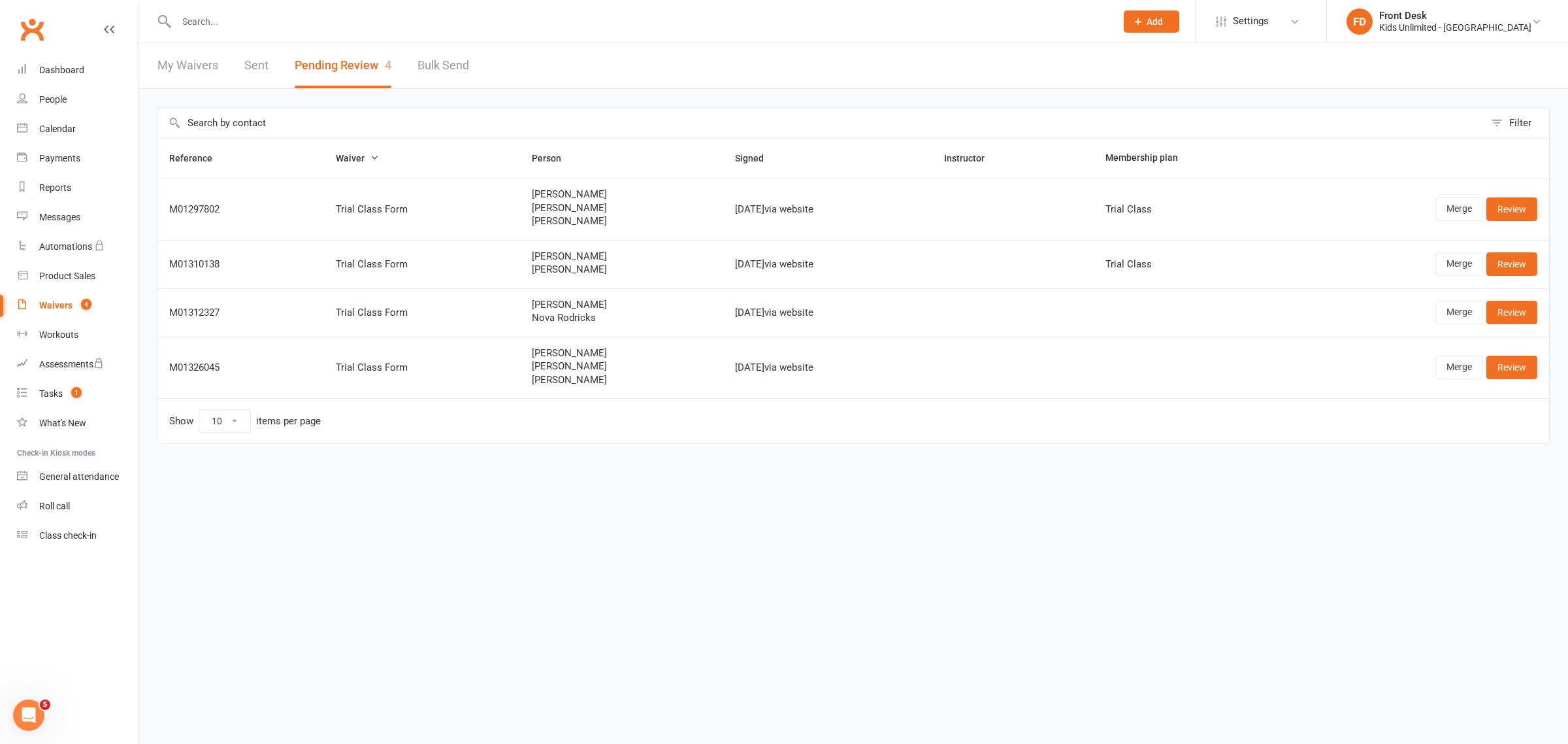
click at [196, 60] on link "My Waivers" at bounding box center [188, 65] width 61 height 45
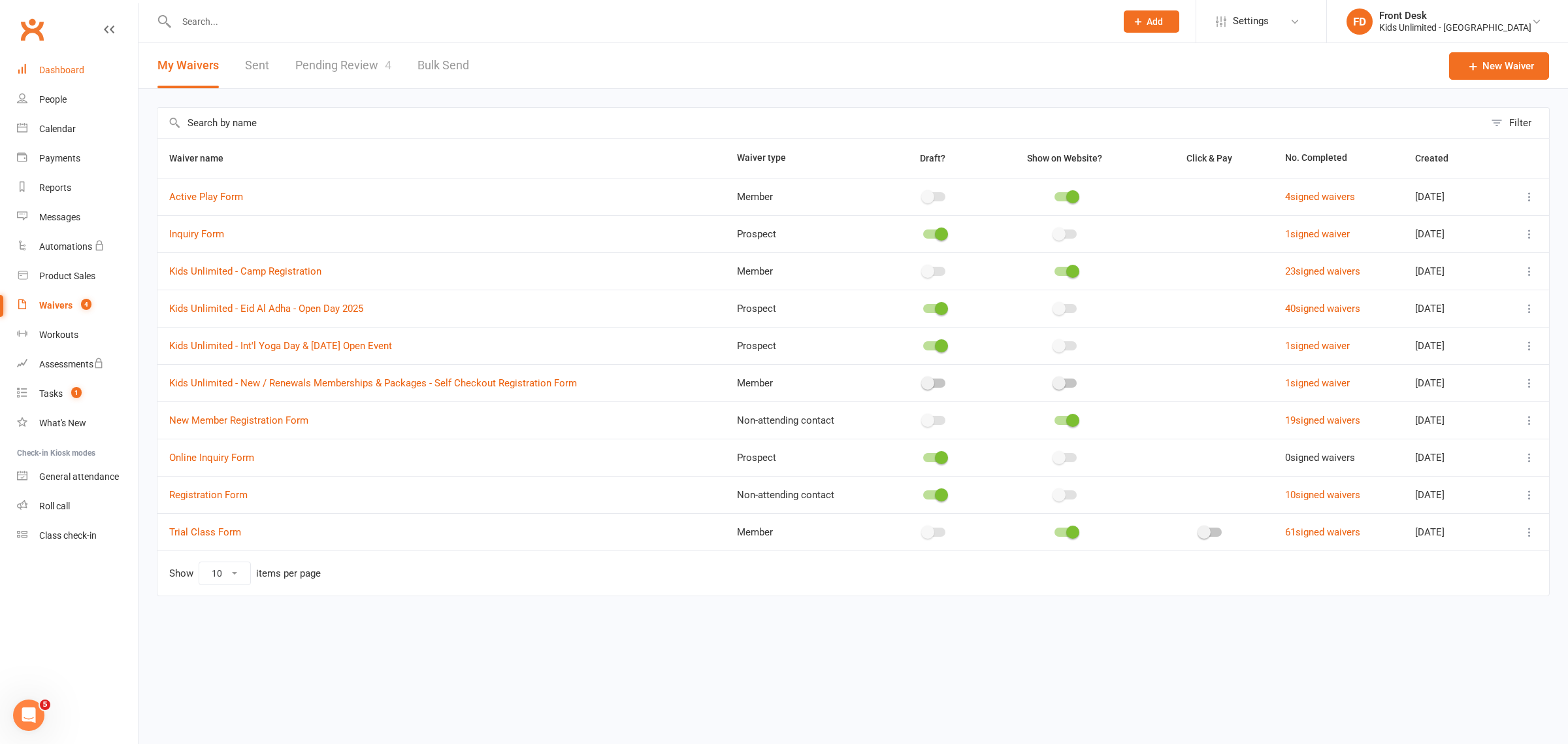
click at [61, 70] on div "Dashboard" at bounding box center [62, 69] width 45 height 11
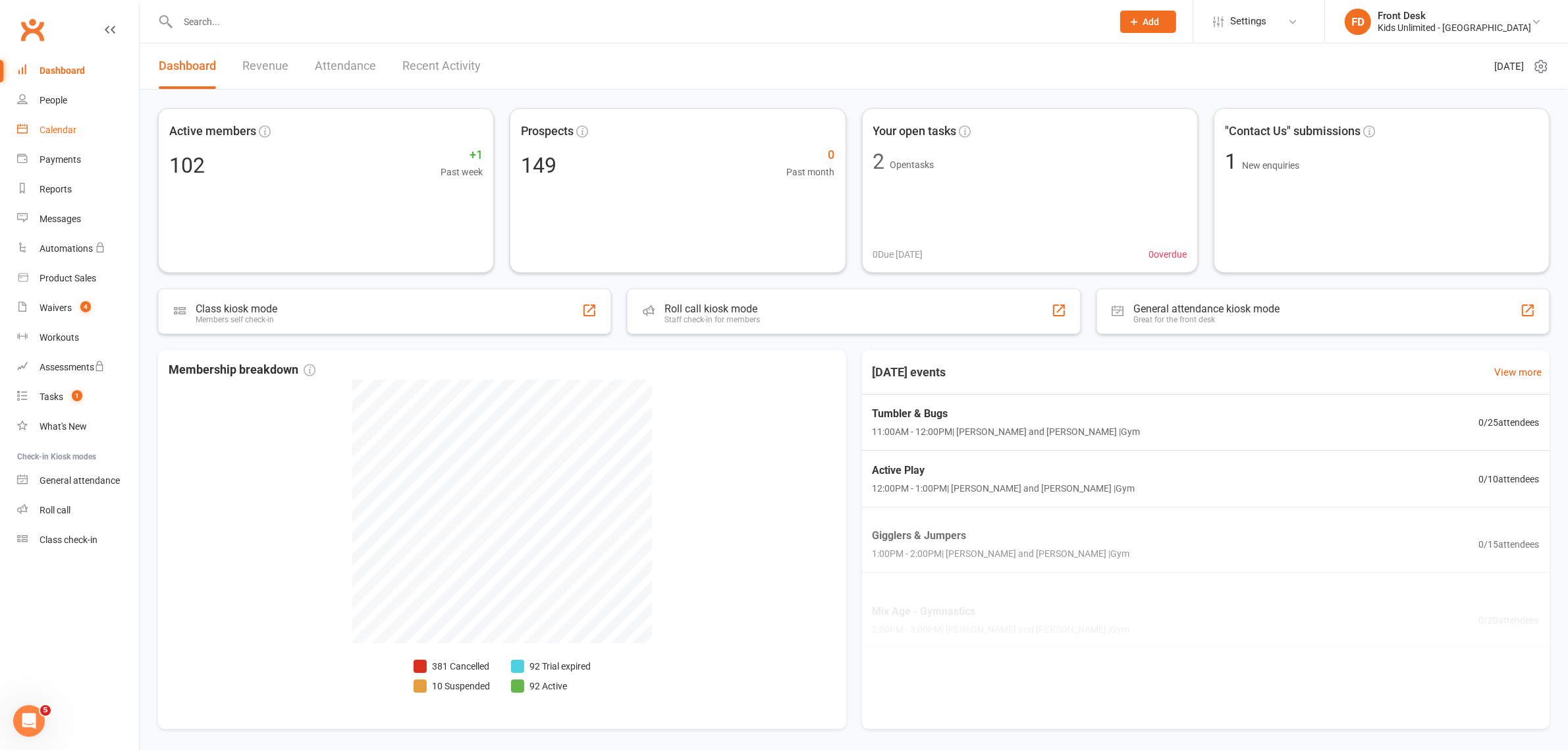
click at [53, 125] on div "Calendar" at bounding box center [58, 129] width 37 height 11
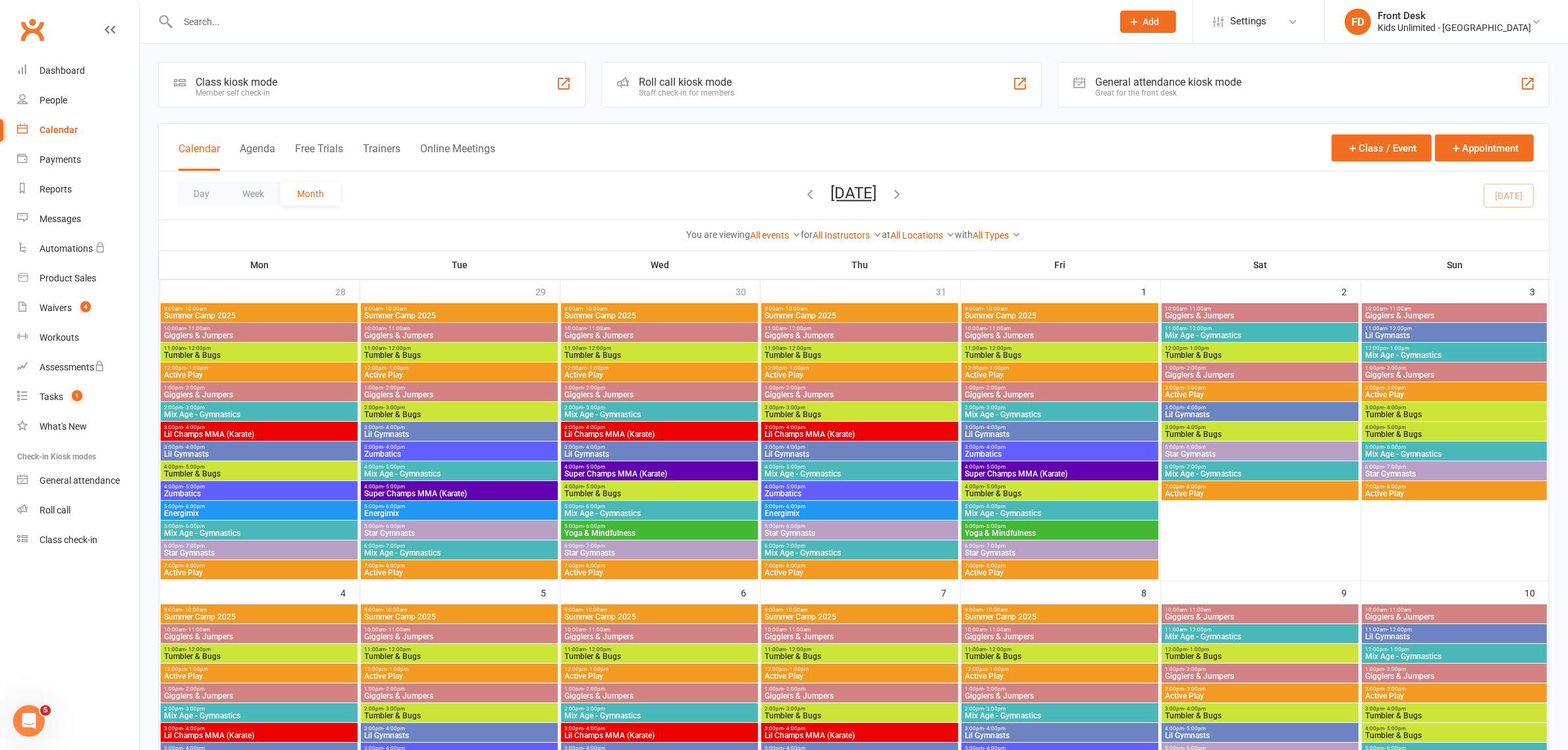
scroll to position [329, 0]
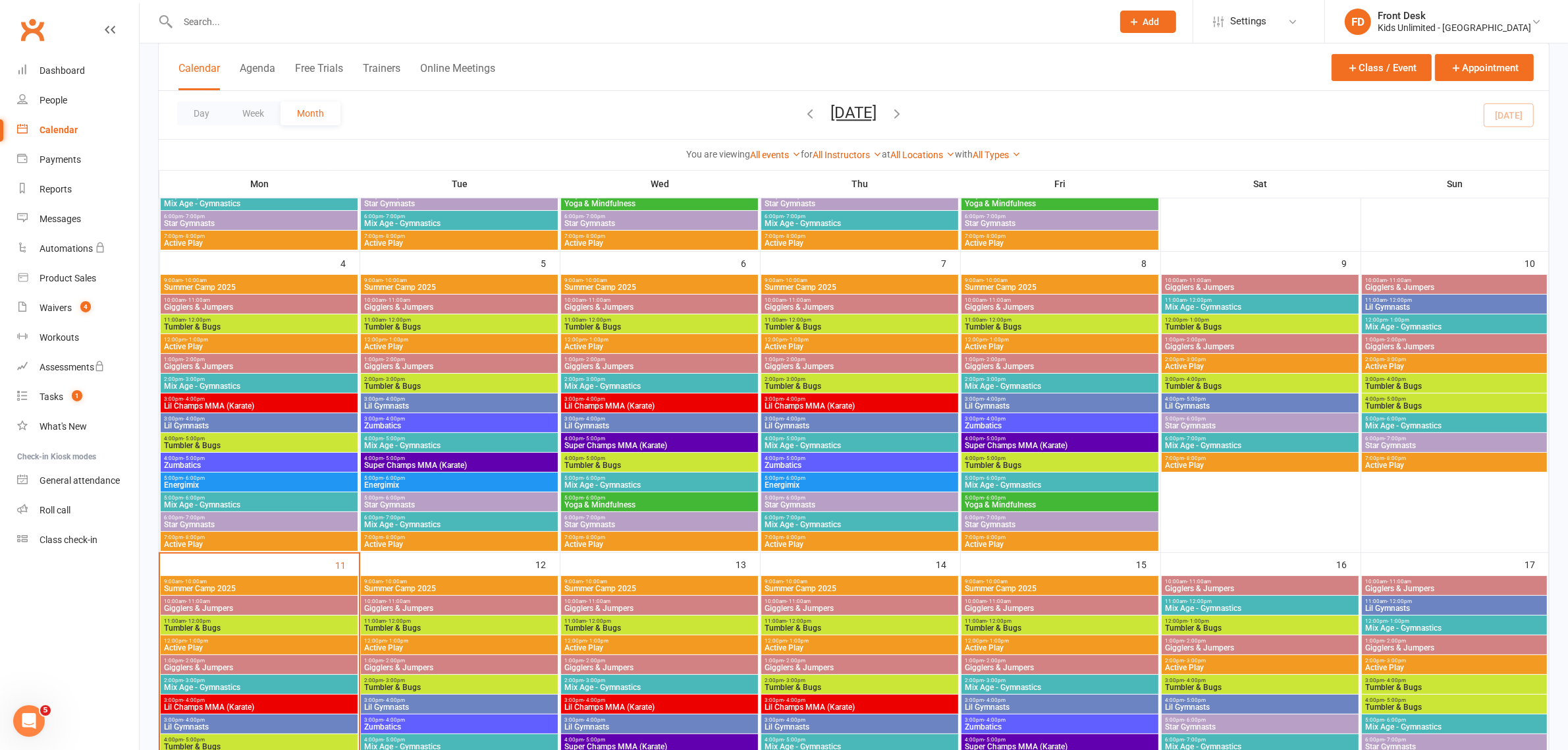
click at [329, 13] on input "text" at bounding box center [638, 21] width 929 height 18
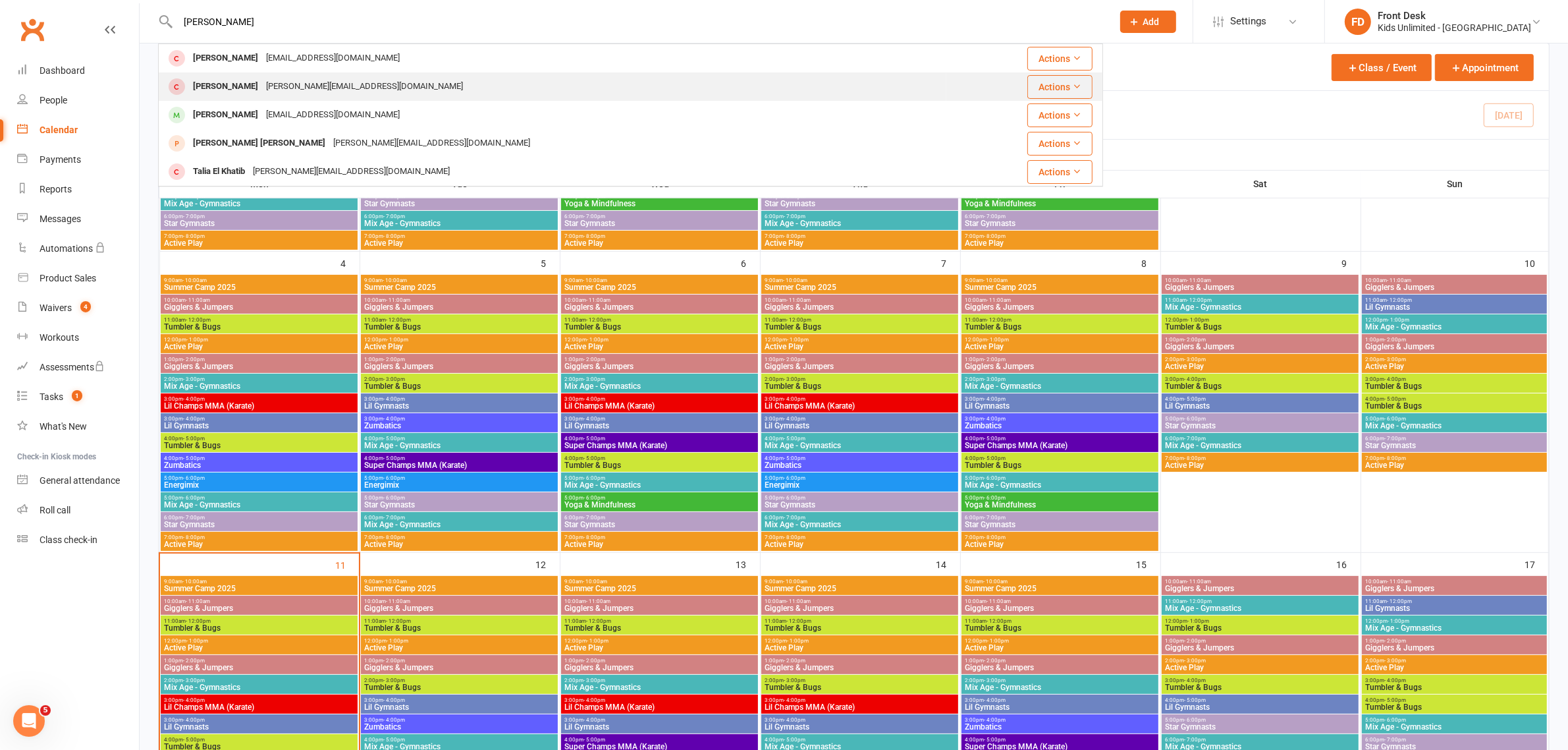
scroll to position [411, 0]
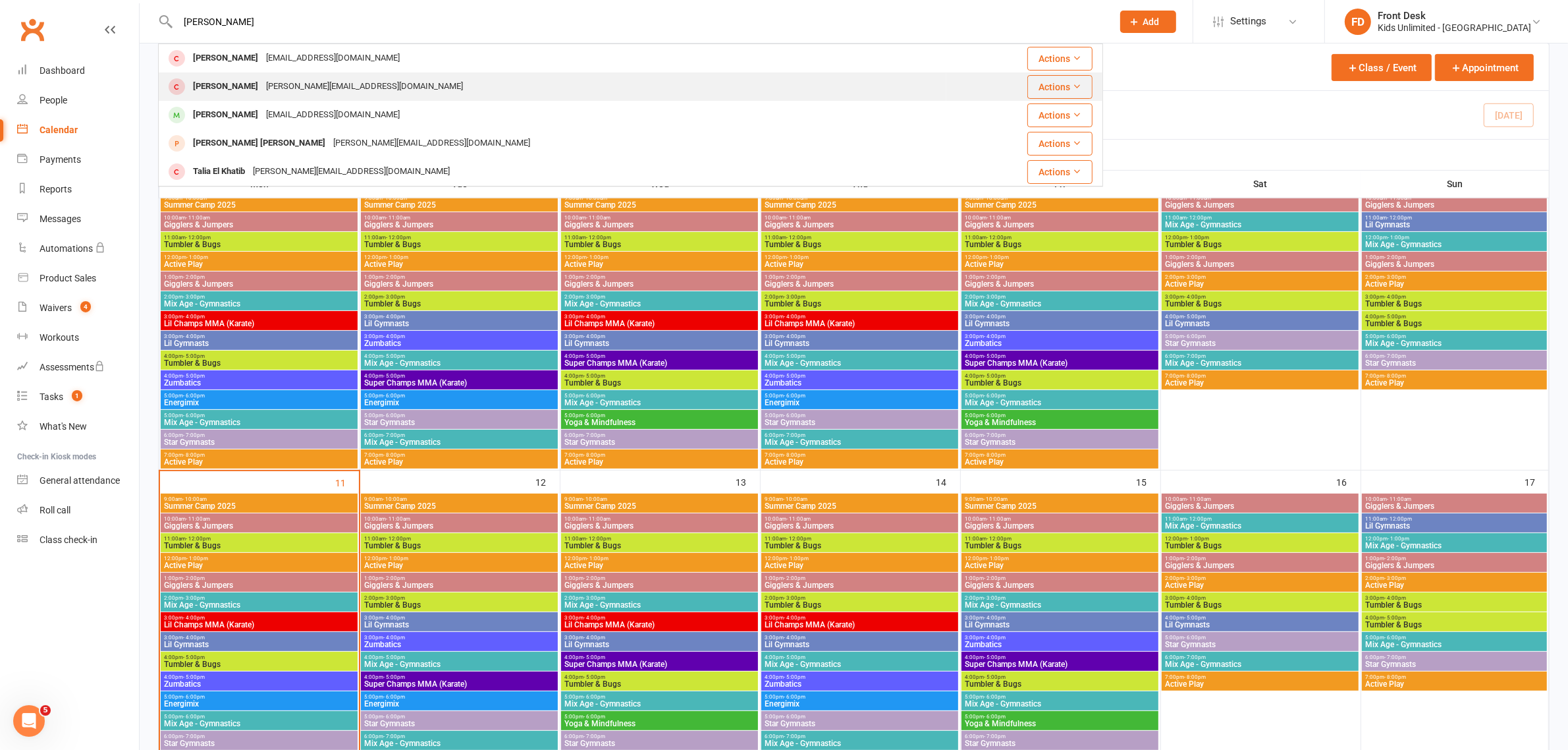
type input "[PERSON_NAME]"
click at [275, 79] on div "[PERSON_NAME][EMAIL_ADDRESS][DOMAIN_NAME]" at bounding box center [364, 86] width 205 height 19
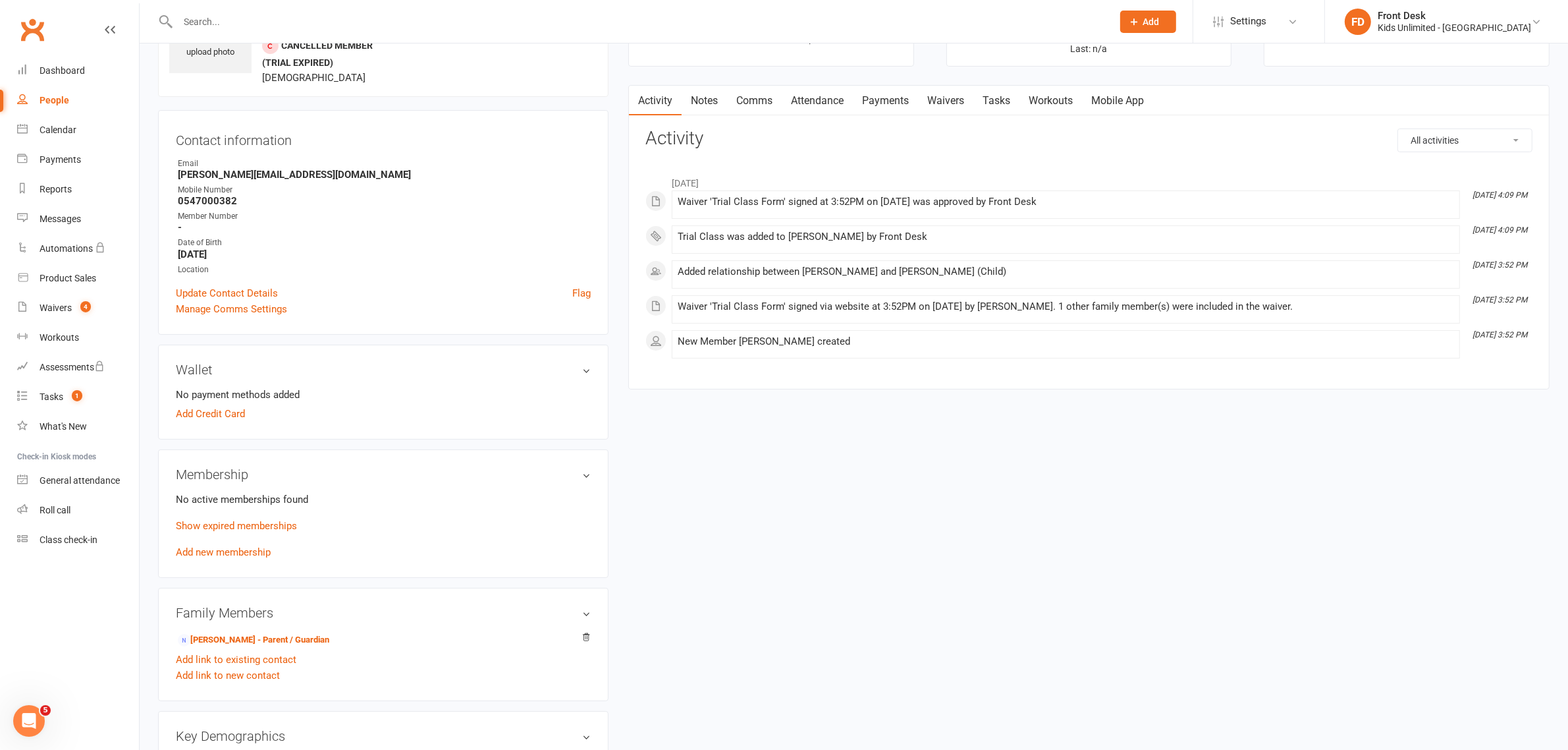
scroll to position [165, 0]
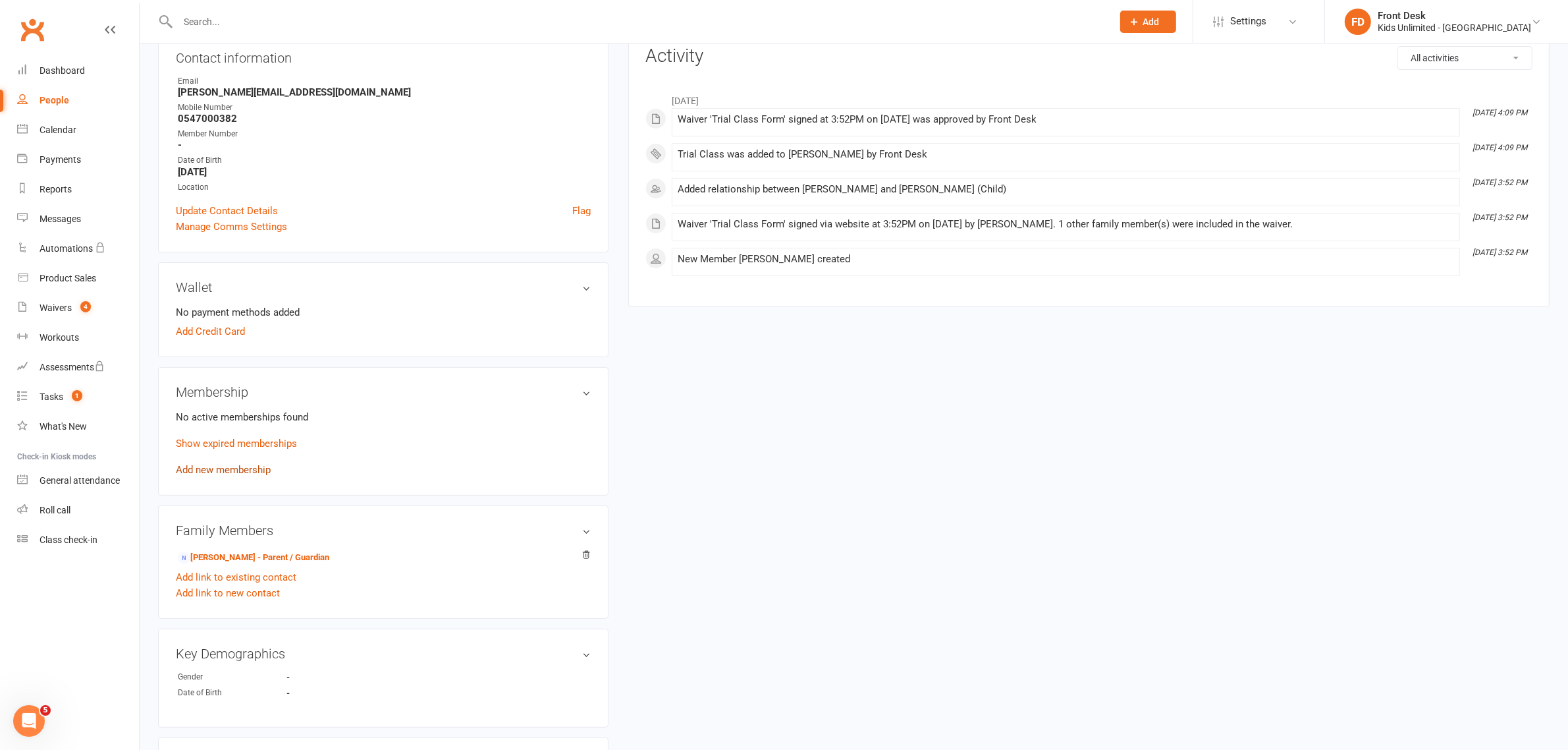
click at [241, 469] on link "Add new membership" at bounding box center [223, 470] width 95 height 12
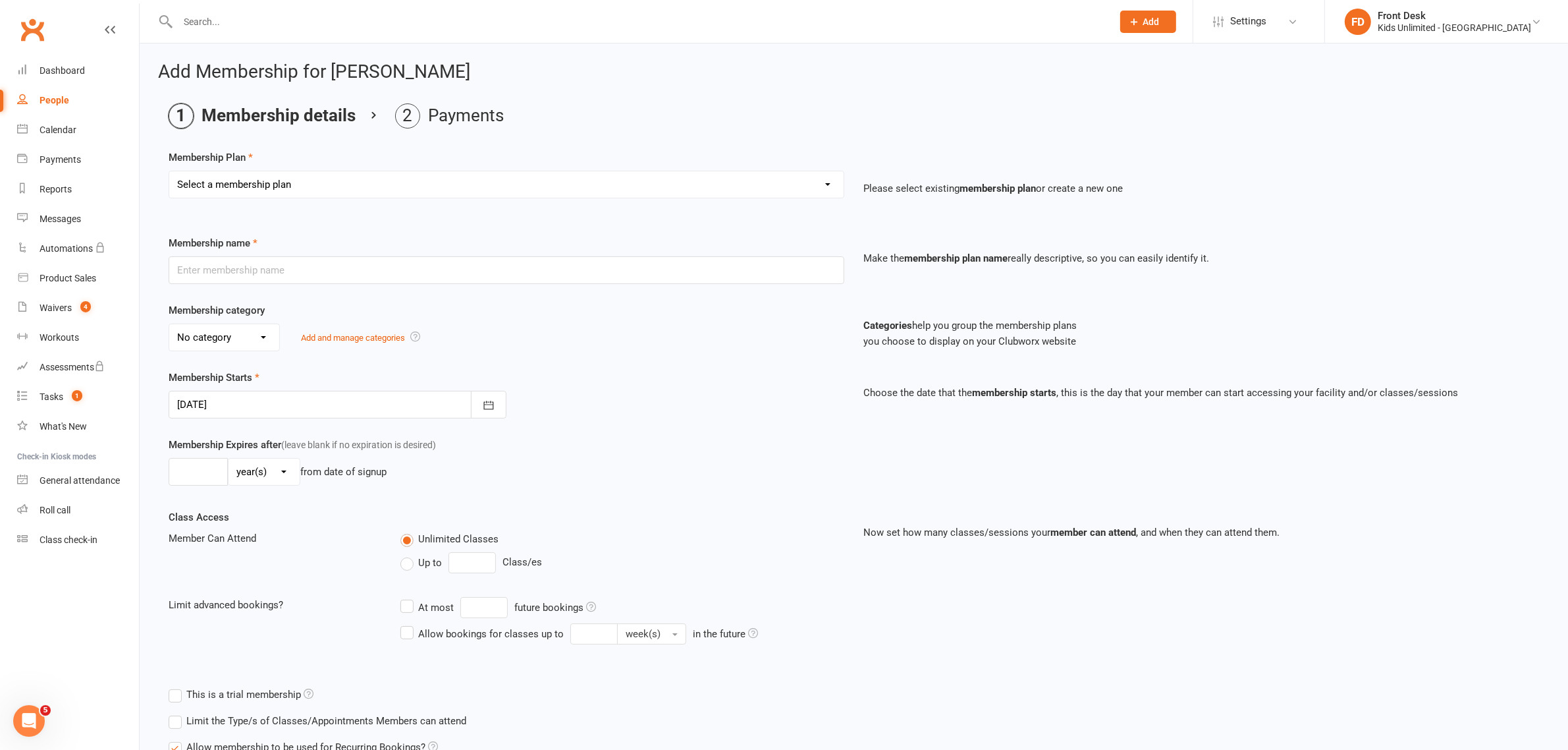
click at [442, 179] on select "Select a membership plan Create new Membership Plan Active Play - Free 1/2 Hour…" at bounding box center [506, 184] width 674 height 26
select select "2"
click at [170, 172] on select "Select a membership plan Create new Membership Plan Active Play - Free 1/2 Hour…" at bounding box center [506, 184] width 674 height 26
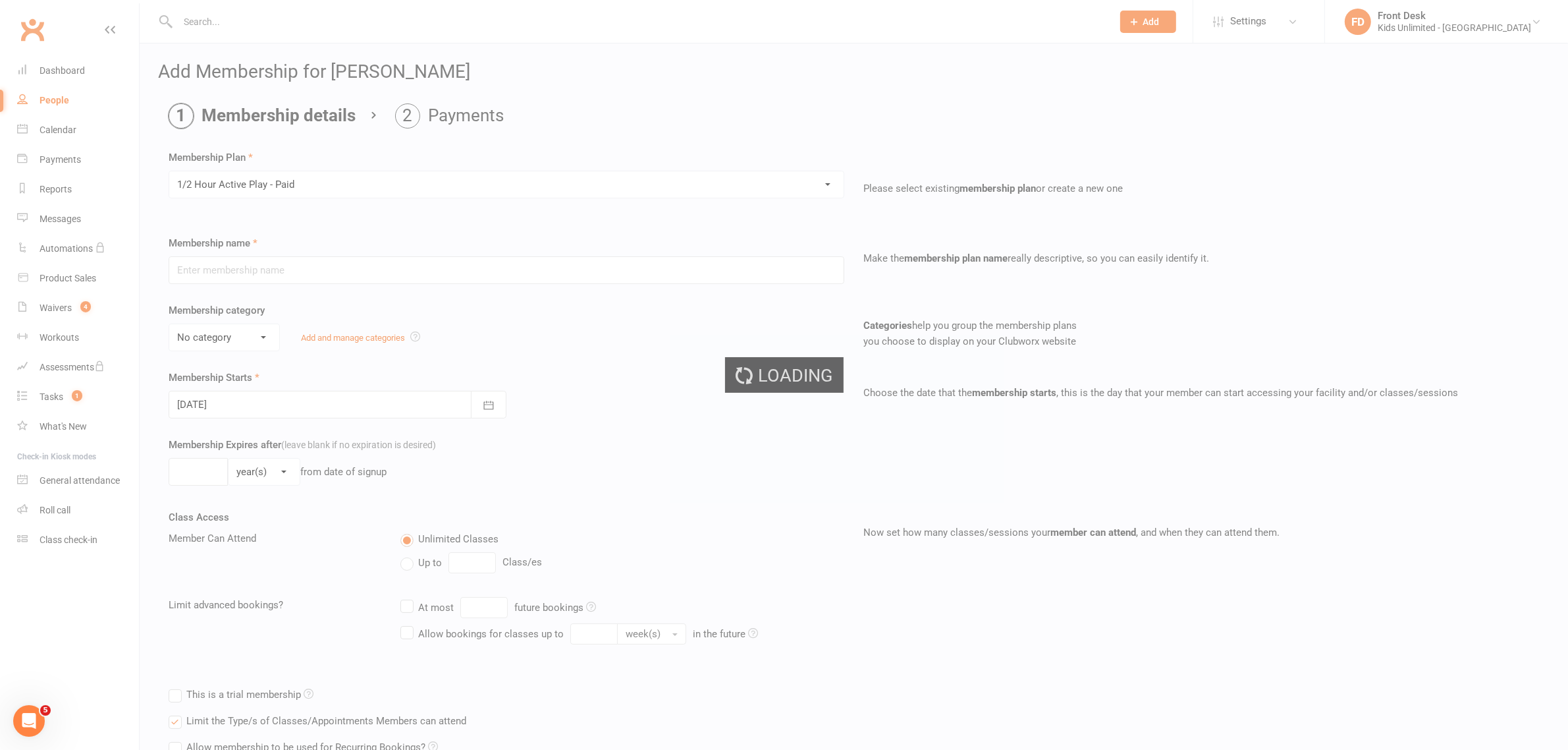
type input "1/2 Hour Active Play - Paid"
select select "7"
type input "1"
select select "0"
type input "1"
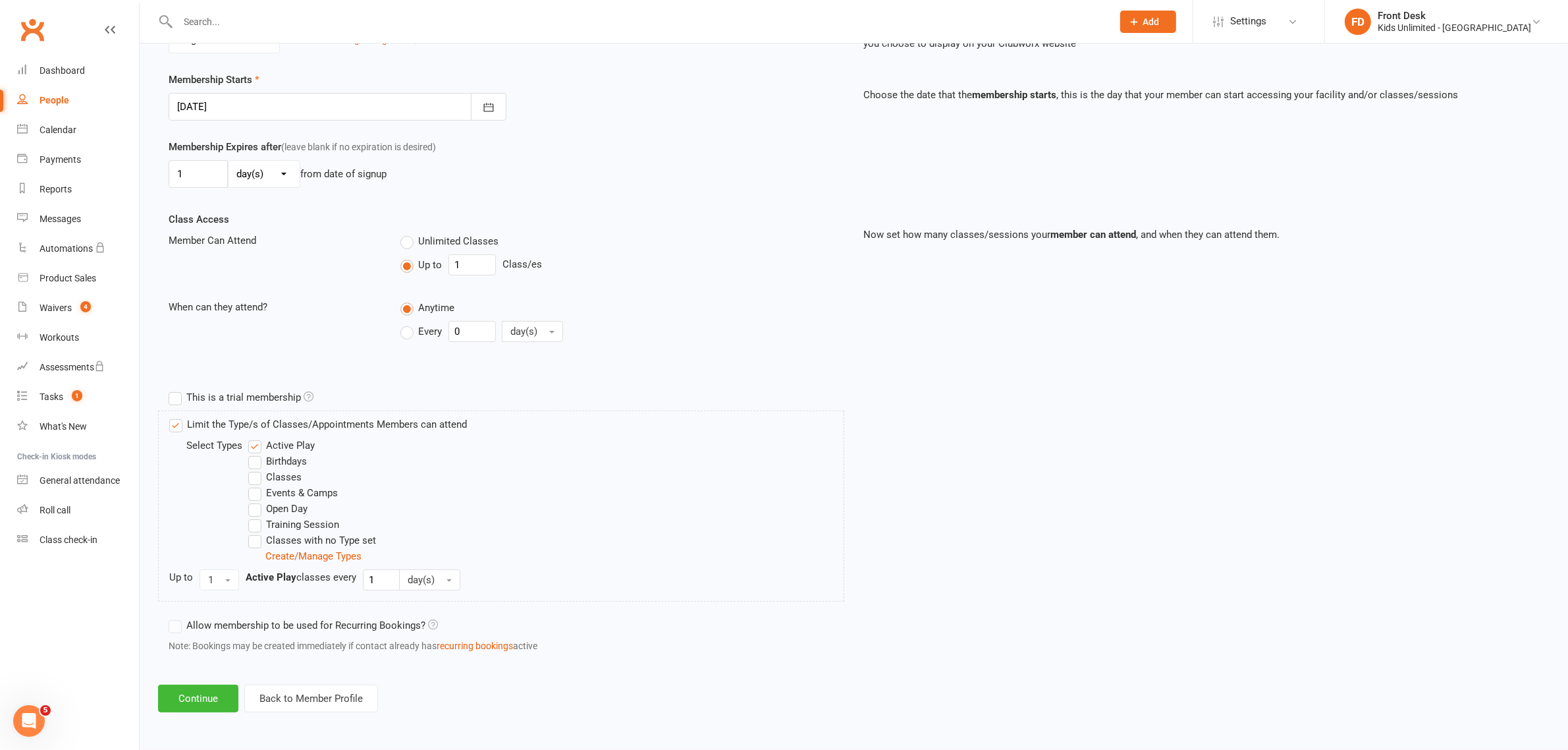
scroll to position [299, 0]
click at [208, 701] on button "Continue" at bounding box center [198, 698] width 80 height 28
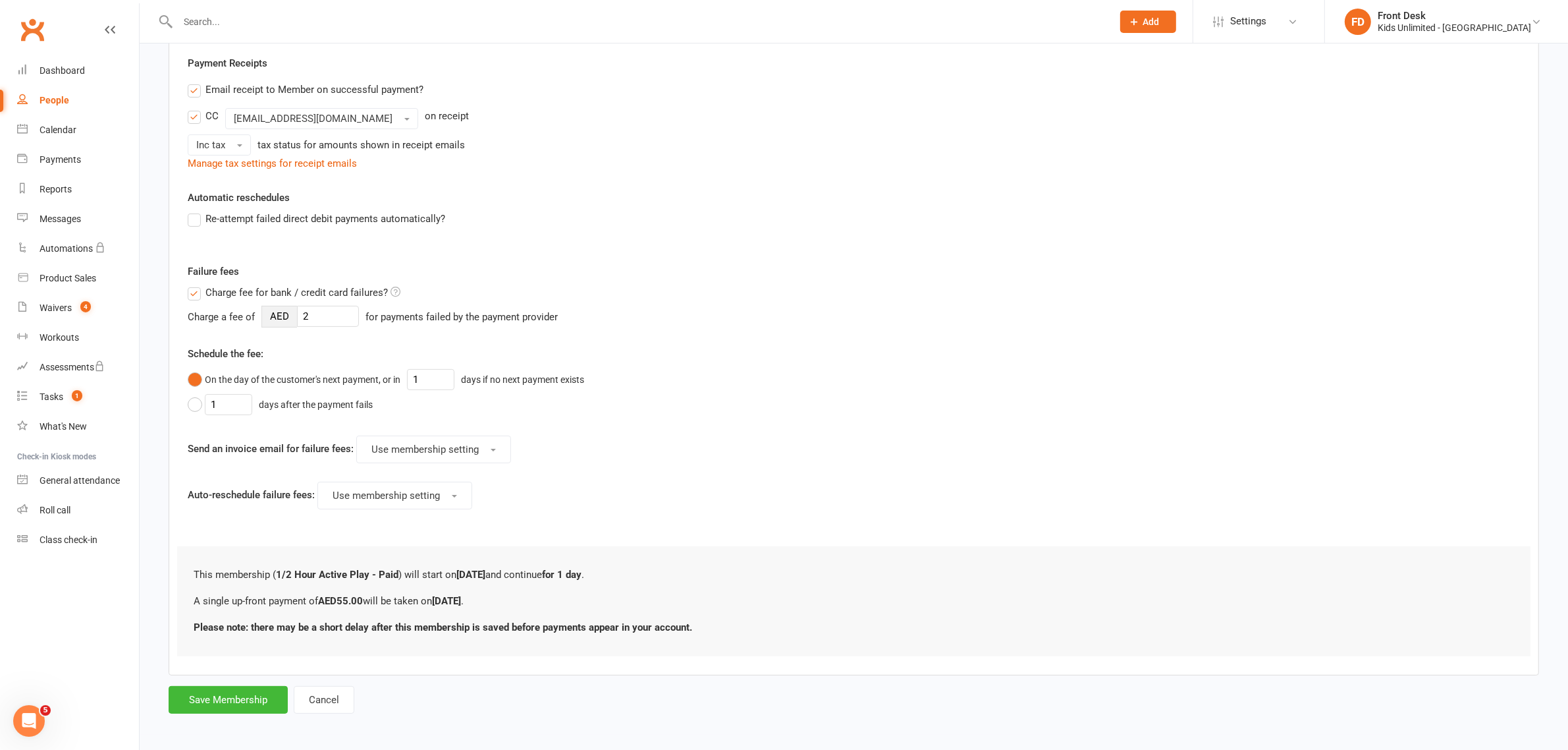
scroll to position [249, 0]
click at [254, 702] on button "Save Membership" at bounding box center [228, 696] width 119 height 28
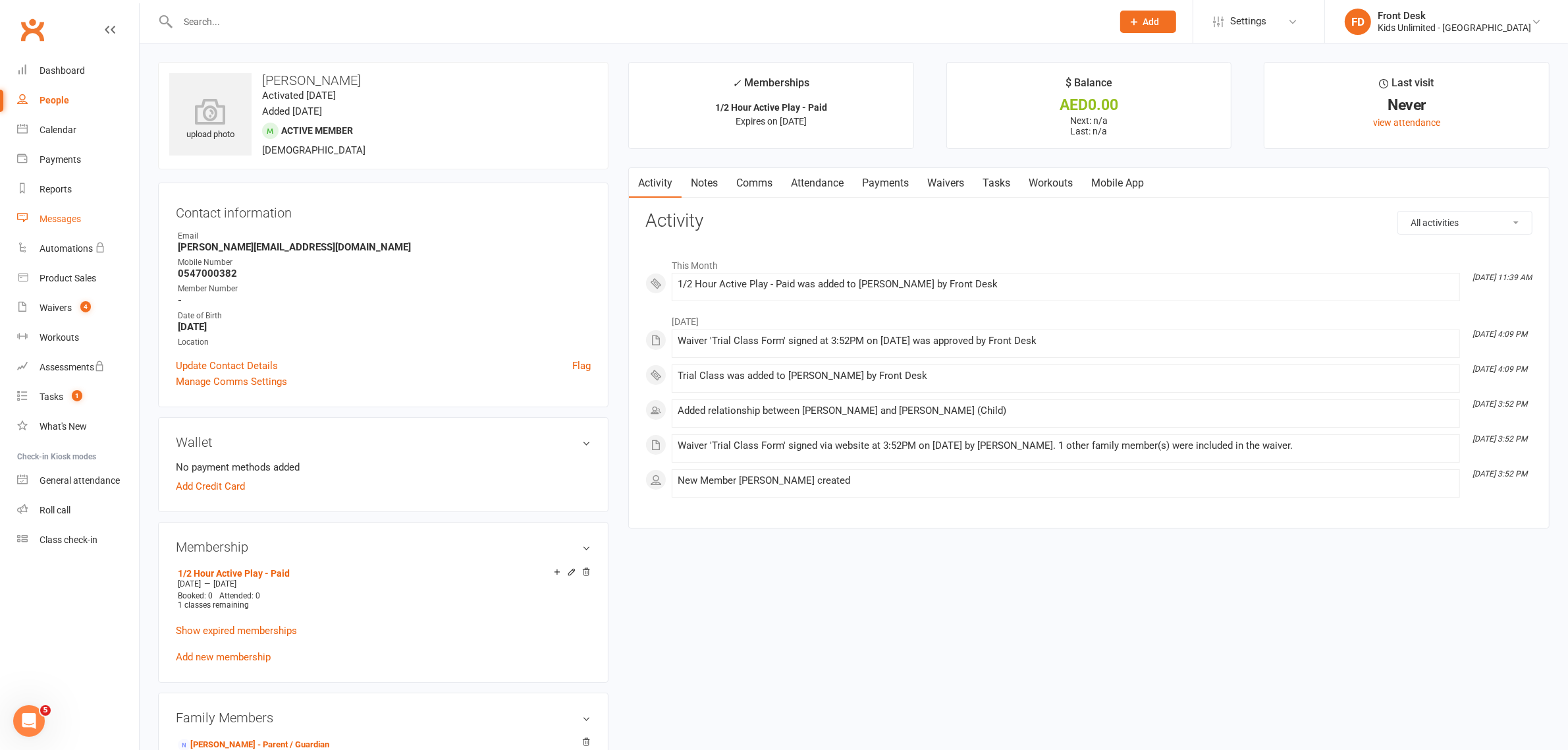
click at [57, 217] on div "Messages" at bounding box center [60, 218] width 42 height 11
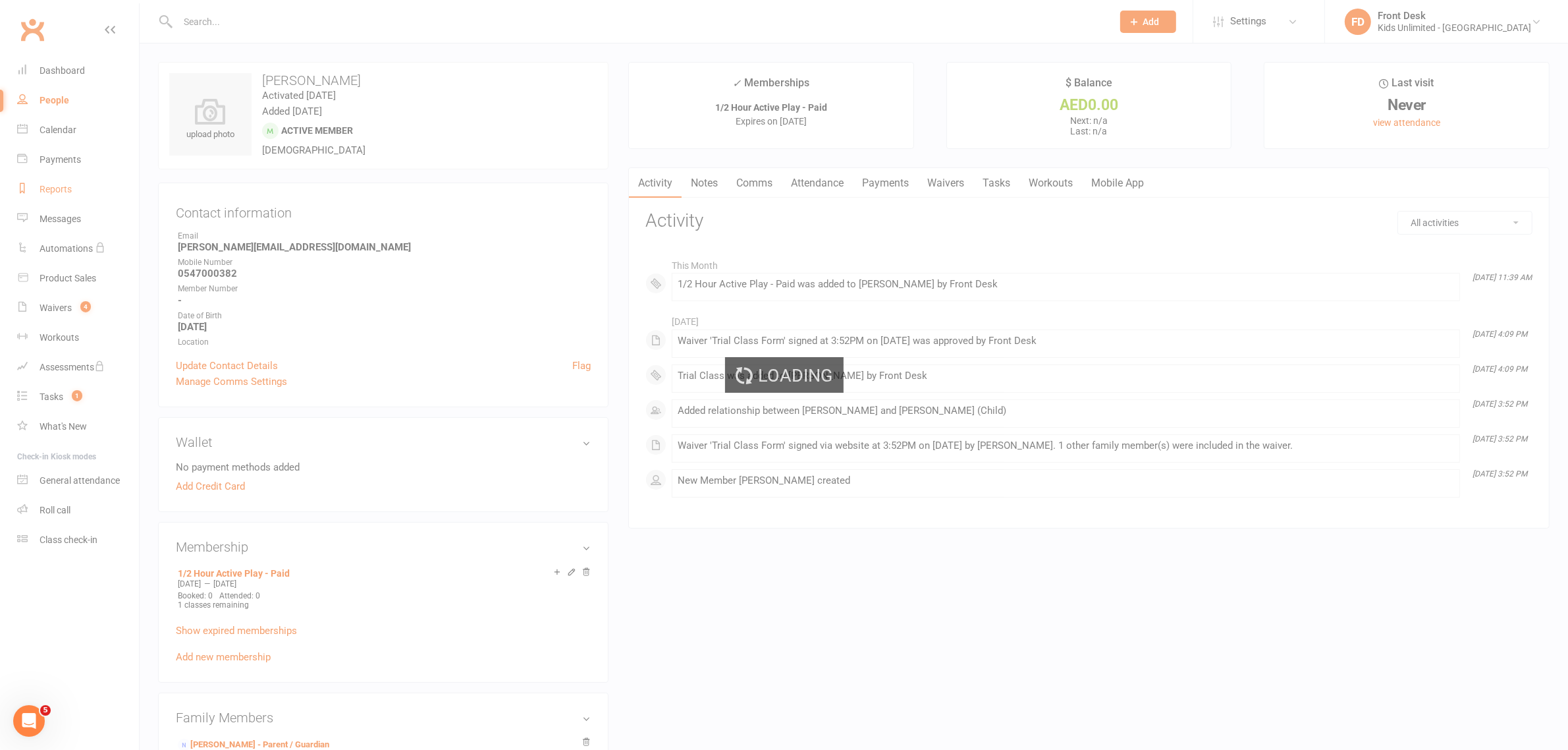
click at [57, 186] on div "Reports" at bounding box center [55, 188] width 32 height 11
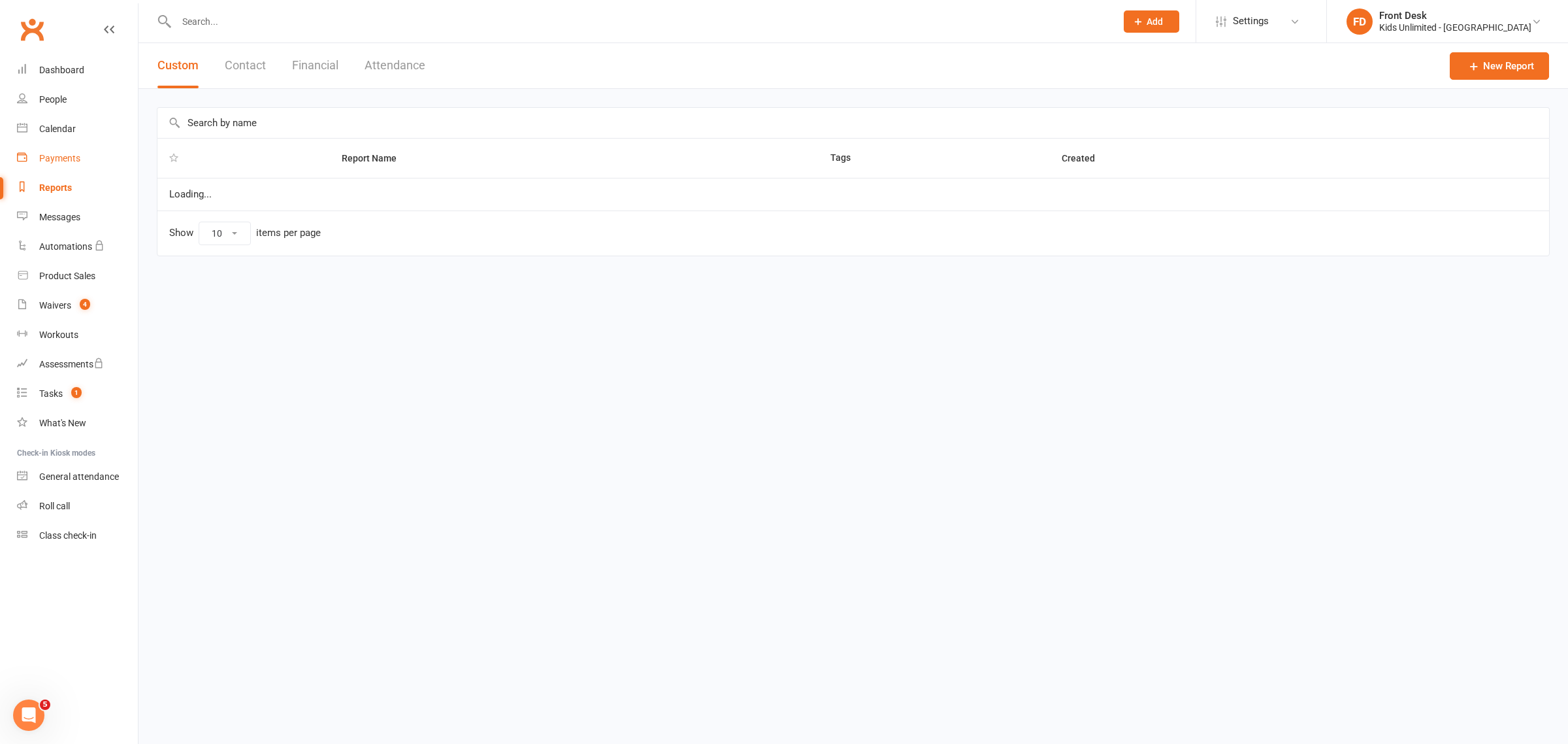
select select "100"
click at [56, 161] on div "Payments" at bounding box center [60, 158] width 41 height 11
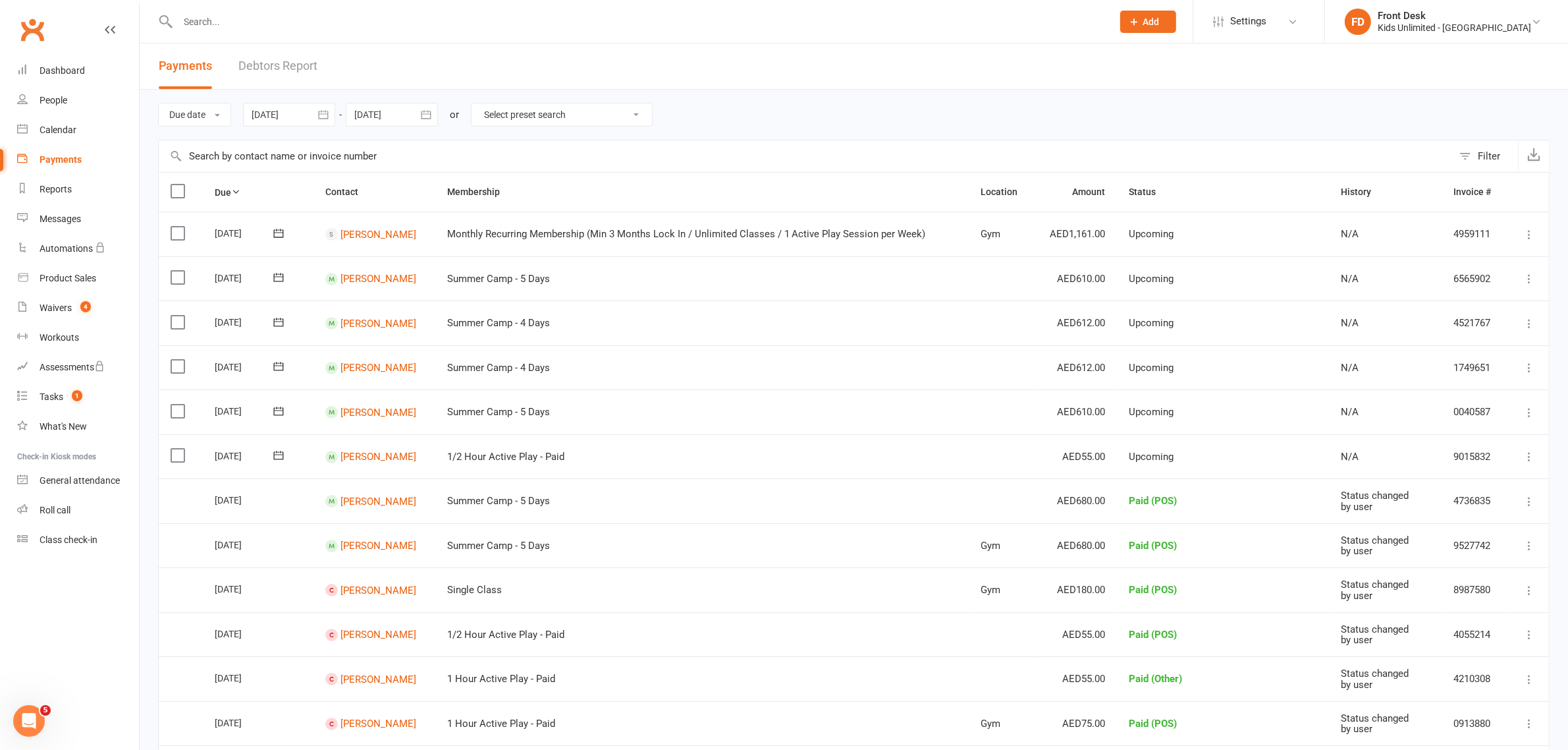
click at [171, 280] on label at bounding box center [179, 277] width 17 height 14
click at [171, 271] on input "checkbox" at bounding box center [175, 271] width 9 height 0
click at [174, 317] on label at bounding box center [179, 322] width 17 height 14
click at [174, 315] on input "checkbox" at bounding box center [175, 315] width 9 height 0
click at [172, 370] on label at bounding box center [179, 367] width 17 height 14
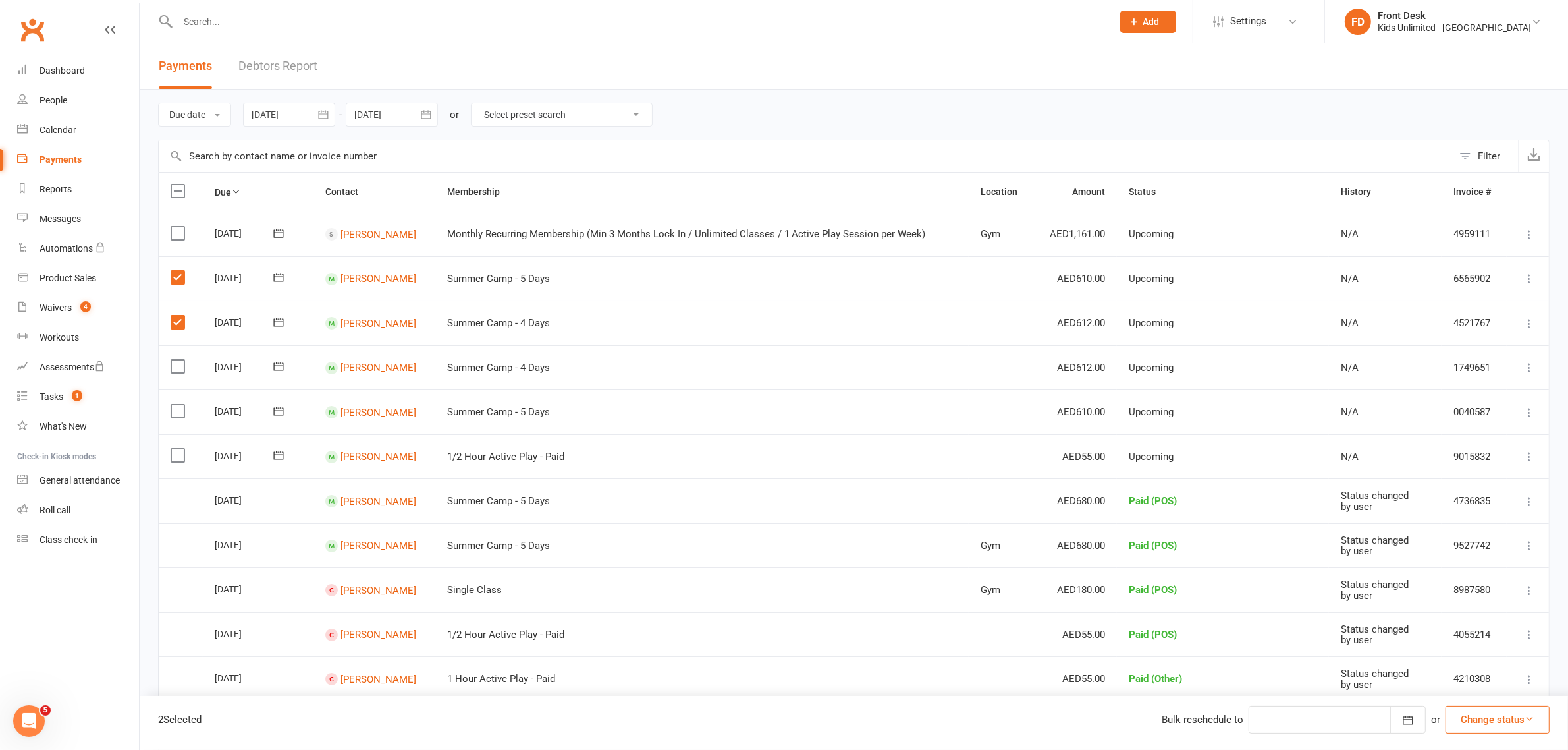
click at [172, 360] on input "checkbox" at bounding box center [175, 360] width 9 height 0
click at [181, 413] on label at bounding box center [179, 411] width 17 height 14
click at [179, 405] on input "checkbox" at bounding box center [175, 405] width 9 height 0
click at [177, 458] on label at bounding box center [179, 455] width 17 height 14
click at [177, 448] on input "checkbox" at bounding box center [175, 448] width 9 height 0
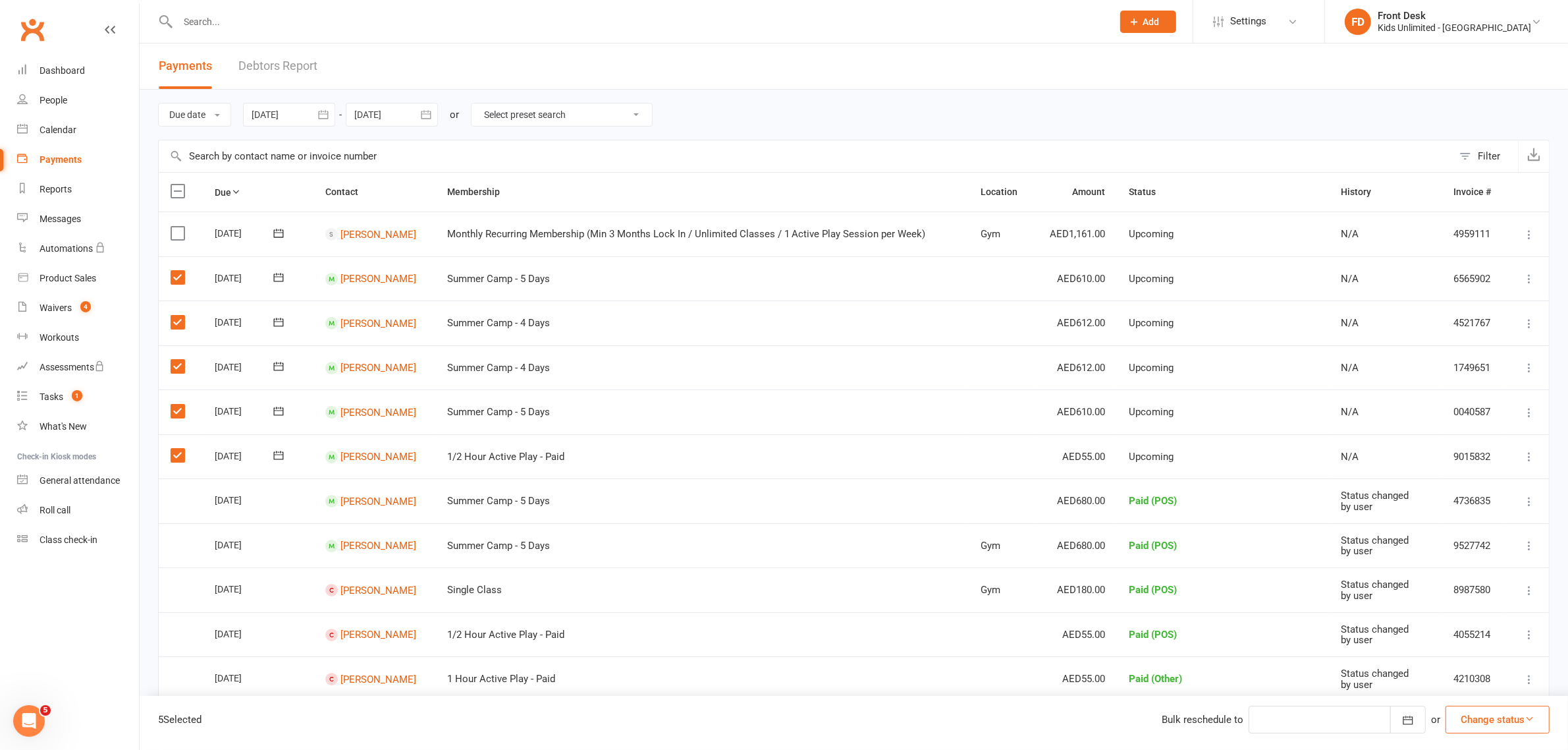
click at [1476, 722] on button "Change status" at bounding box center [1496, 719] width 104 height 28
click at [1453, 628] on link "Paid (POS)" at bounding box center [1484, 631] width 130 height 26
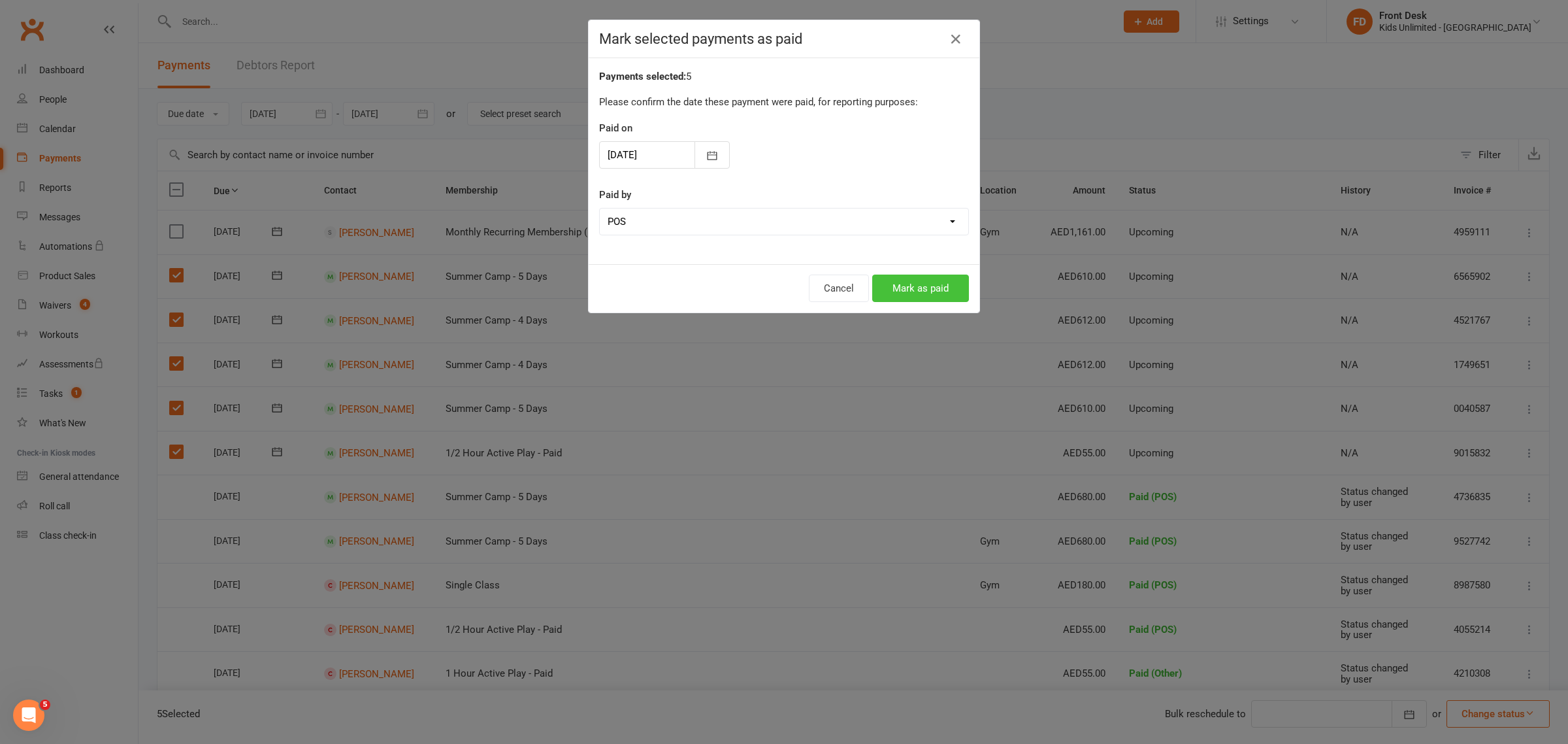
click at [925, 289] on button "Mark as paid" at bounding box center [920, 288] width 96 height 28
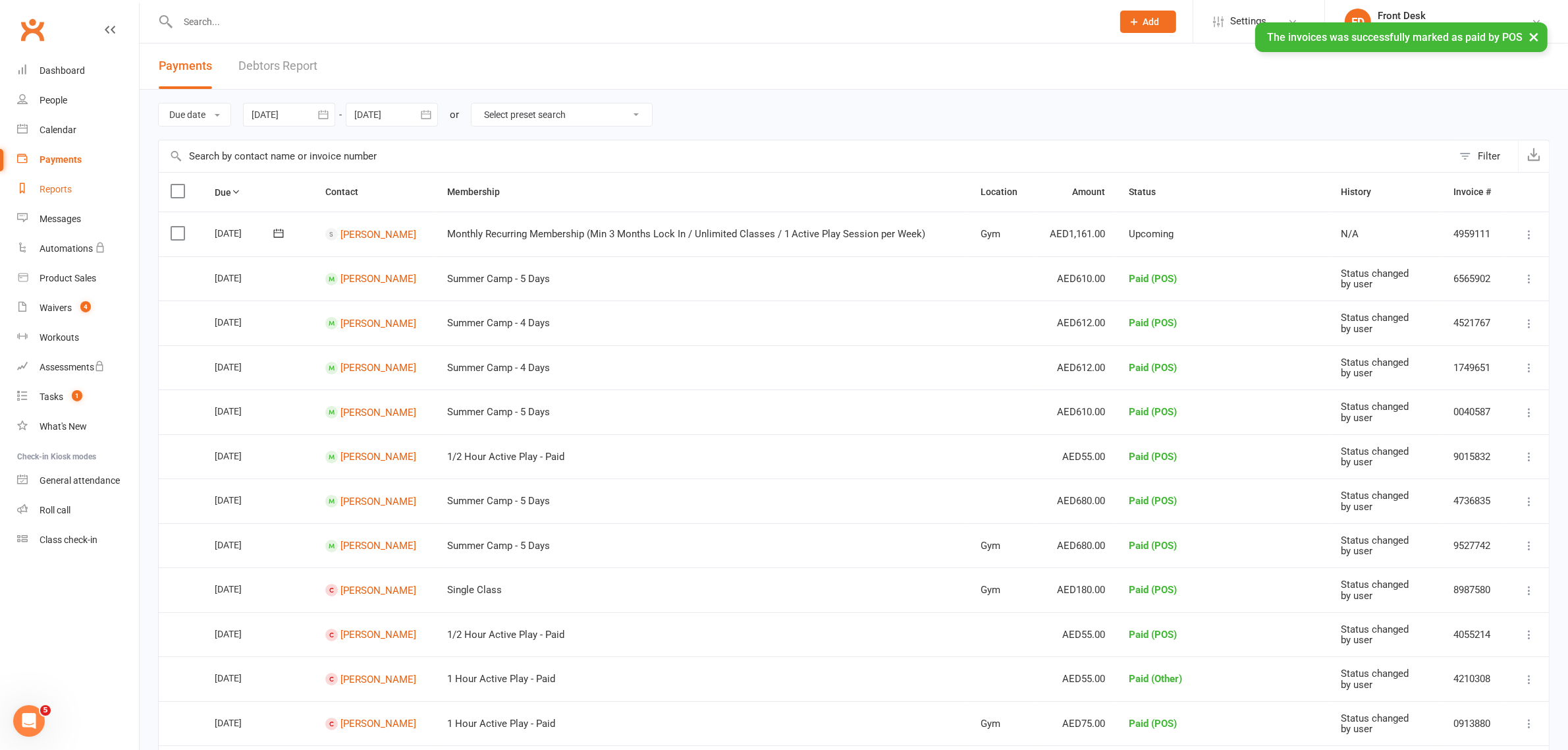
click at [47, 192] on div "Reports" at bounding box center [55, 188] width 32 height 11
select select "100"
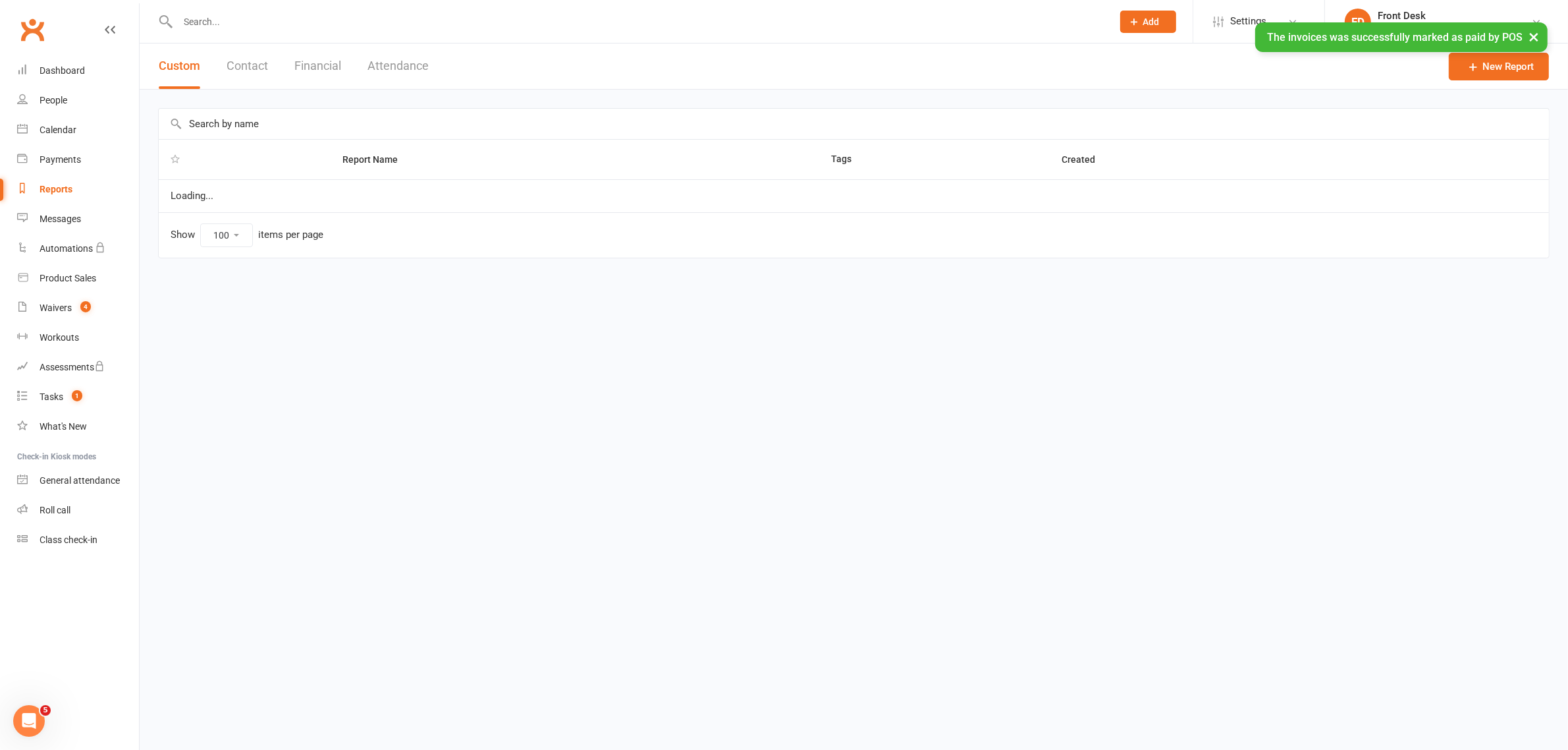
click at [320, 67] on button "Financial" at bounding box center [318, 66] width 47 height 46
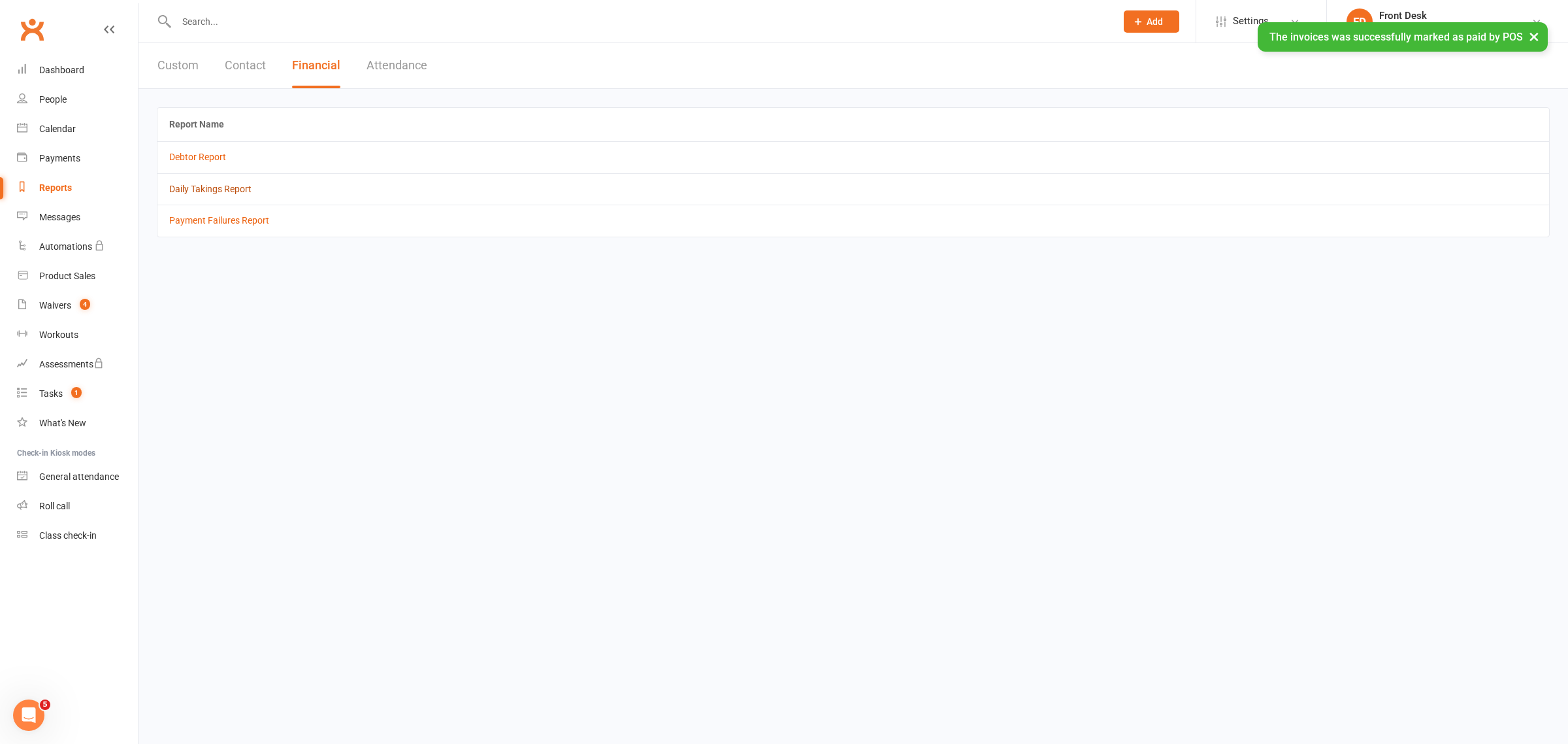
click at [237, 192] on link "Daily Takings Report" at bounding box center [211, 189] width 83 height 11
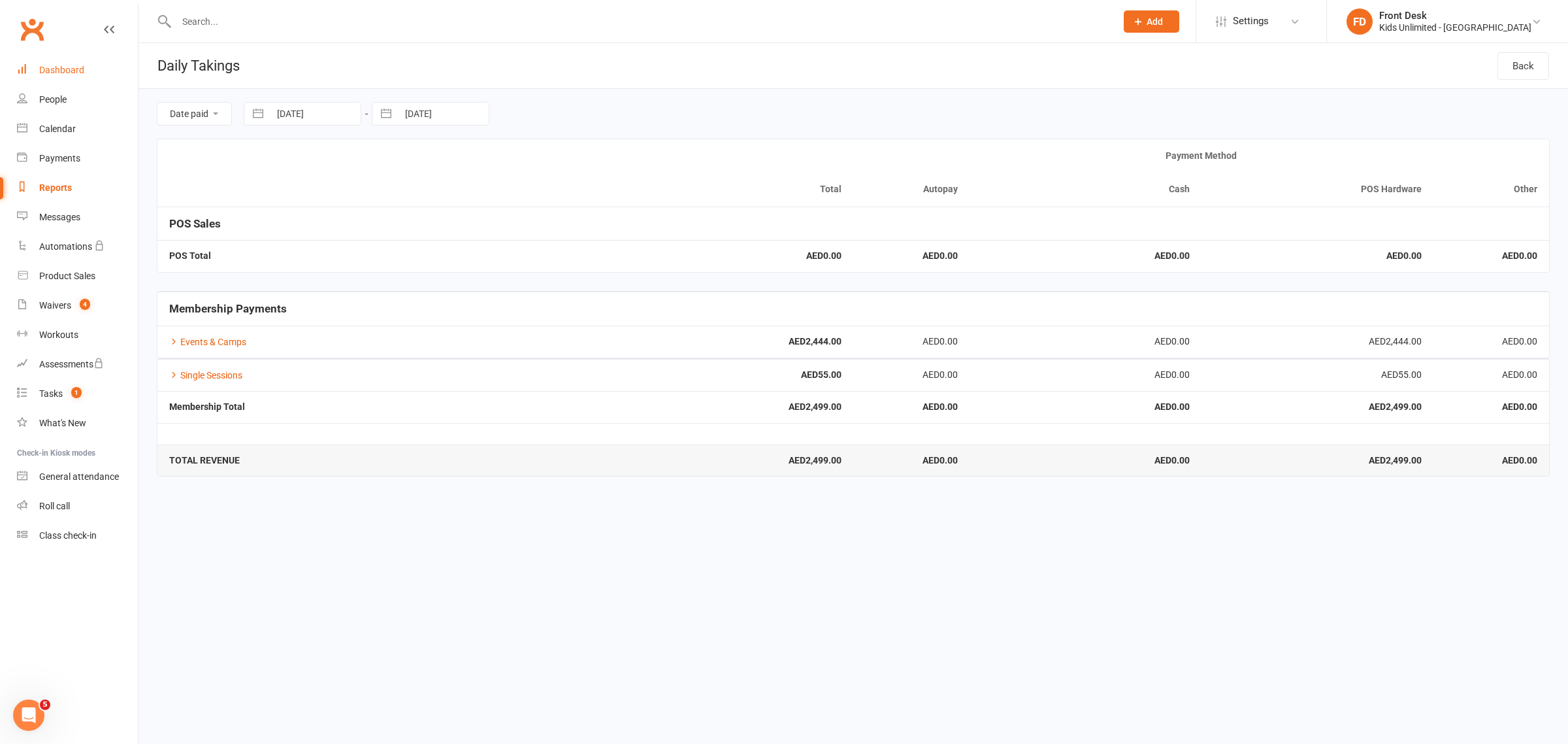
click at [28, 76] on link "Dashboard" at bounding box center [78, 70] width 121 height 30
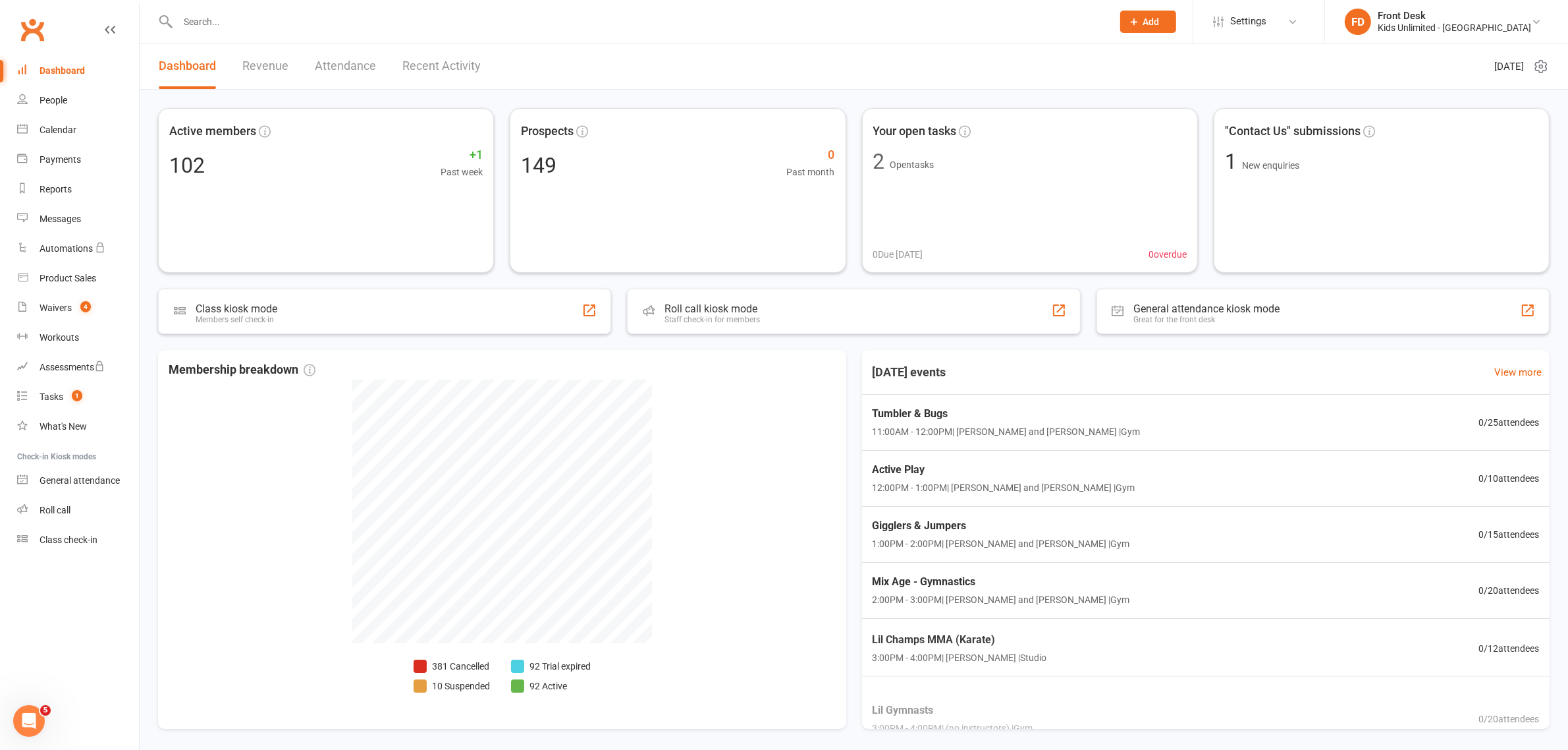
click at [280, 64] on link "Revenue" at bounding box center [266, 66] width 47 height 46
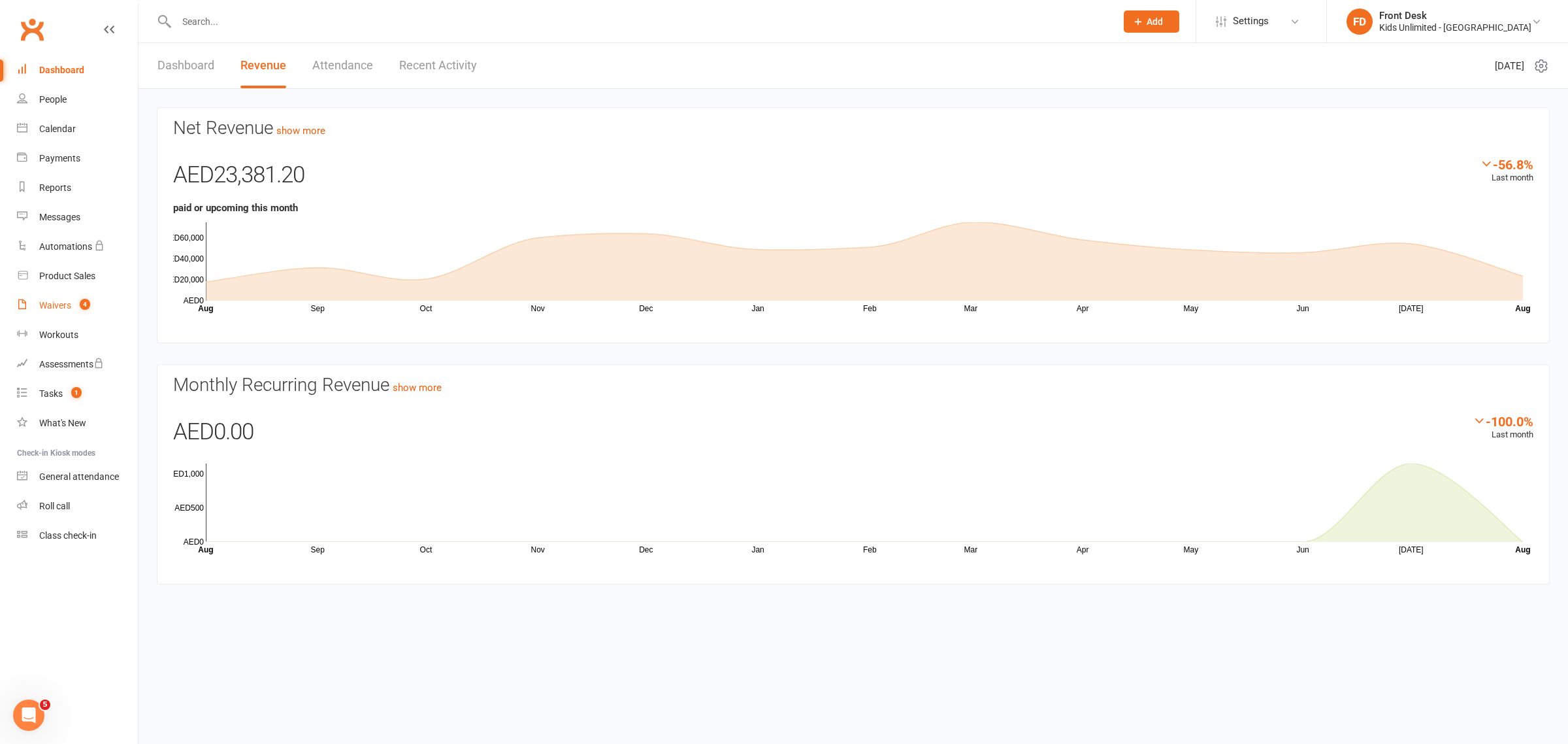
click at [70, 308] on div "Waivers" at bounding box center [55, 305] width 32 height 11
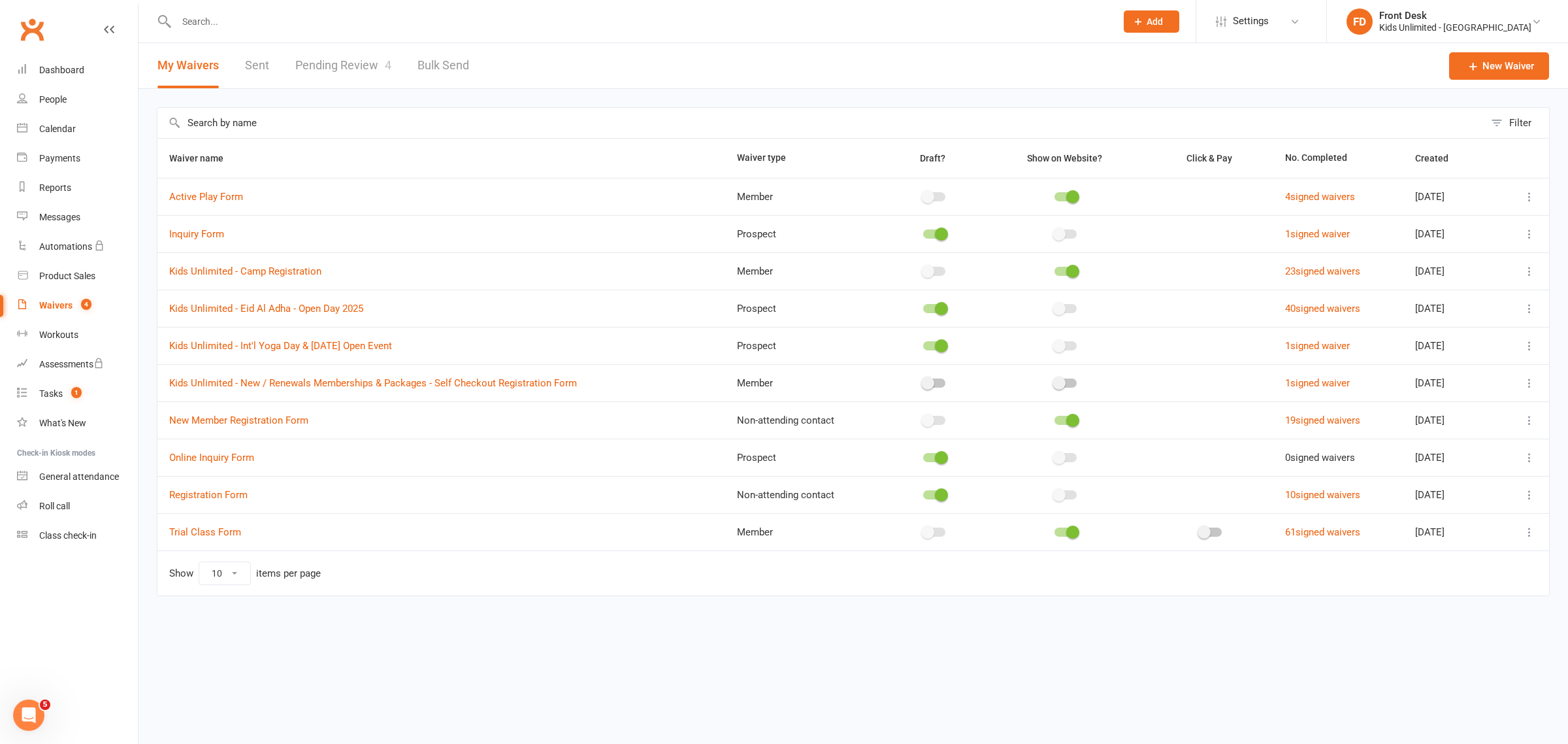
click at [350, 66] on link "Pending Review 4" at bounding box center [343, 65] width 96 height 45
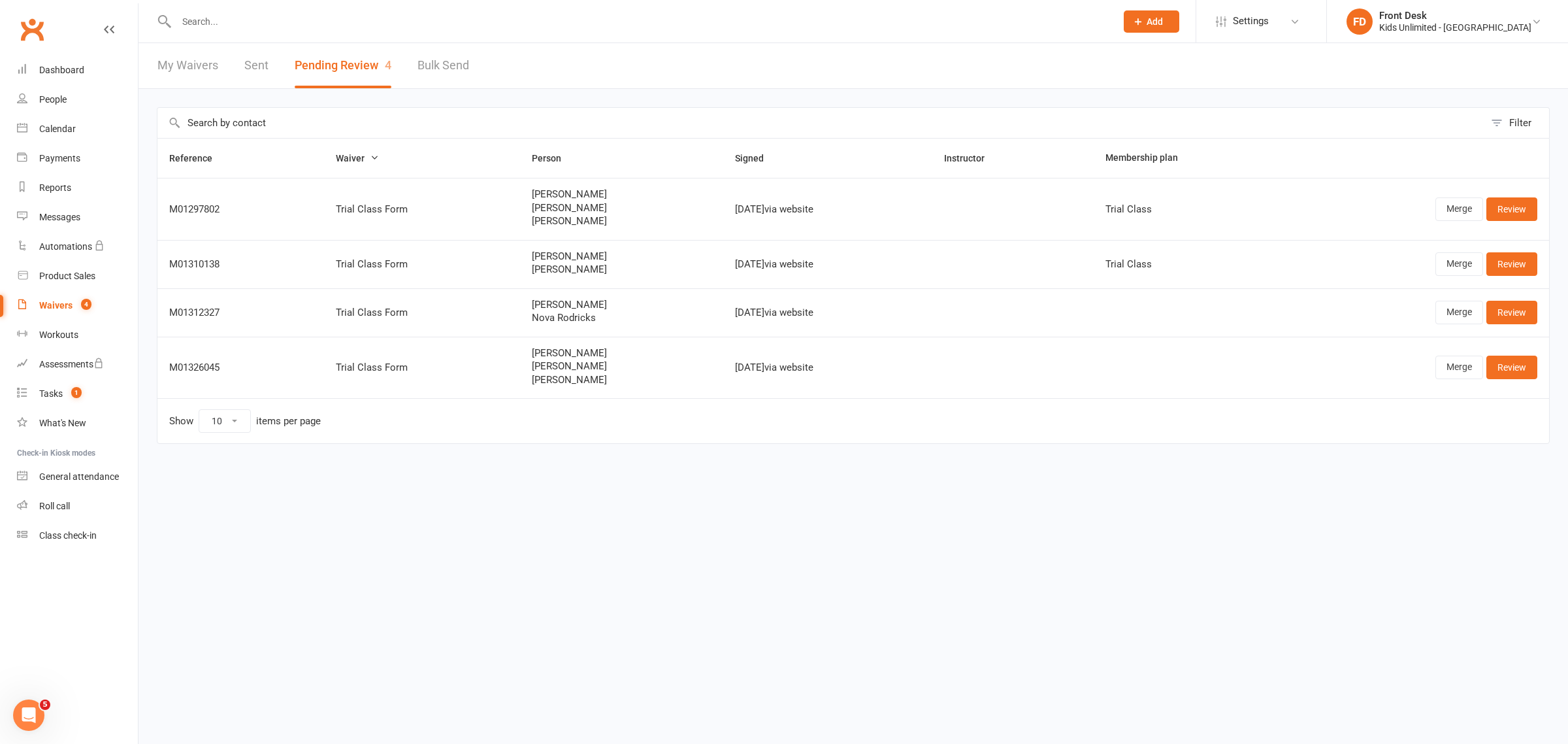
click at [72, 301] on link "Waivers 4" at bounding box center [78, 305] width 121 height 30
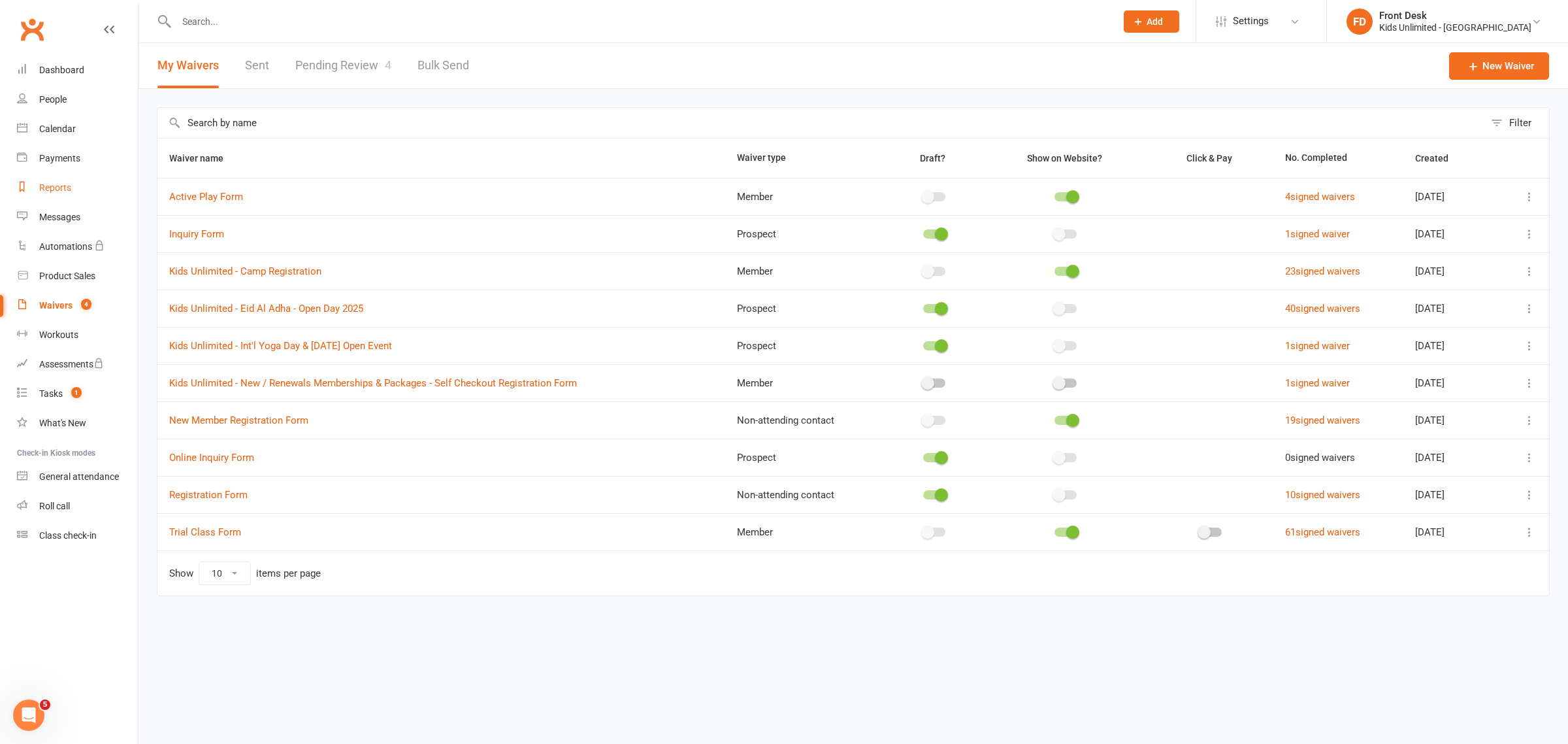
click at [49, 174] on link "Reports" at bounding box center [78, 188] width 121 height 30
select select "100"
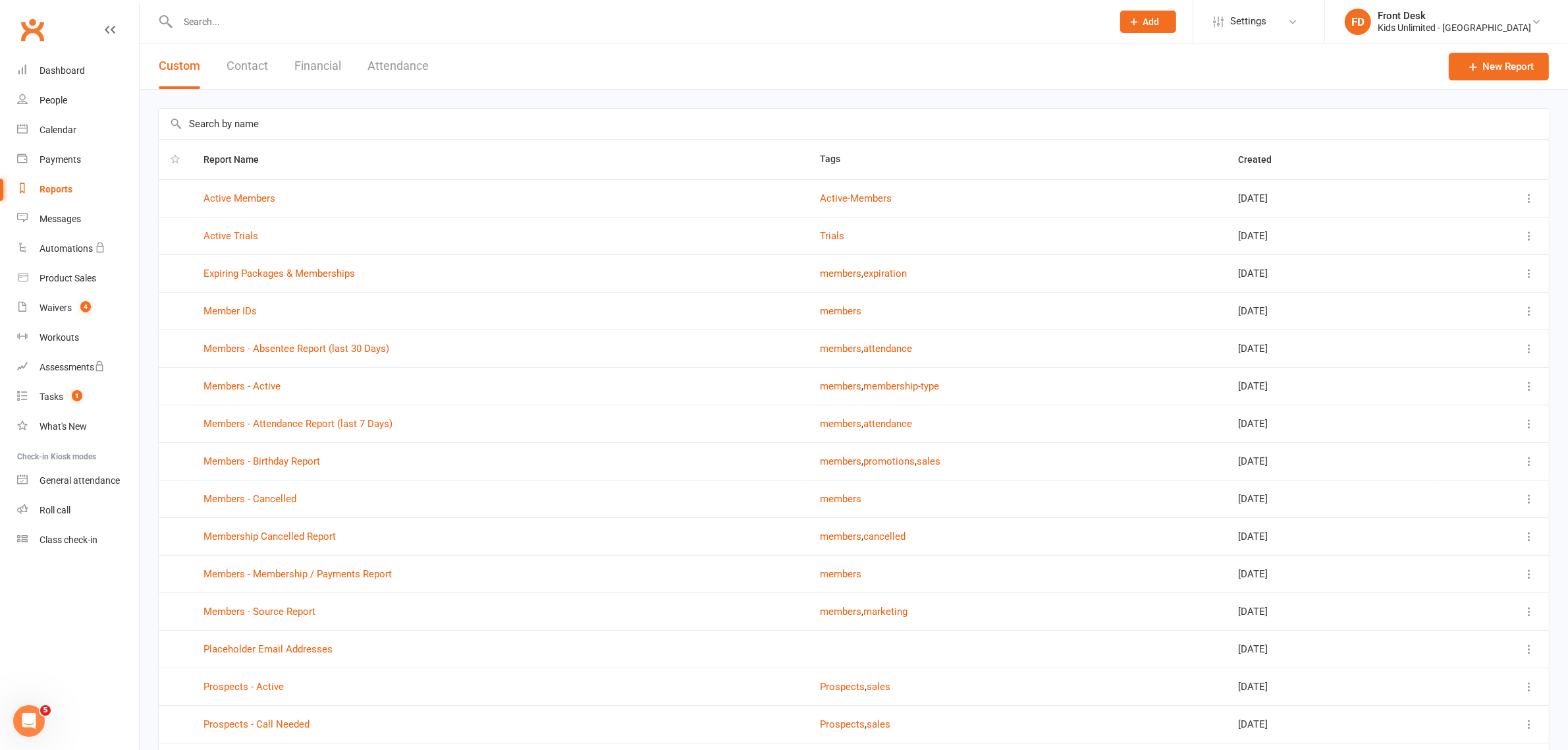
click at [292, 17] on input "text" at bounding box center [638, 21] width 929 height 18
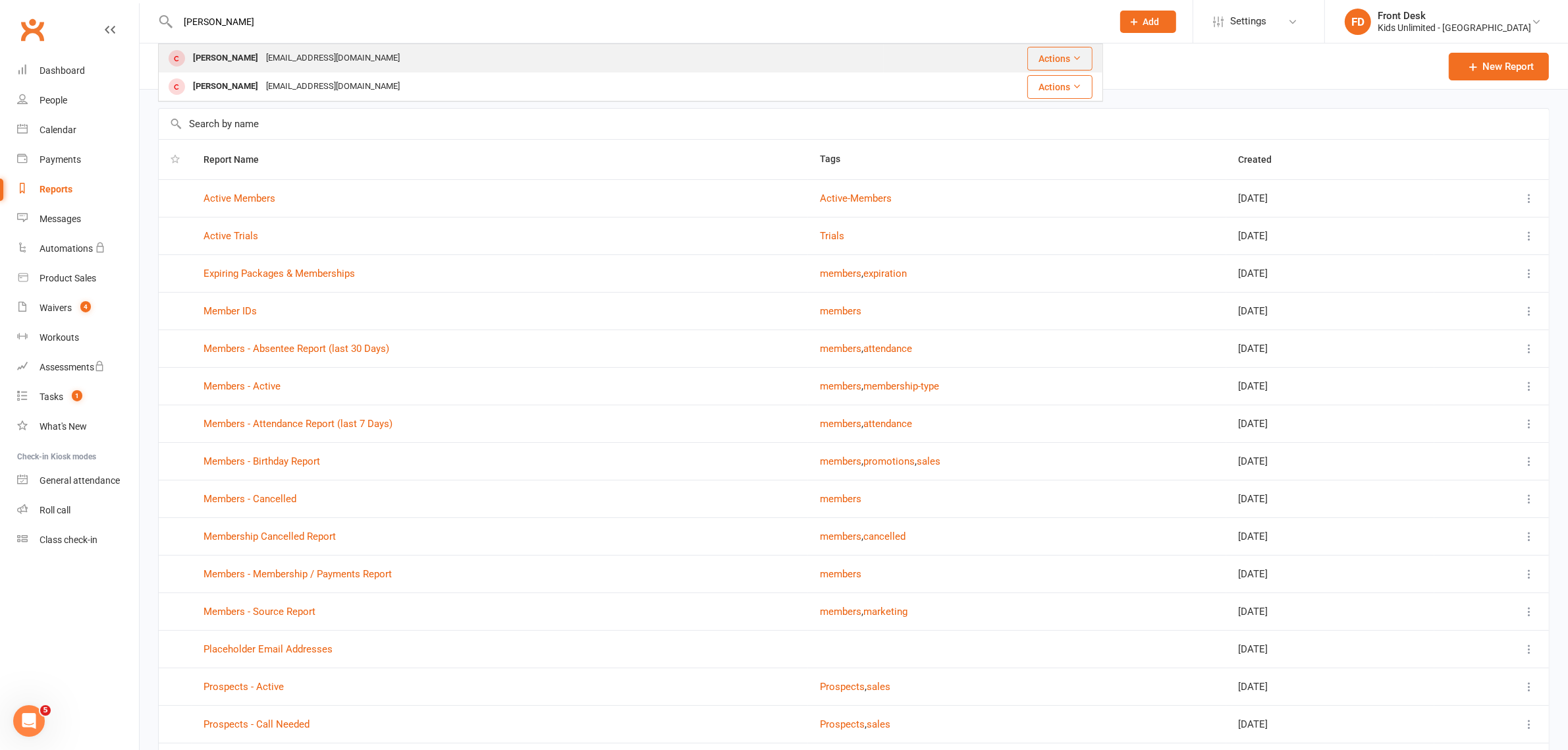
type input "[PERSON_NAME]"
click at [262, 52] on div "[EMAIL_ADDRESS][DOMAIN_NAME]" at bounding box center [333, 58] width 142 height 19
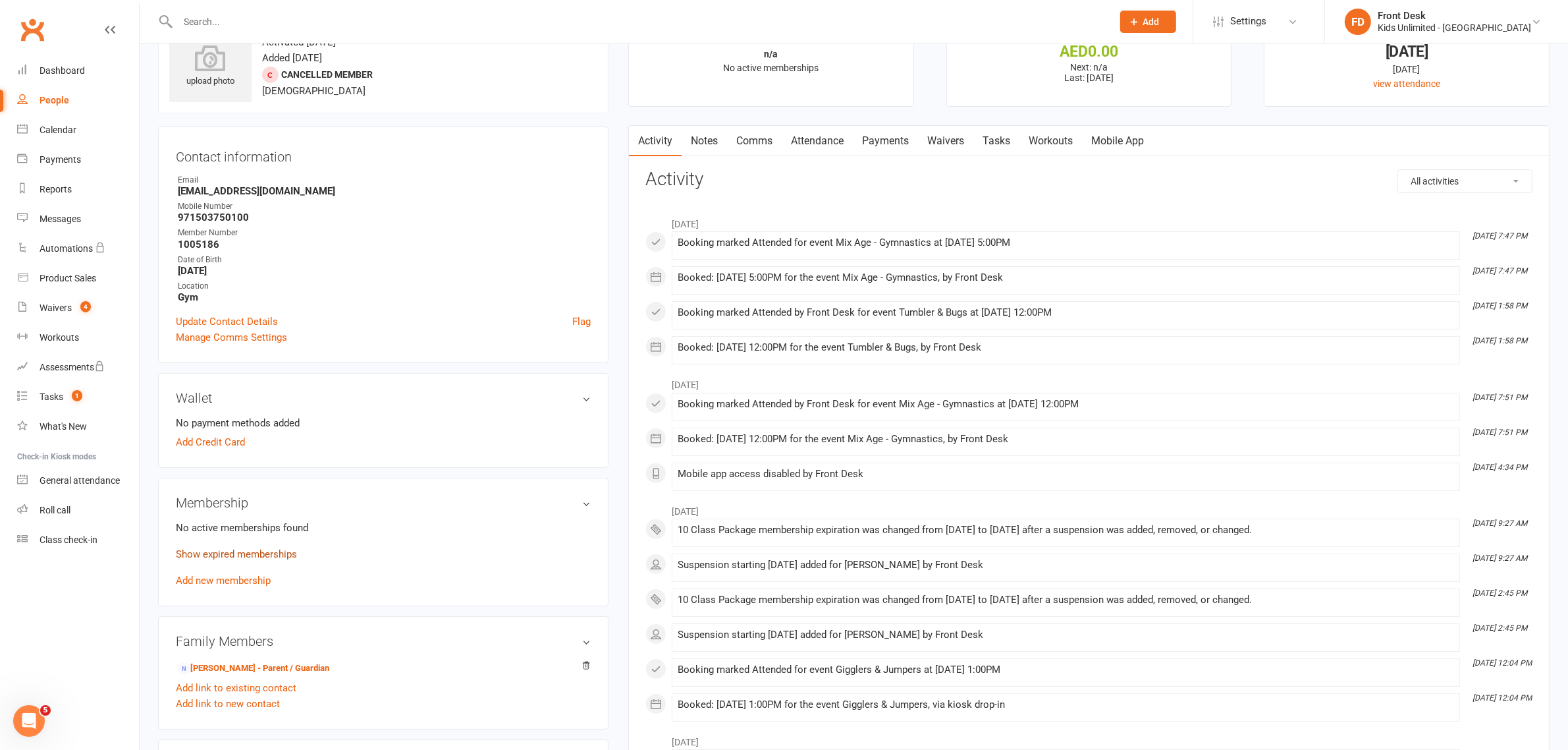
scroll to position [82, 0]
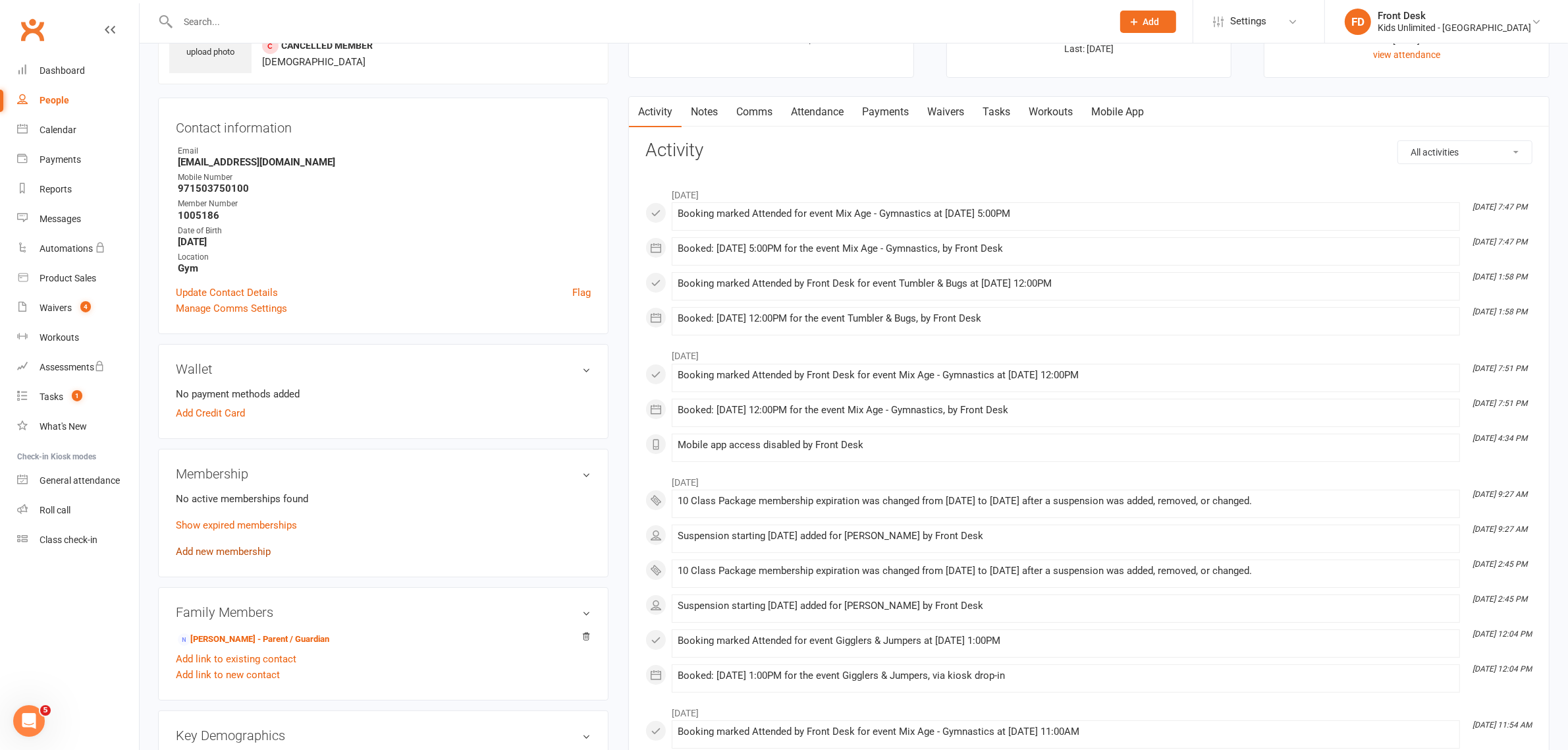
click at [227, 549] on link "Add new membership" at bounding box center [223, 551] width 95 height 12
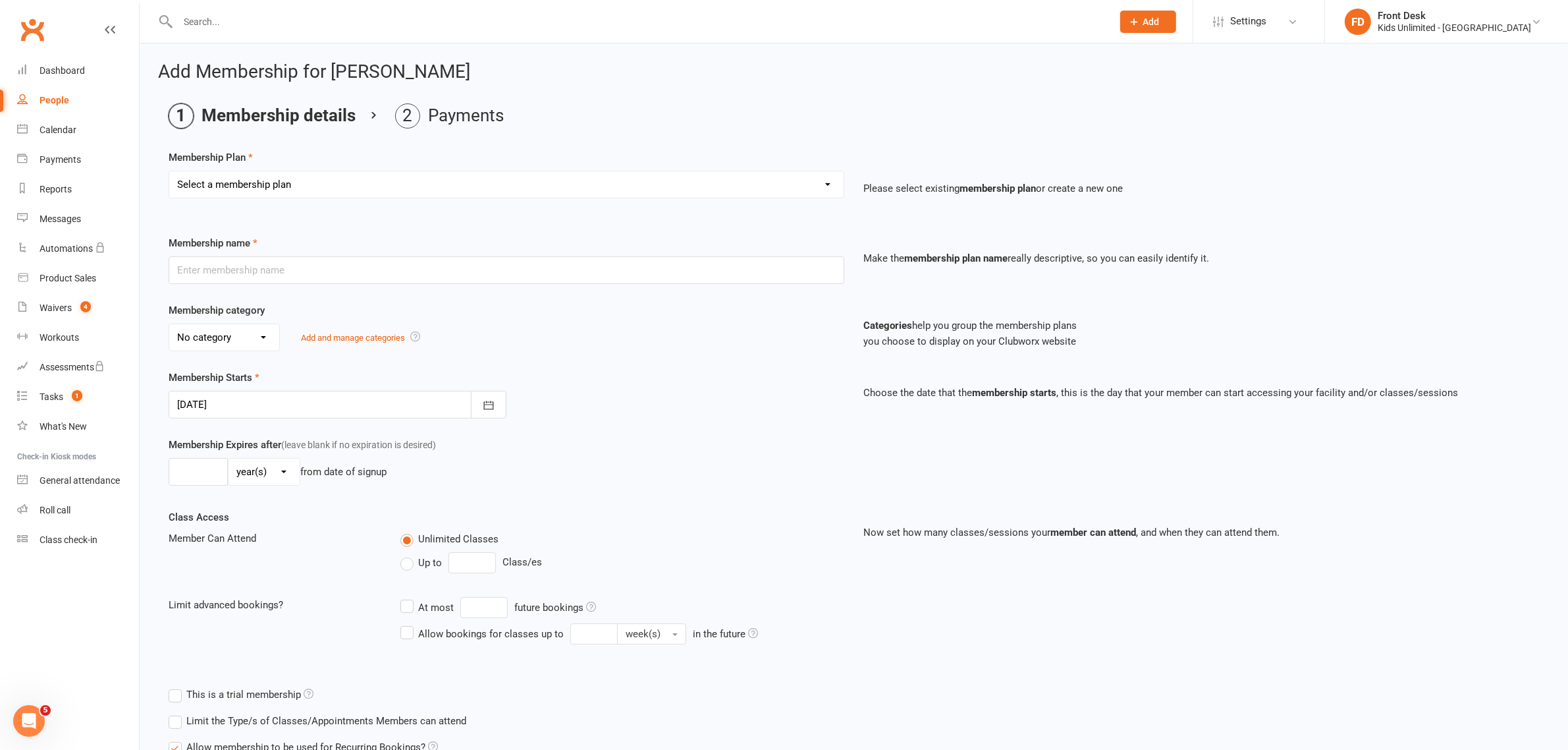
click at [310, 179] on select "Select a membership plan Create new Membership Plan Active Play - Free 1/2 Hour…" at bounding box center [506, 184] width 674 height 26
select select "8"
click at [170, 172] on select "Select a membership plan Create new Membership Plan Active Play - Free 1/2 Hour…" at bounding box center [506, 184] width 674 height 26
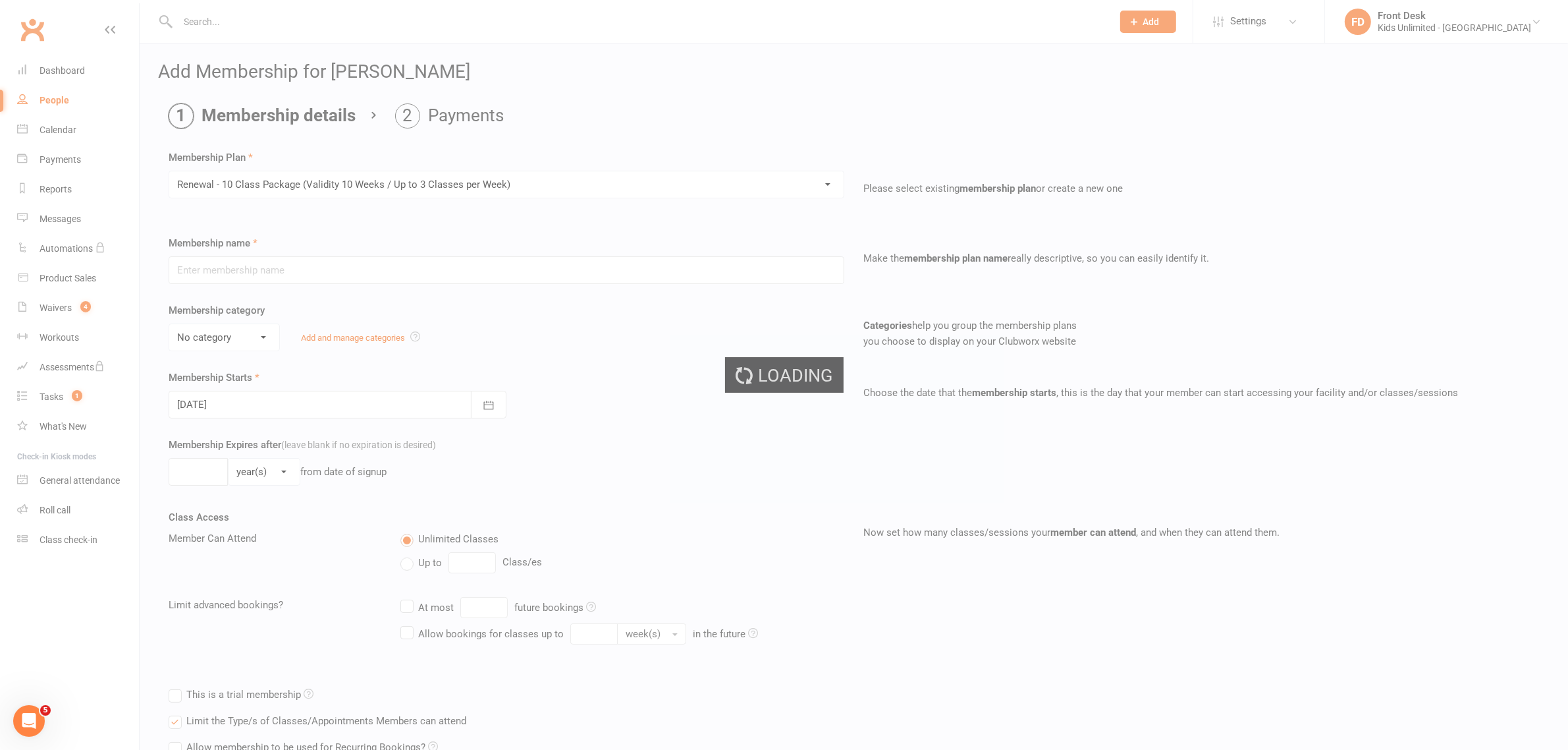
type input "Renewal - 10 Class Package (Validity 10 Weeks / Up to 3 Classes per Week)"
select select "6"
type input "10"
select select "1"
type input "10"
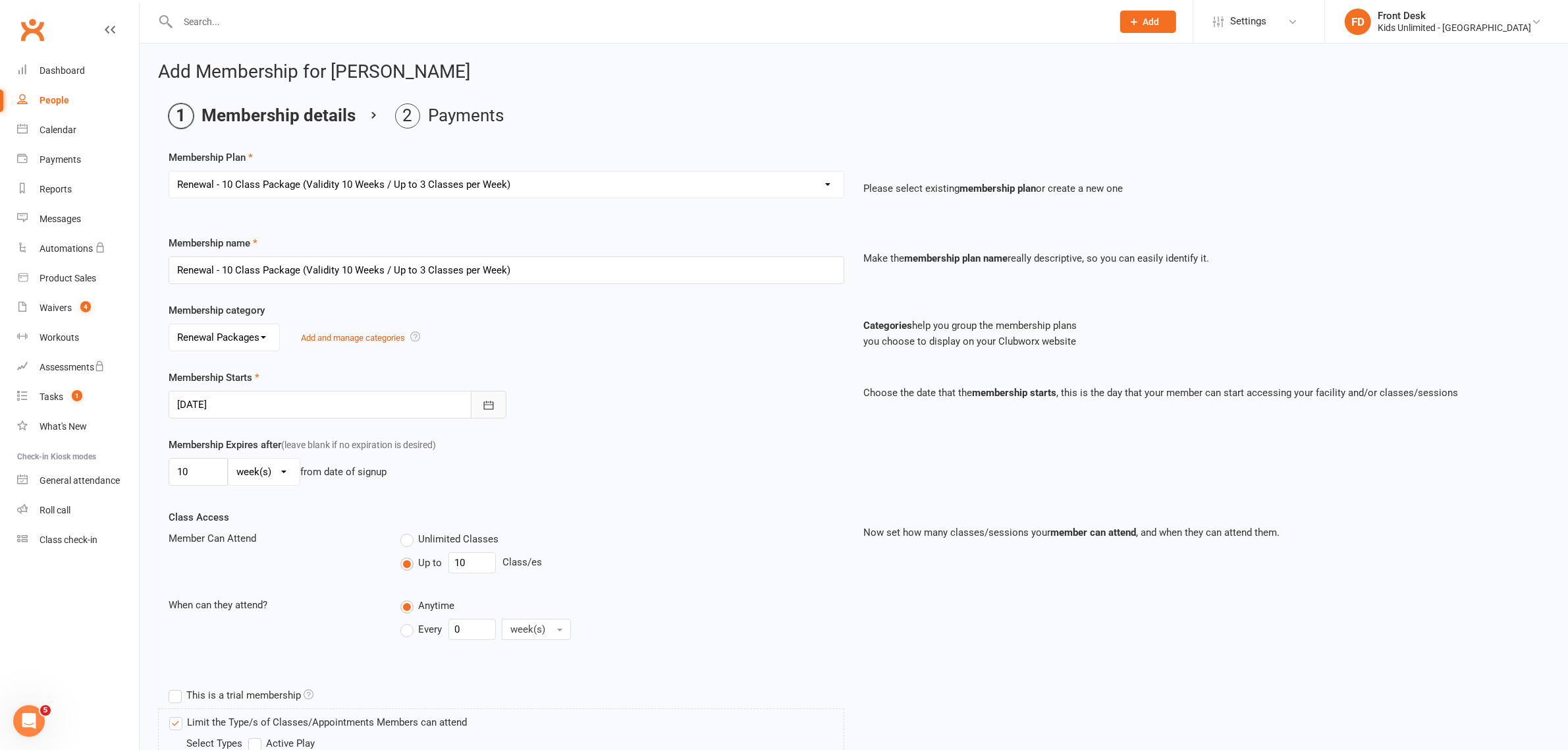
click at [485, 409] on icon "button" at bounding box center [488, 405] width 10 height 9
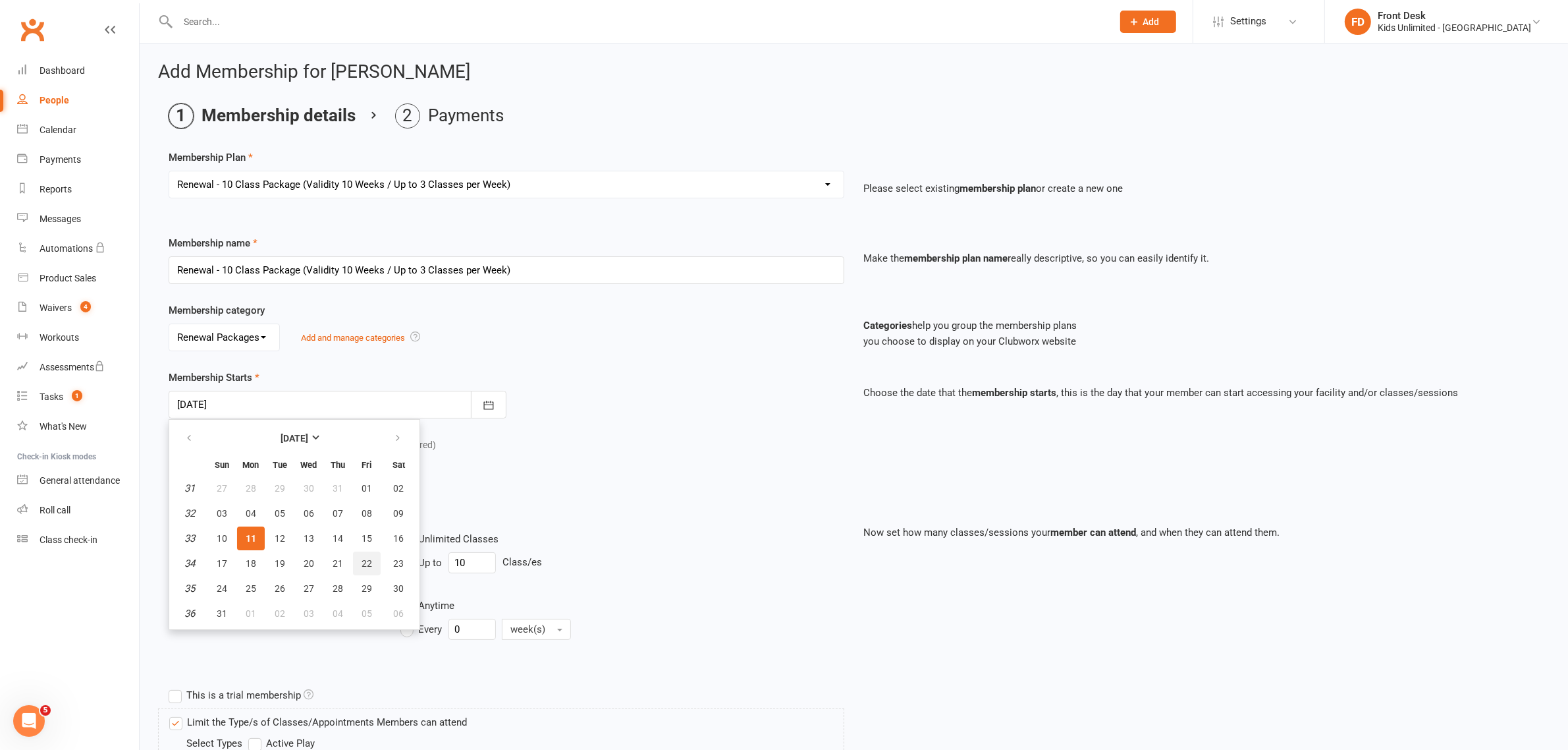
click at [362, 558] on span "22" at bounding box center [367, 563] width 11 height 11
type input "[DATE]"
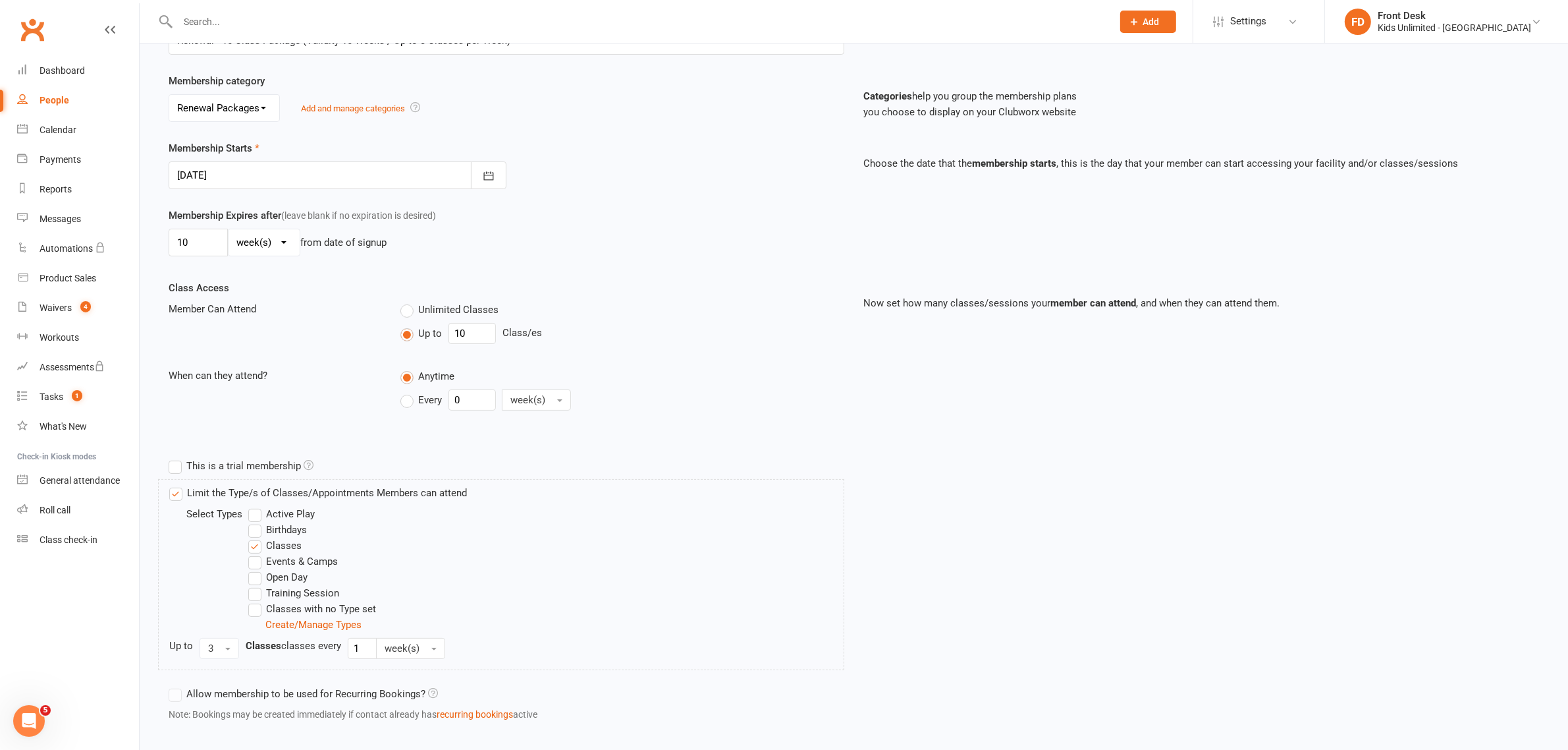
scroll to position [299, 0]
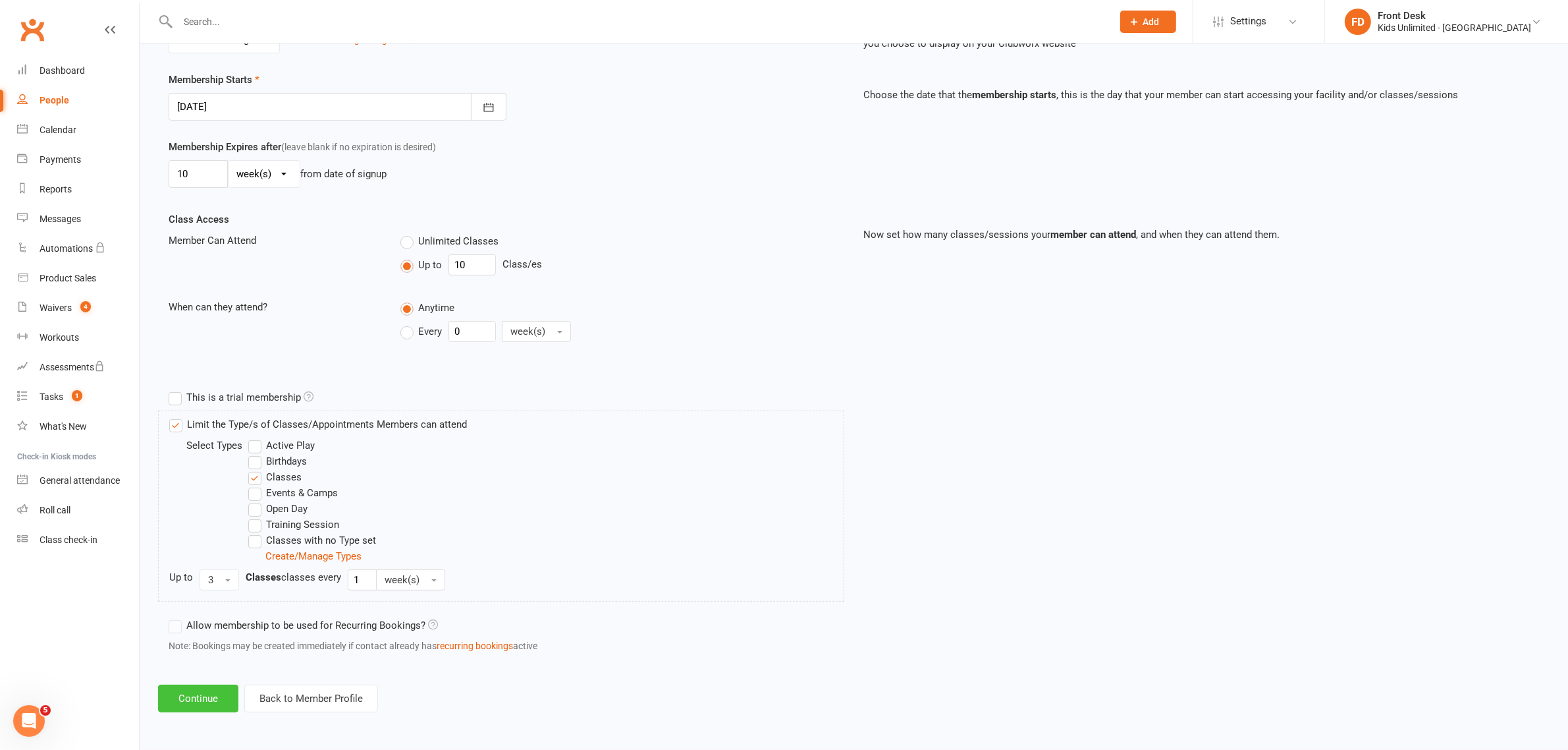
click at [205, 700] on button "Continue" at bounding box center [198, 698] width 80 height 28
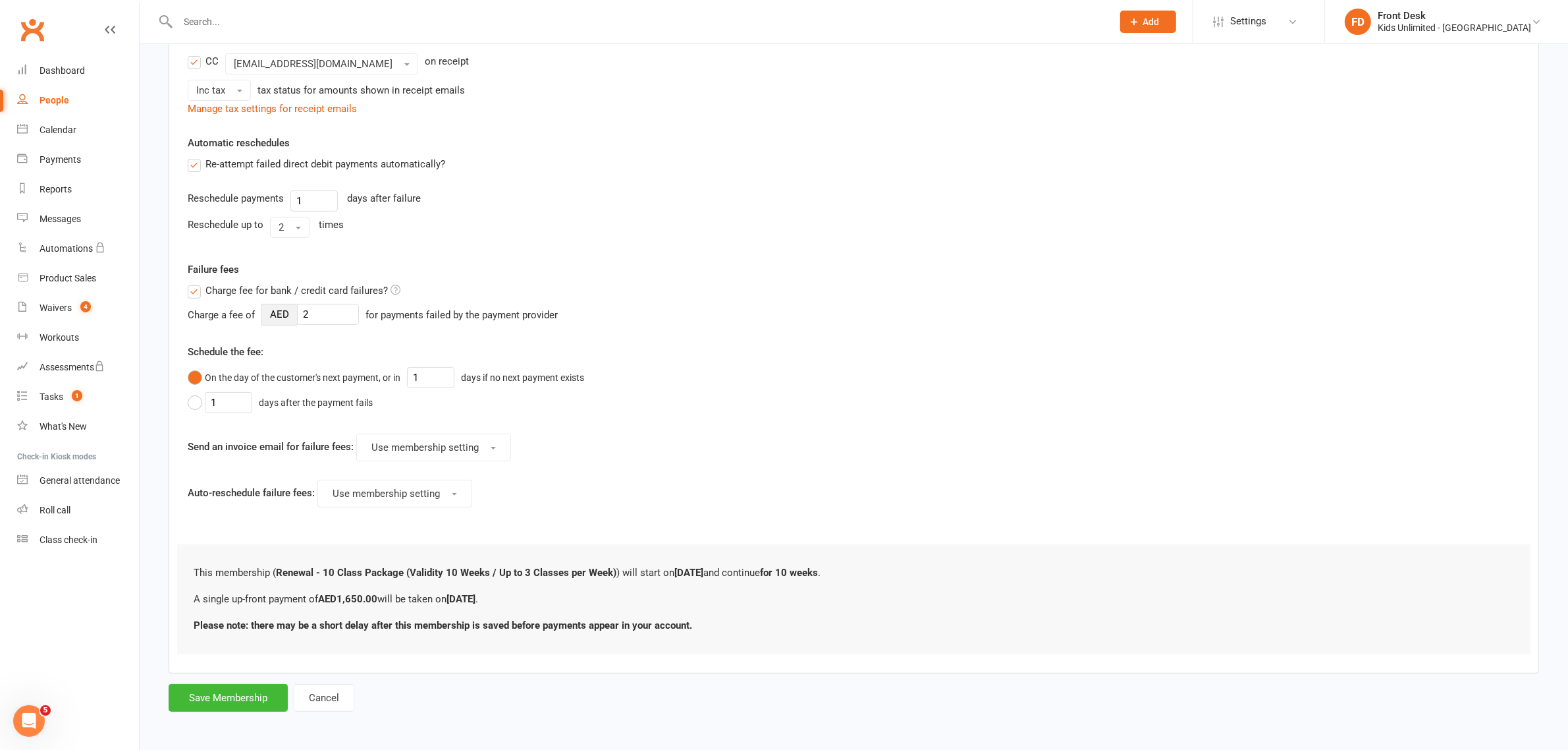
scroll to position [0, 0]
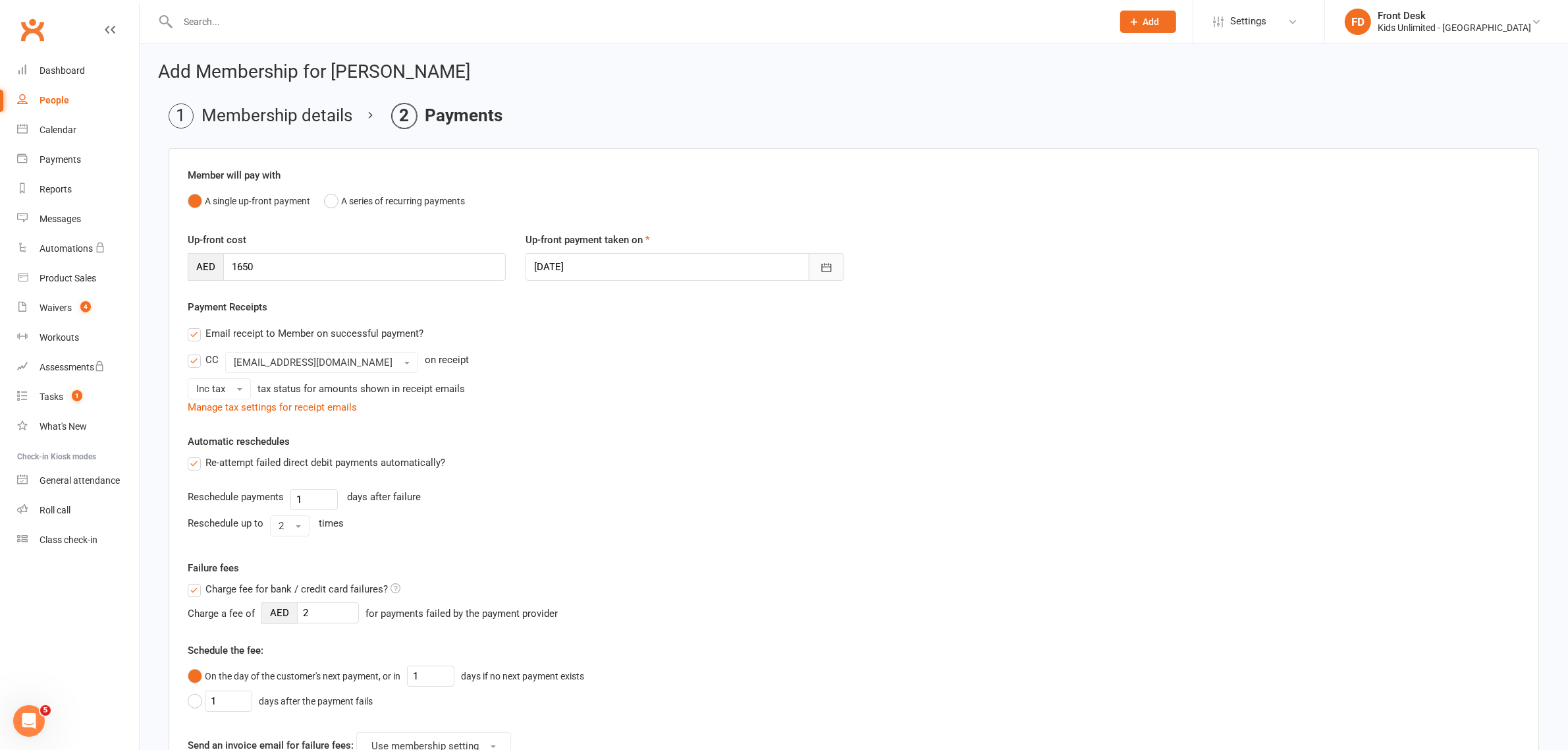
click at [833, 257] on button "button" at bounding box center [826, 267] width 36 height 28
click at [606, 395] on span "11" at bounding box center [607, 400] width 11 height 11
type input "[DATE]"
drag, startPoint x: 300, startPoint y: 272, endPoint x: 141, endPoint y: 262, distance: 159.3
click at [141, 262] on div "Add Membership for [PERSON_NAME] Membership details Payments Member will pay wi…" at bounding box center [853, 538] width 1428 height 988
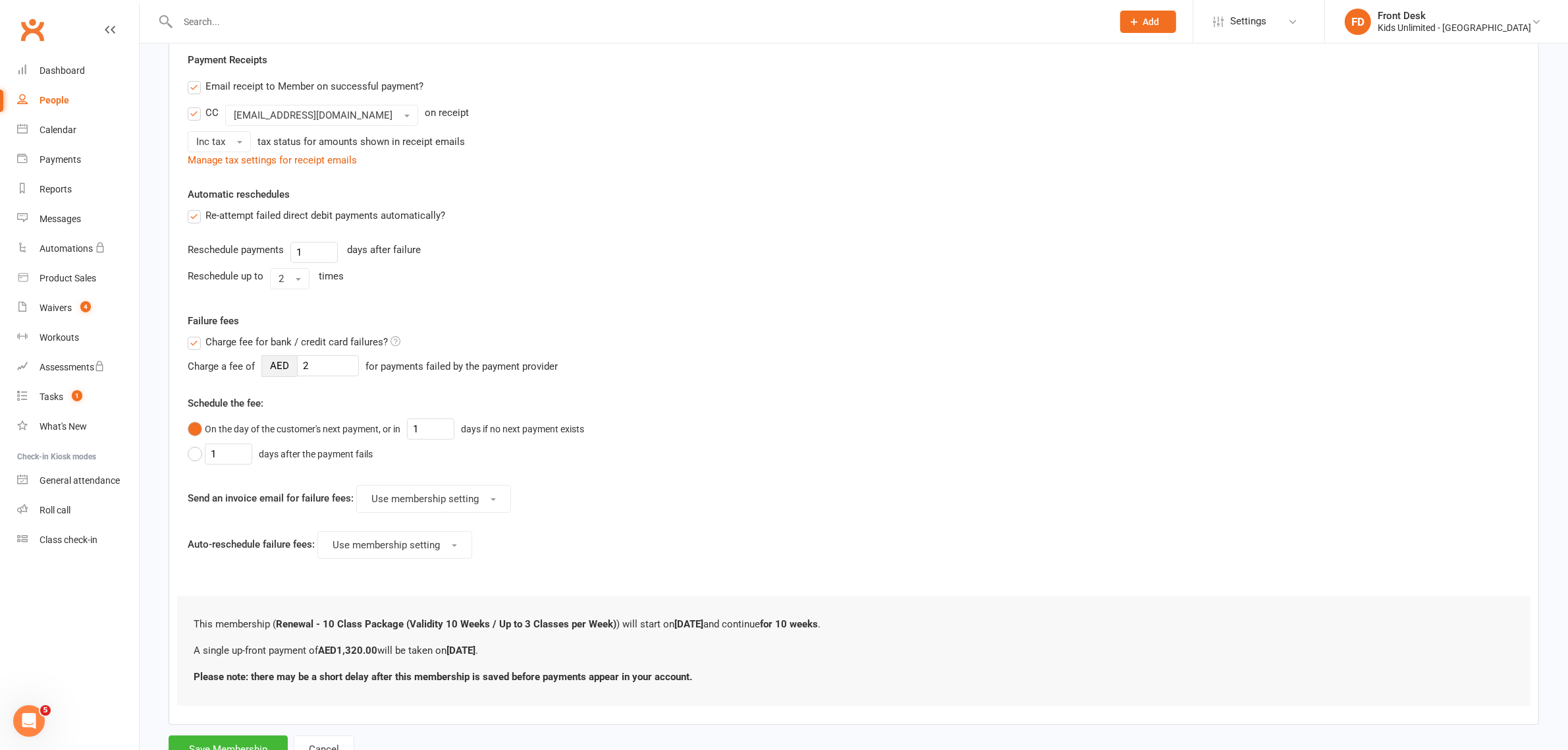
scroll to position [303, 0]
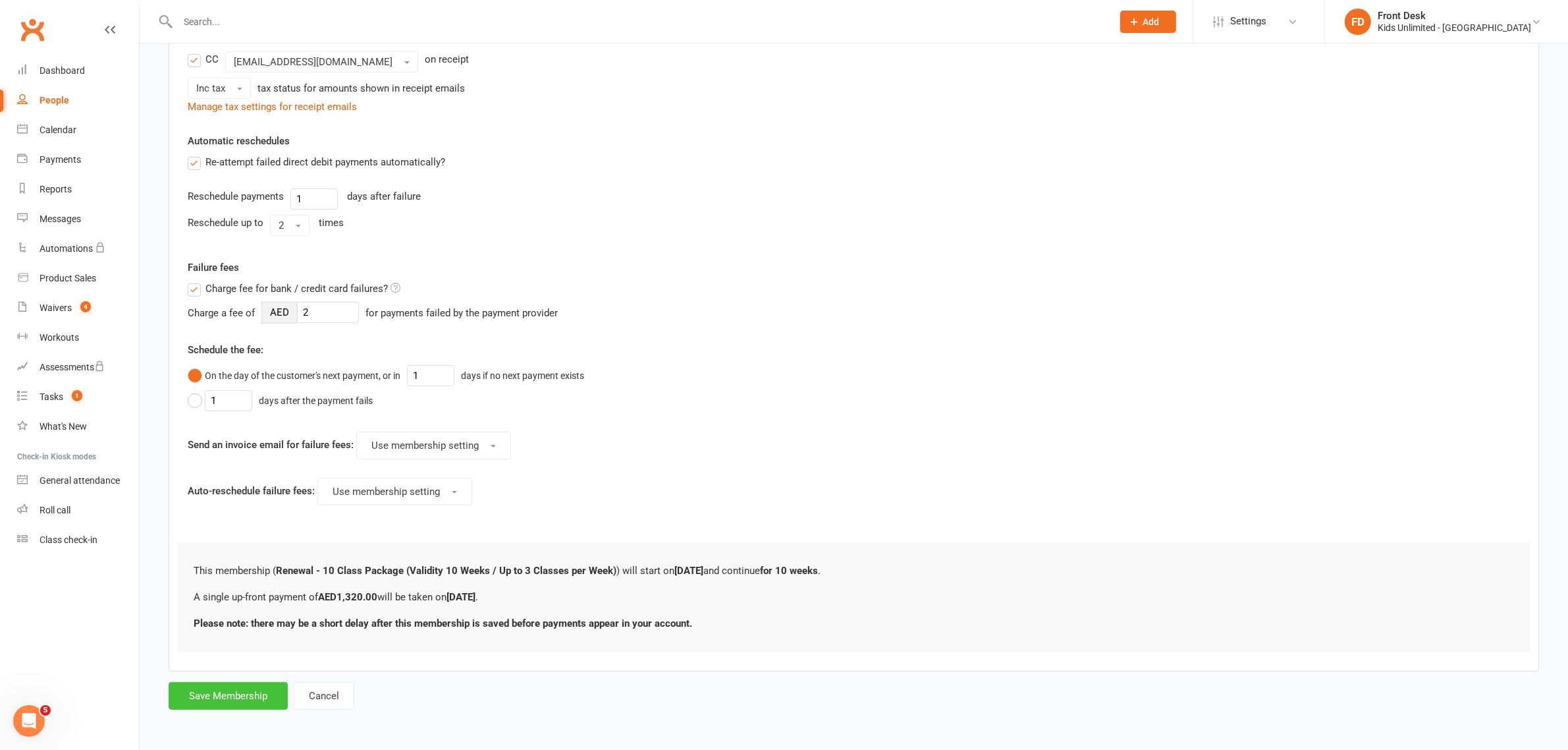
type input "1320"
click at [264, 690] on button "Save Membership" at bounding box center [228, 696] width 119 height 28
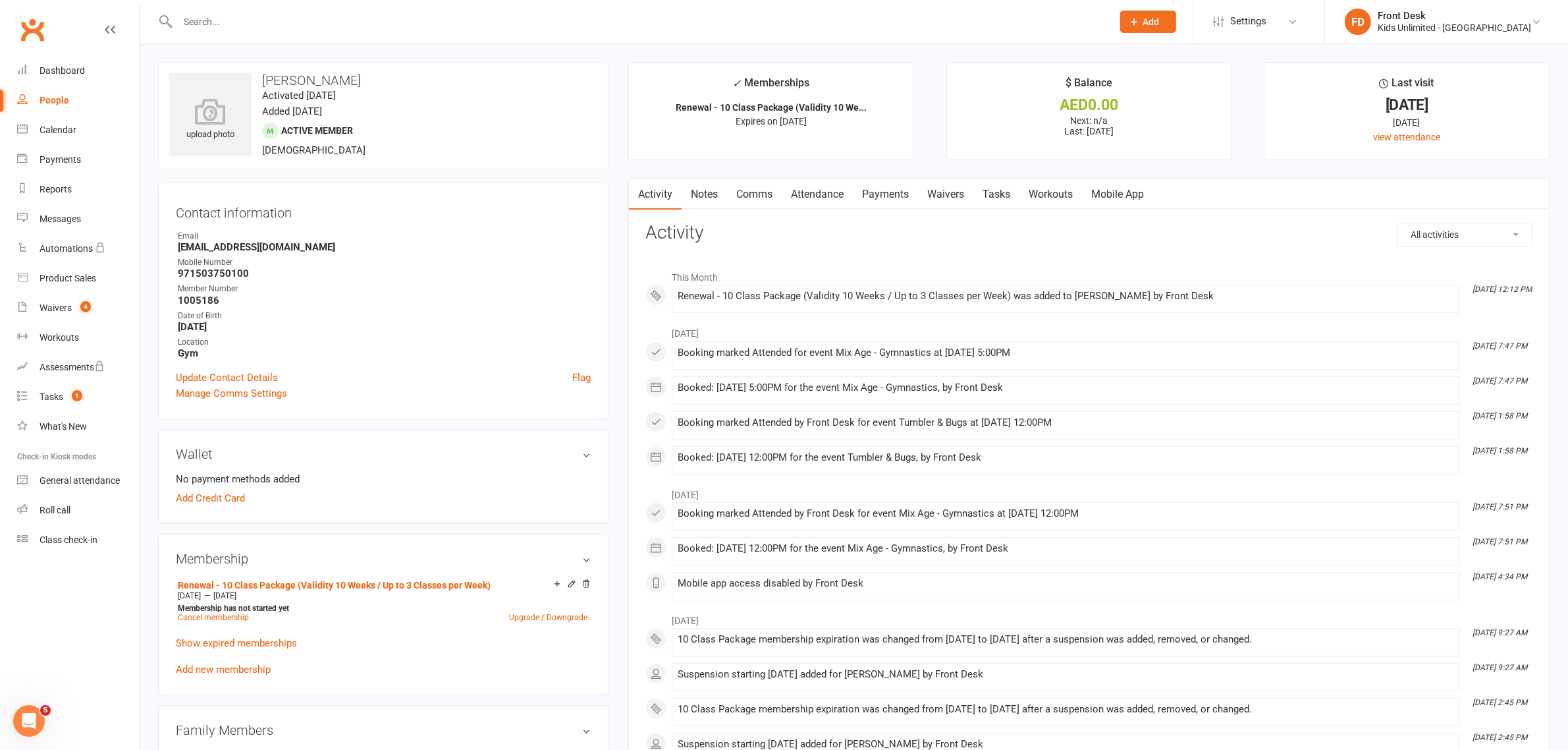
click at [288, 14] on input "text" at bounding box center [638, 21] width 929 height 18
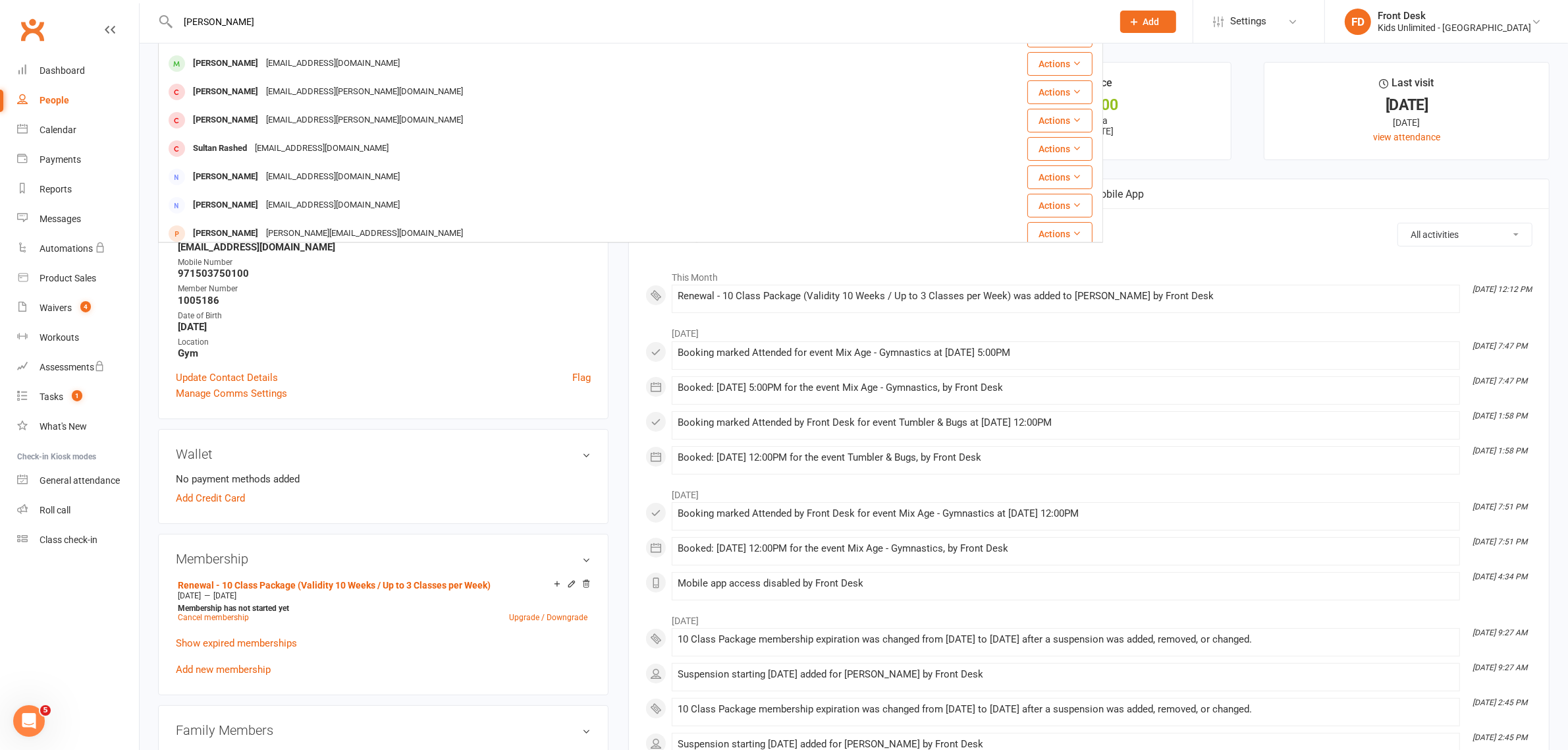
scroll to position [247, 0]
type input "[PERSON_NAME]"
click at [67, 155] on div "Payments" at bounding box center [60, 159] width 42 height 11
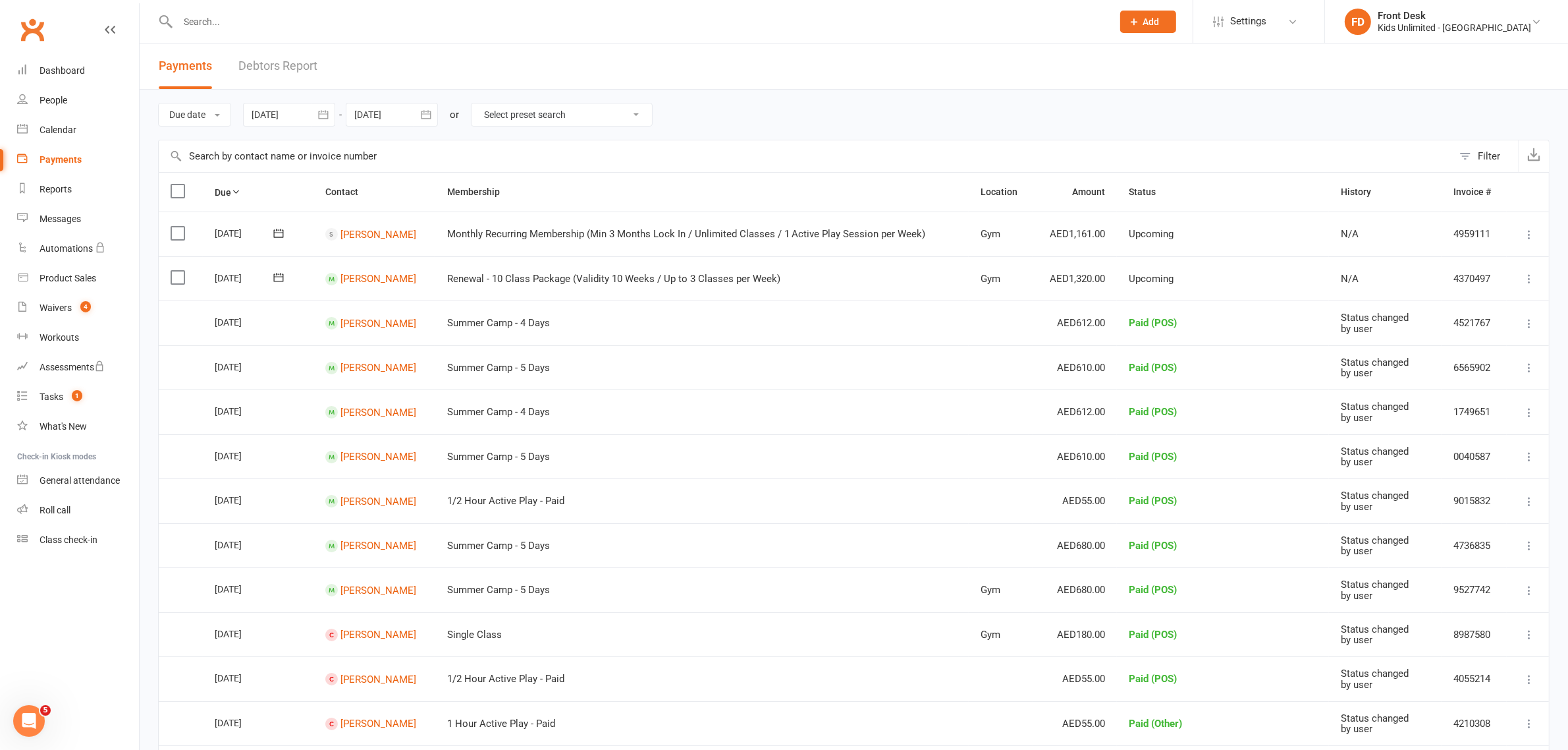
click at [179, 278] on label at bounding box center [179, 277] width 17 height 14
click at [179, 271] on input "checkbox" at bounding box center [175, 271] width 9 height 0
click at [1518, 716] on button "Change status" at bounding box center [1496, 719] width 104 height 28
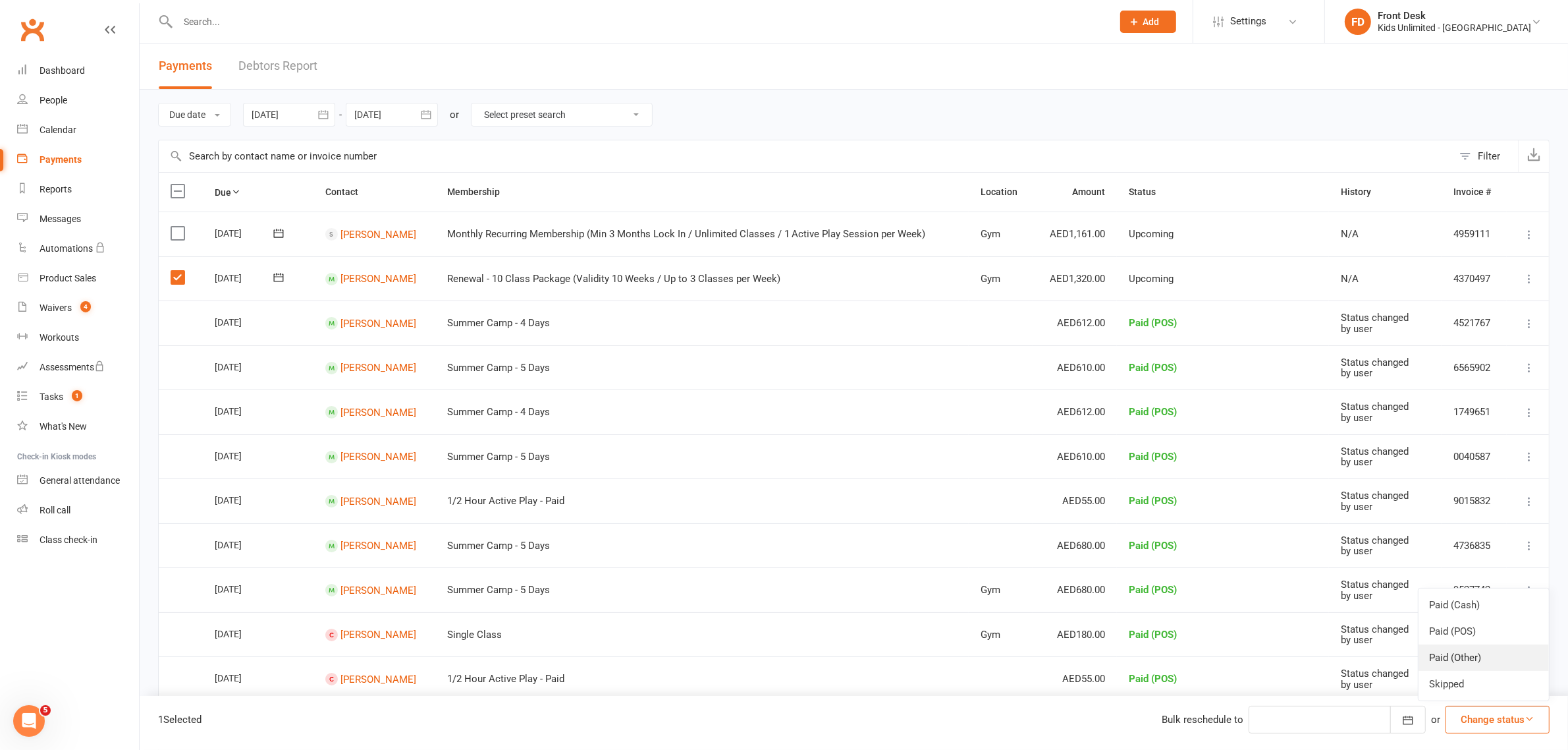
click at [1488, 656] on link "Paid (Other)" at bounding box center [1484, 657] width 130 height 26
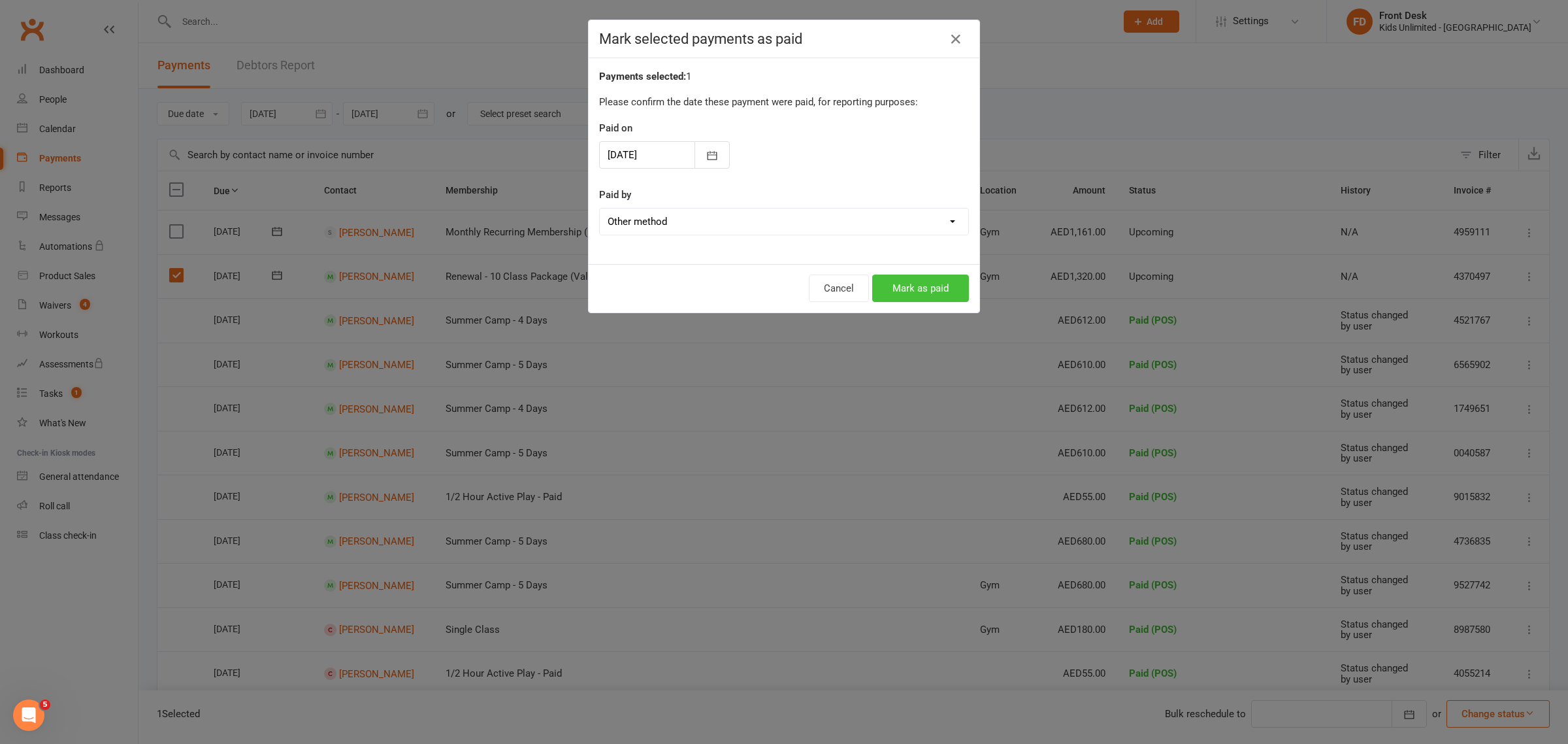
click at [913, 297] on button "Mark as paid" at bounding box center [920, 288] width 96 height 28
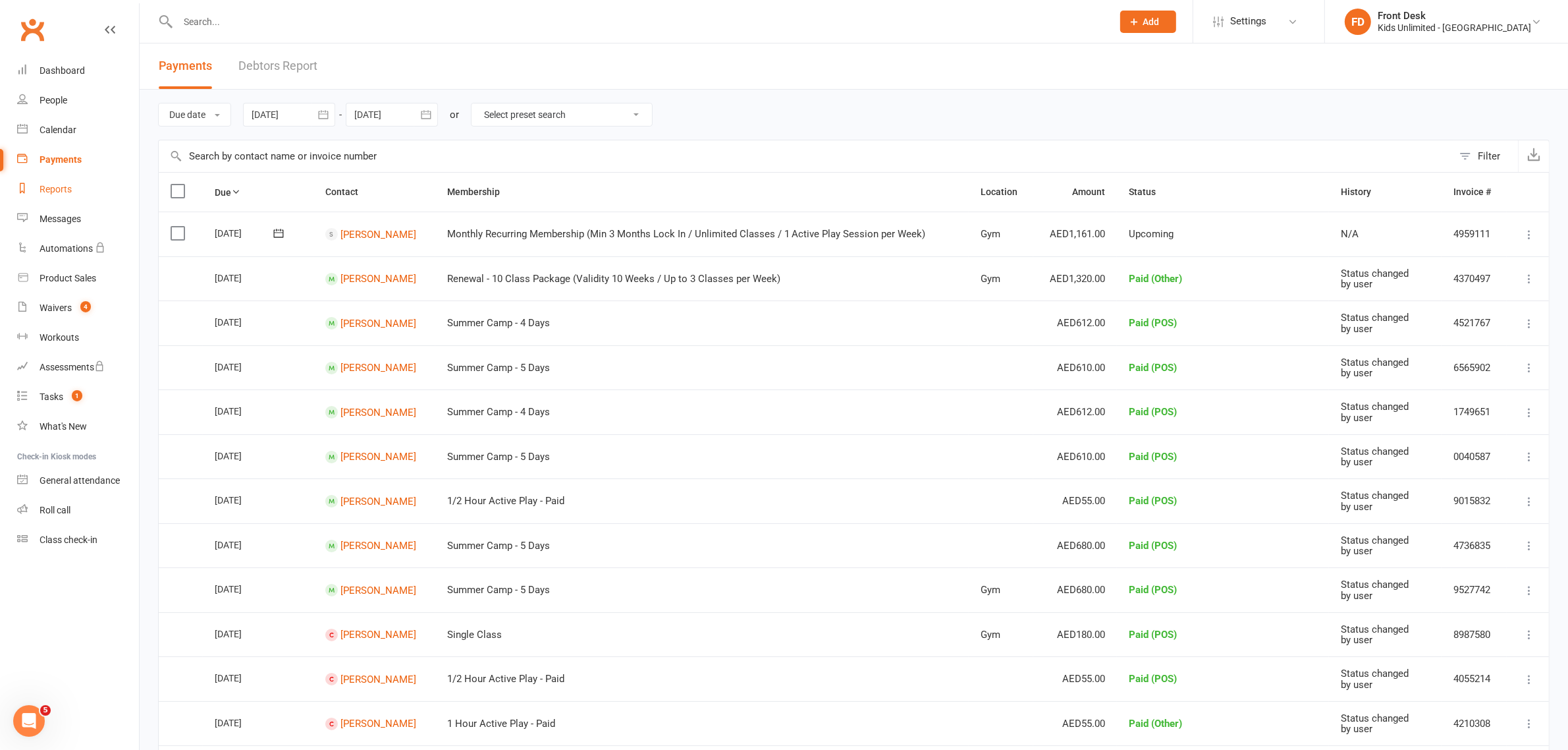
click at [60, 190] on div "Reports" at bounding box center [55, 188] width 32 height 11
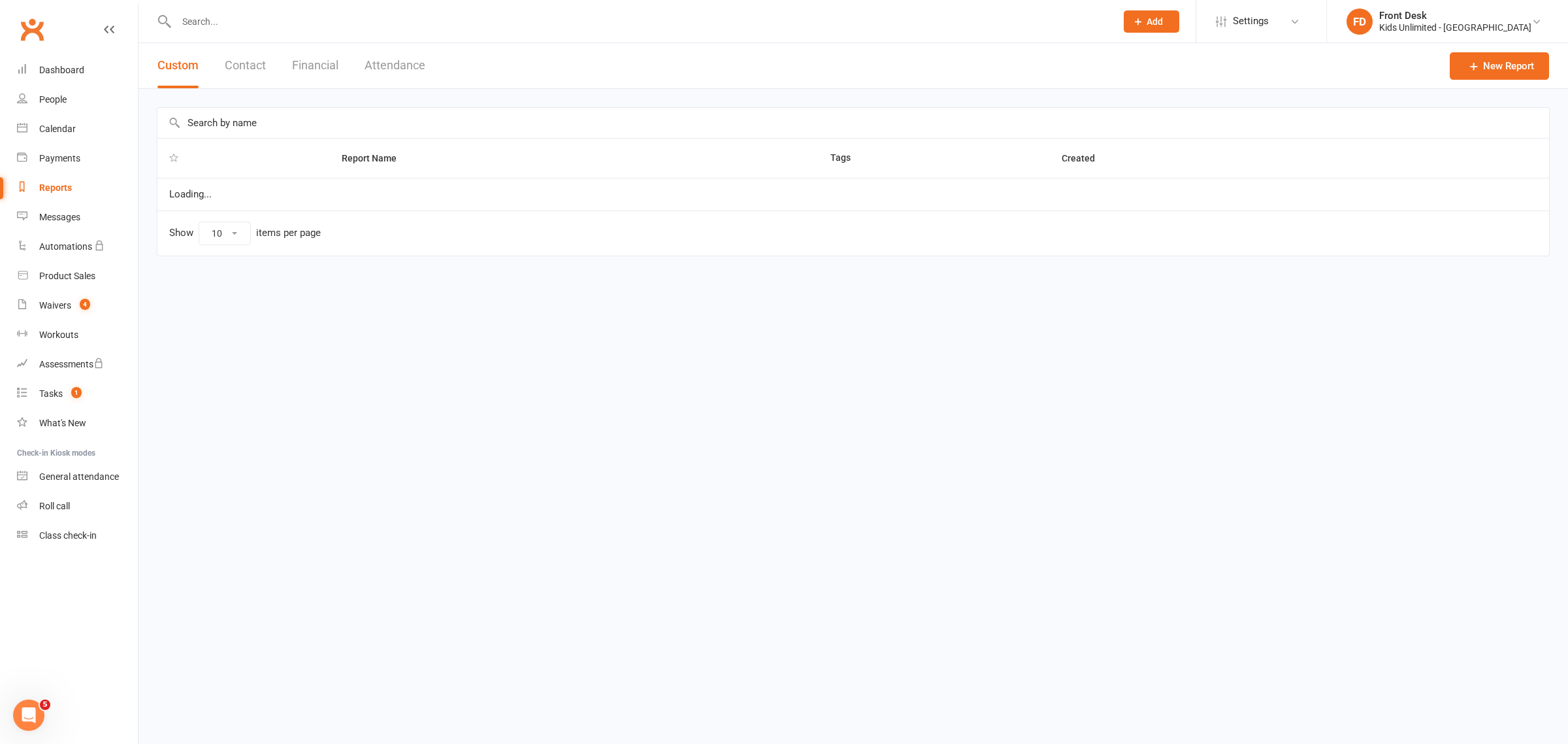
select select "100"
click at [298, 66] on button "Financial" at bounding box center [316, 65] width 46 height 45
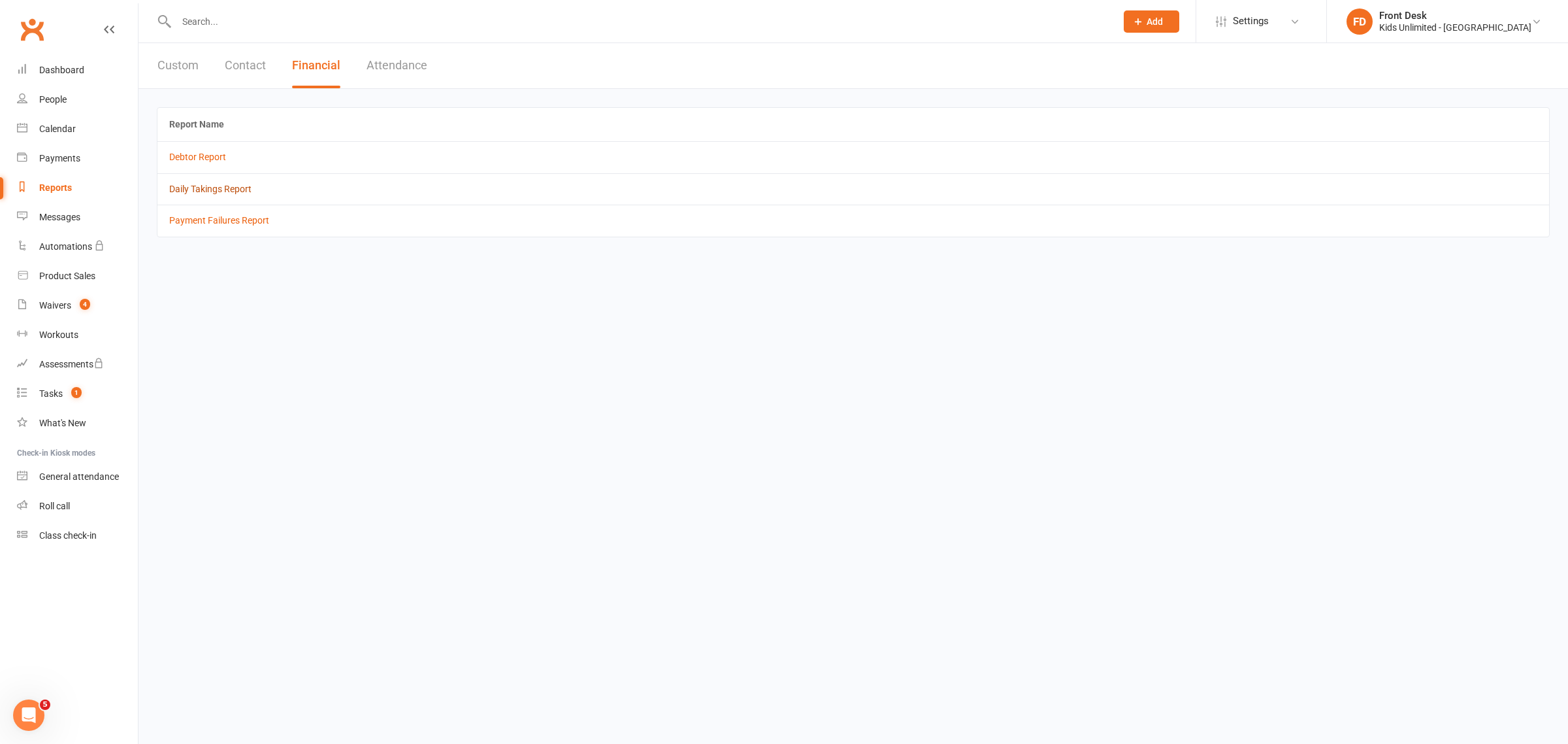
click at [246, 184] on link "Daily Takings Report" at bounding box center [211, 189] width 83 height 11
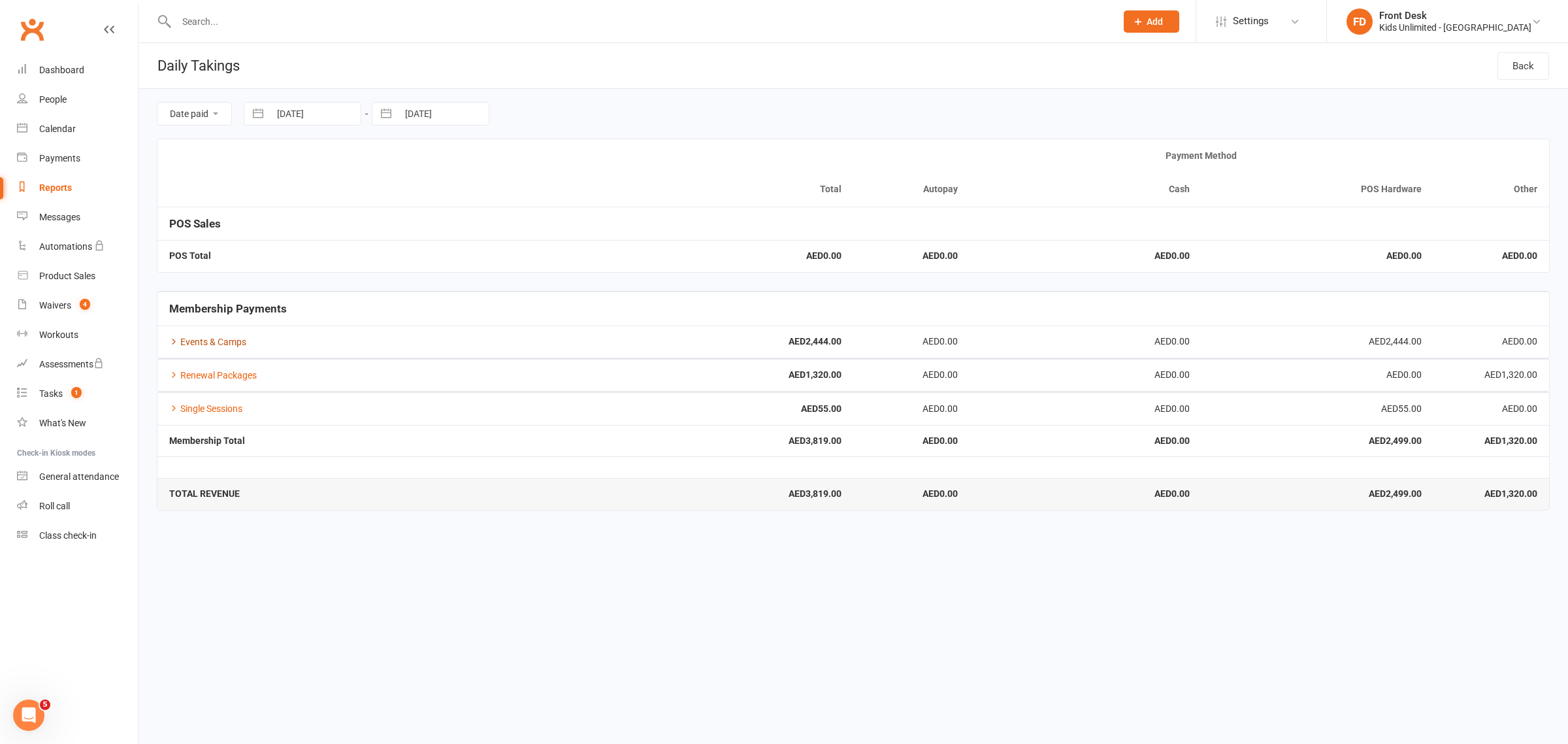
click at [233, 341] on link "Events & Camps" at bounding box center [208, 342] width 77 height 11
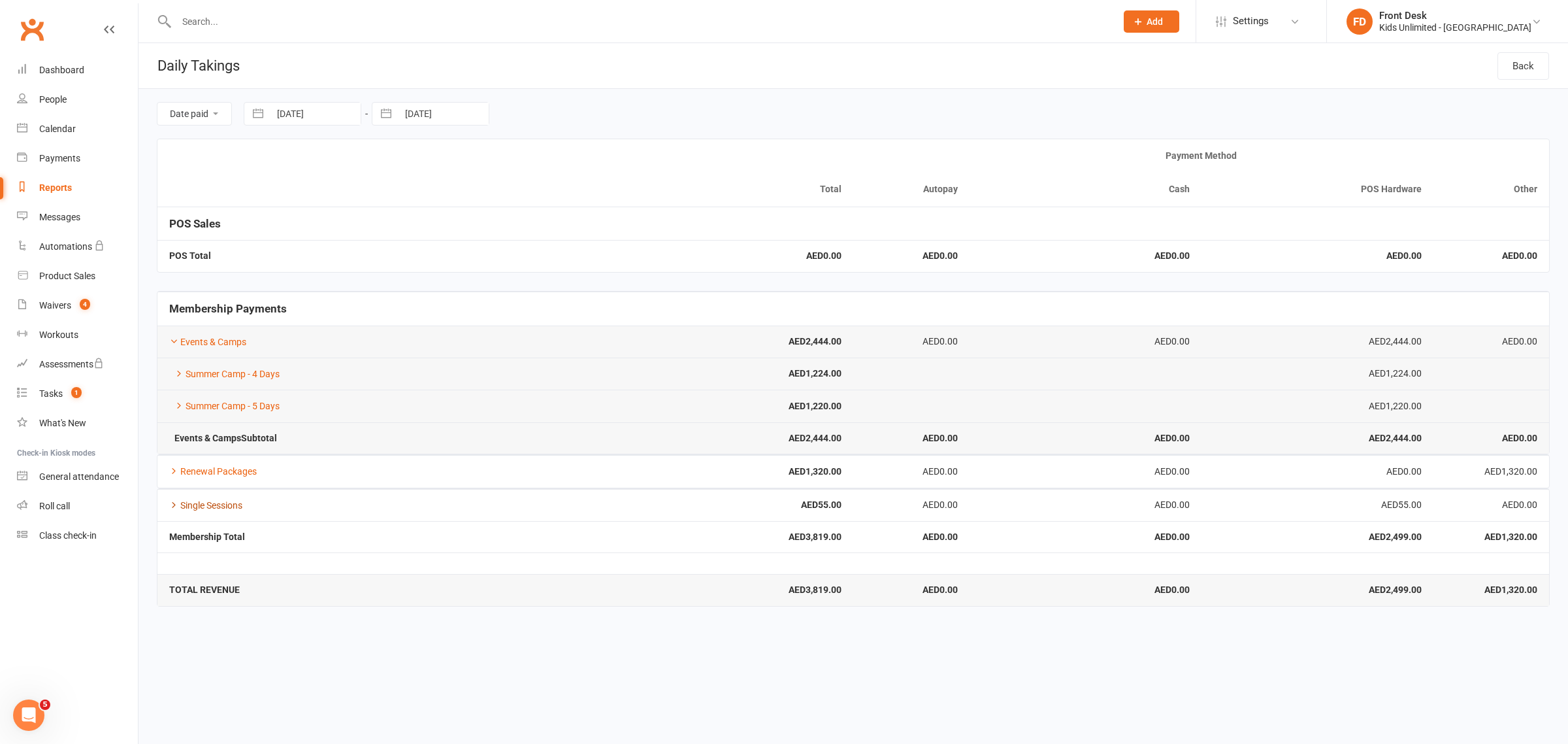
click at [203, 501] on link "Single Sessions" at bounding box center [206, 504] width 73 height 11
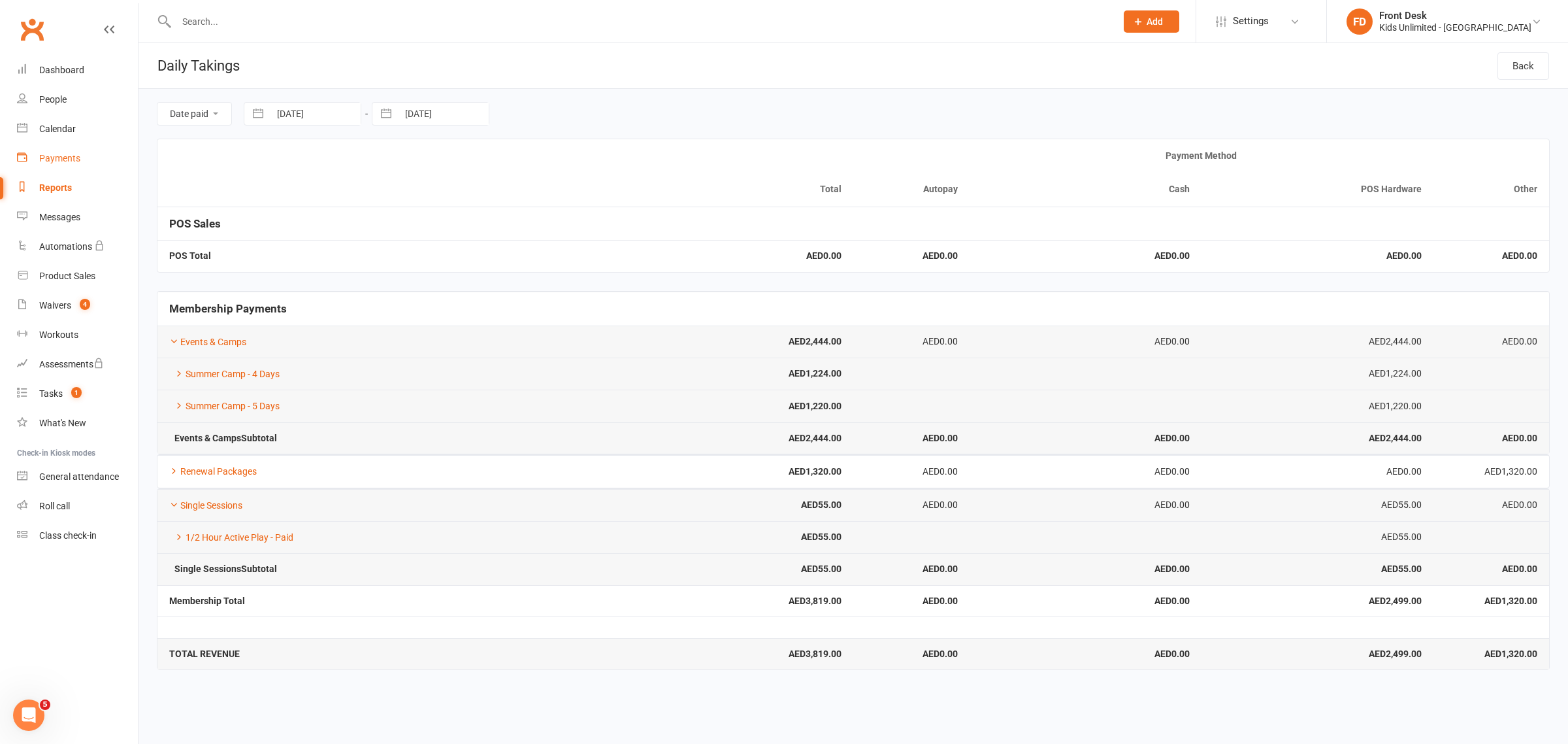
click at [54, 154] on div "Payments" at bounding box center [60, 158] width 41 height 11
